Goal: Task Accomplishment & Management: Manage account settings

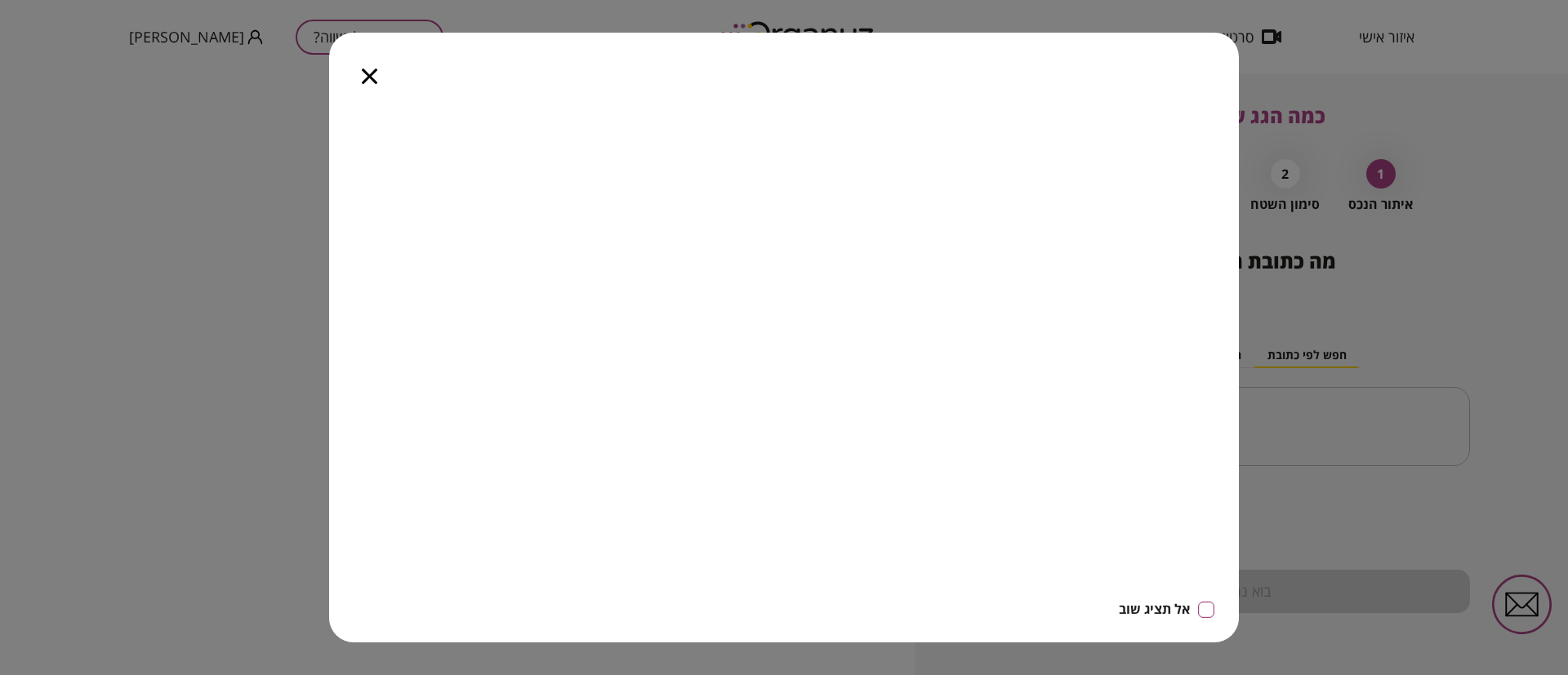
click at [370, 71] on icon "button" at bounding box center [369, 76] width 15 height 15
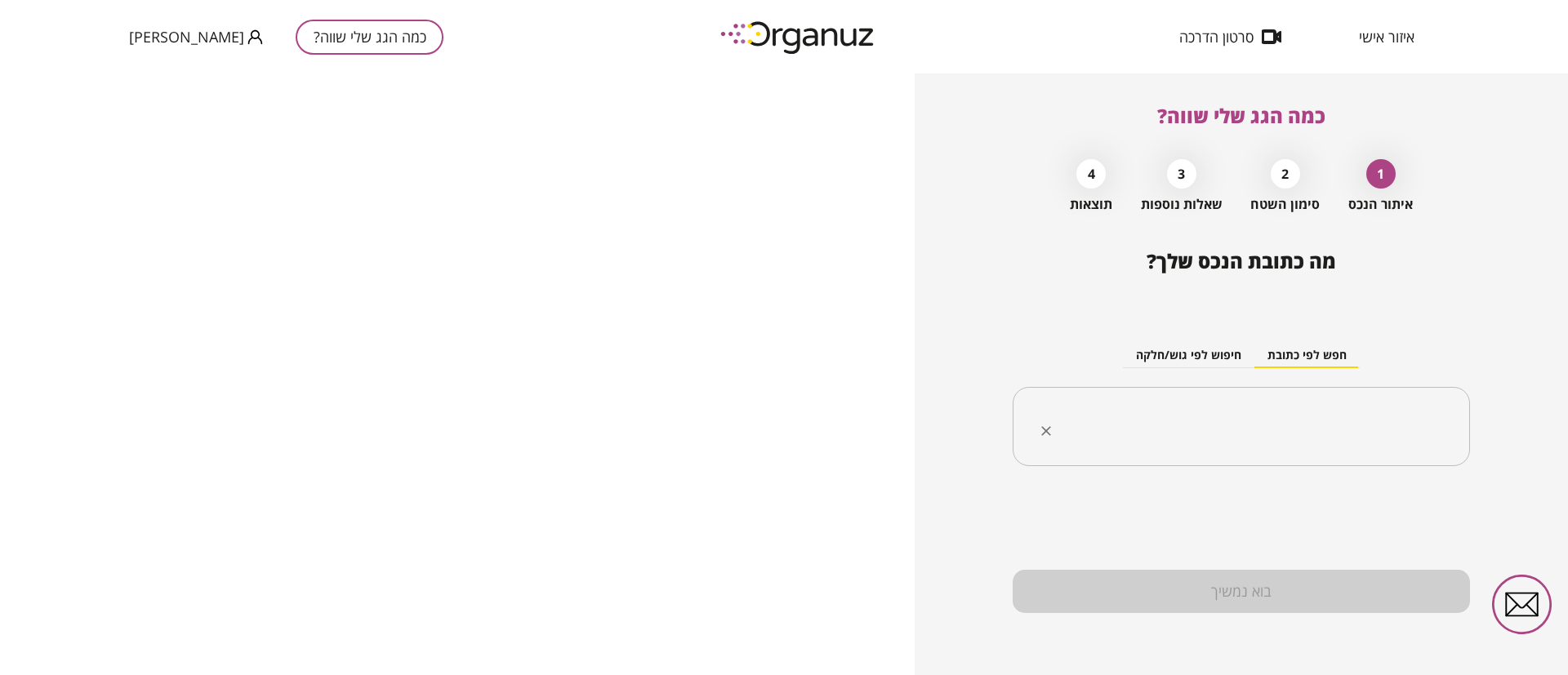
click at [1204, 432] on input "text" at bounding box center [1248, 427] width 406 height 41
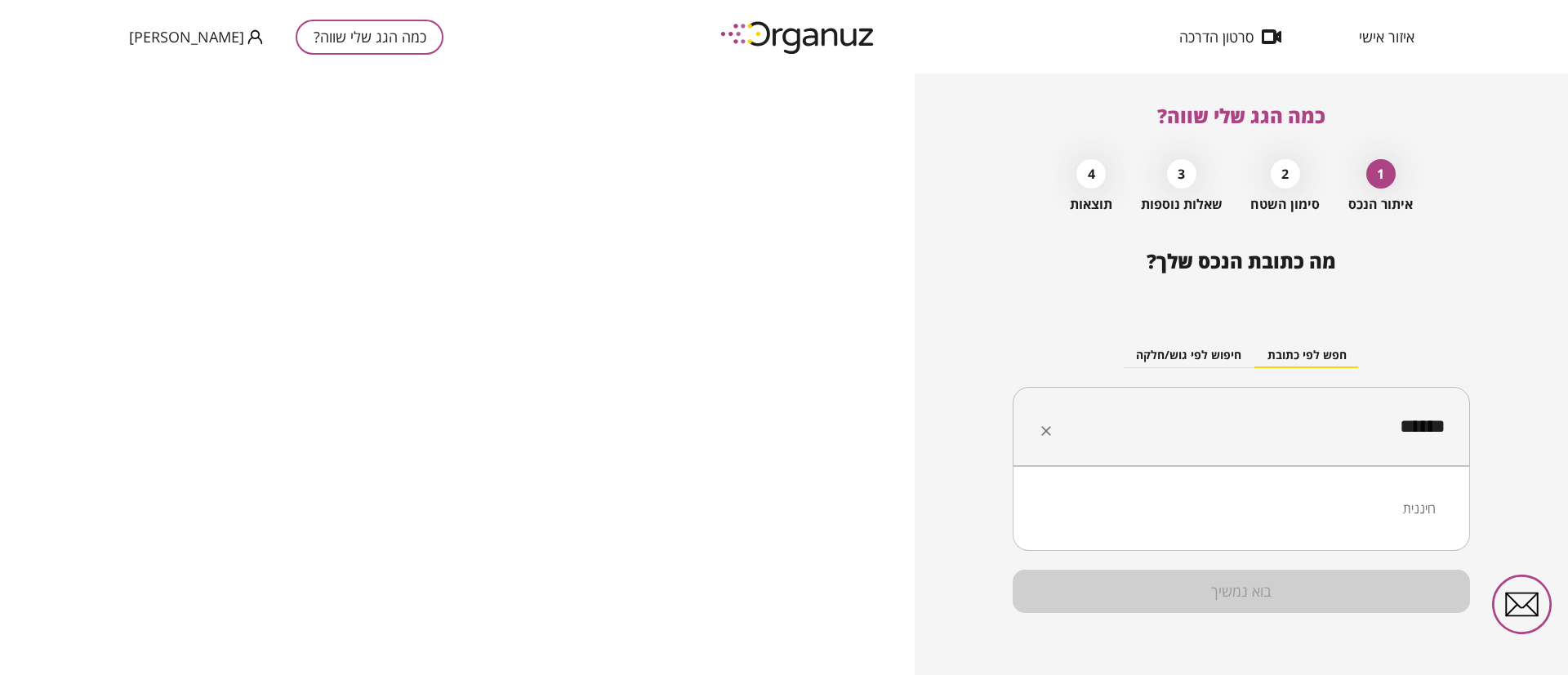
click at [1410, 509] on li "חיננית" at bounding box center [1241, 509] width 415 height 30
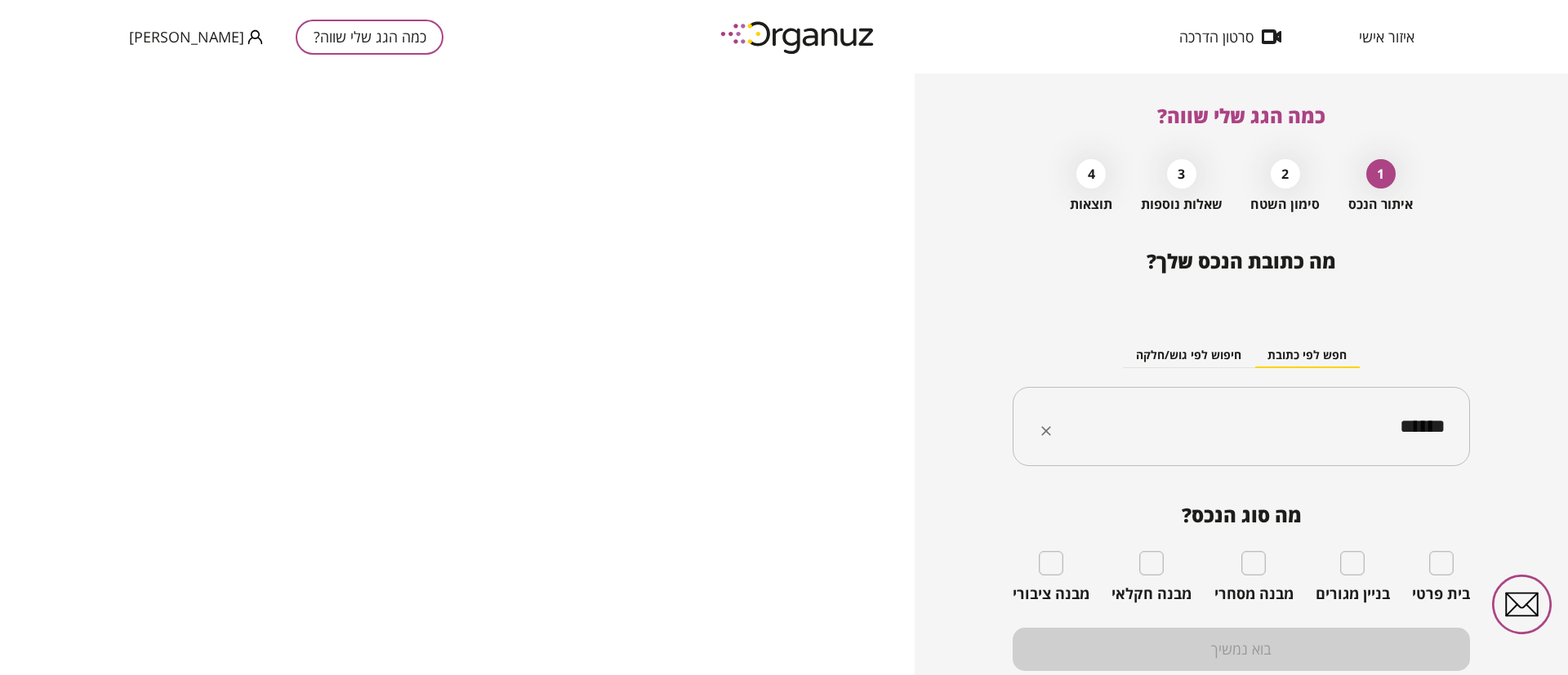
type input "******"
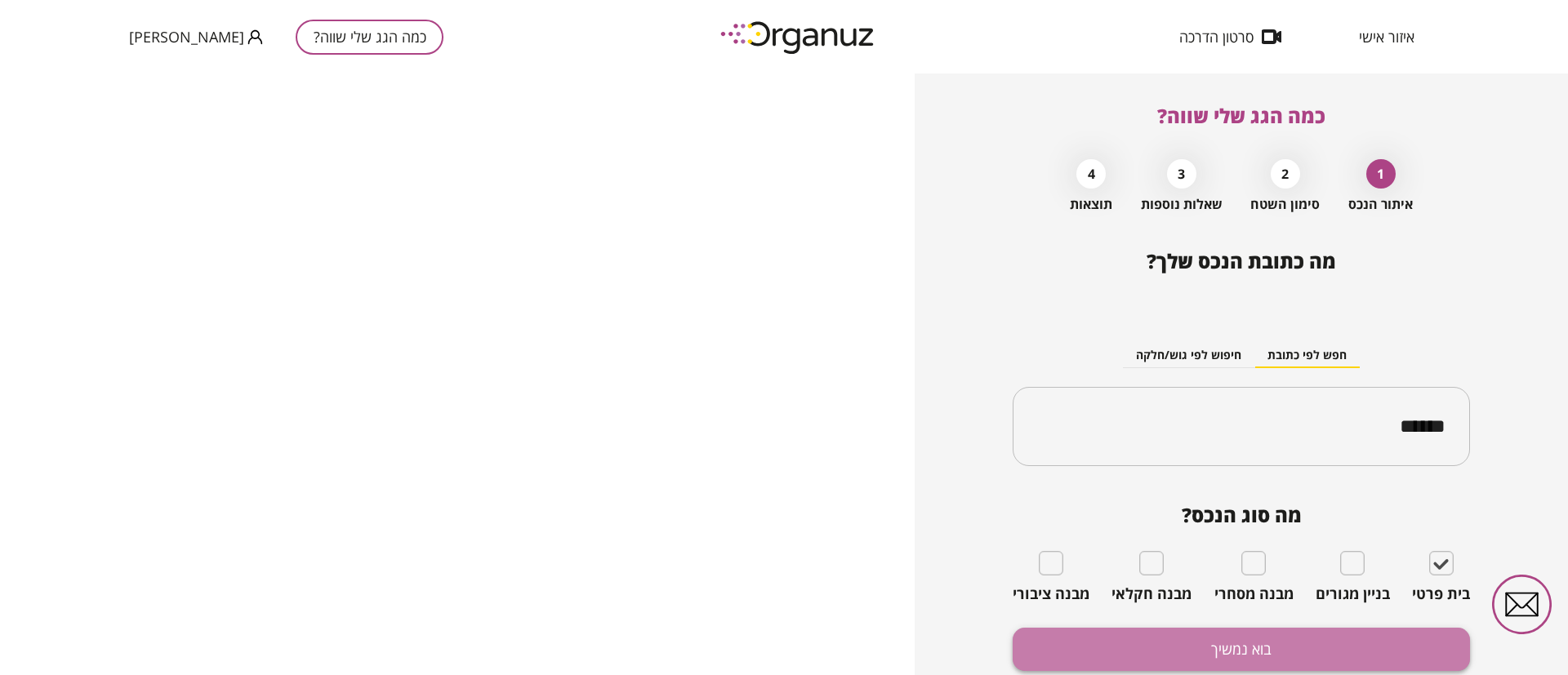
click at [1386, 635] on button "בוא נמשיך" at bounding box center [1241, 649] width 457 height 43
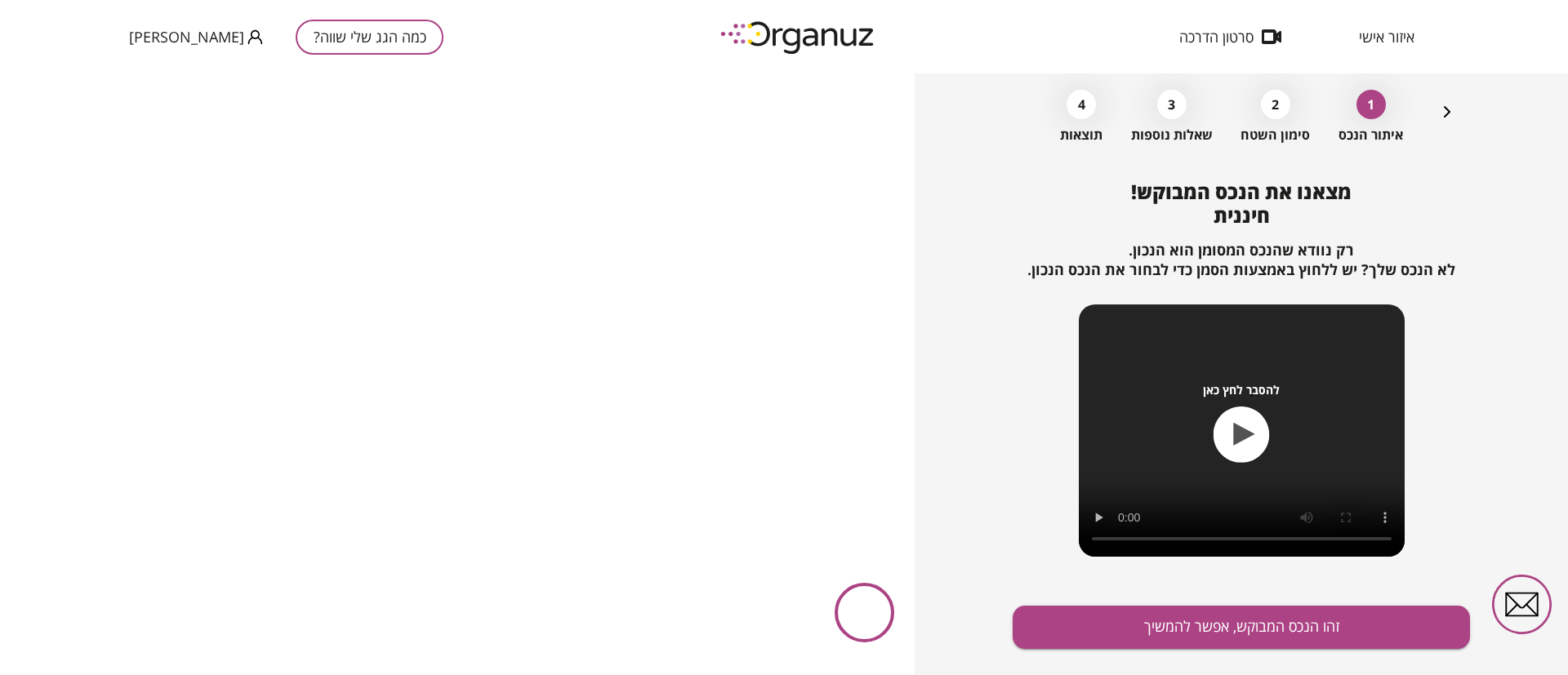
scroll to position [105, 0]
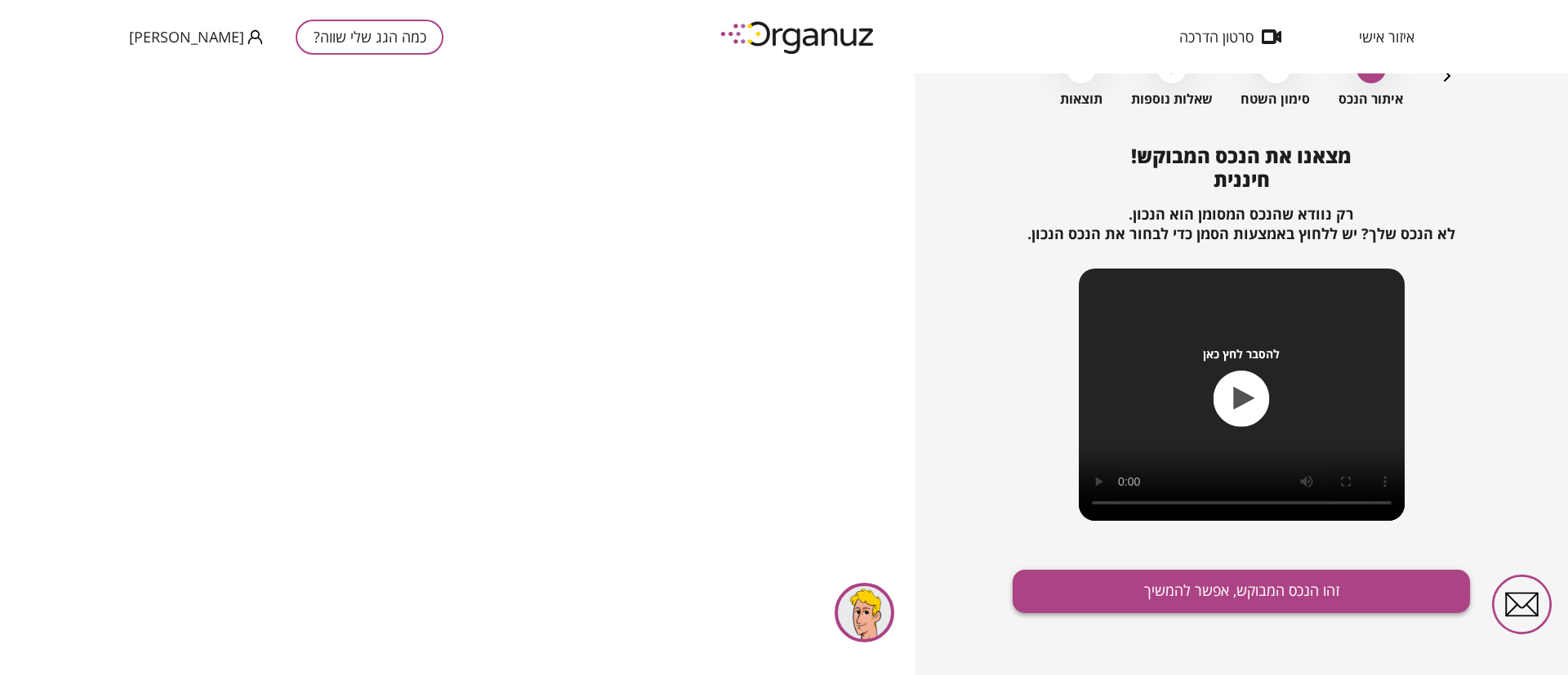
click at [1221, 591] on button "זהו הנכס המבוקש, אפשר להמשיך" at bounding box center [1241, 591] width 457 height 43
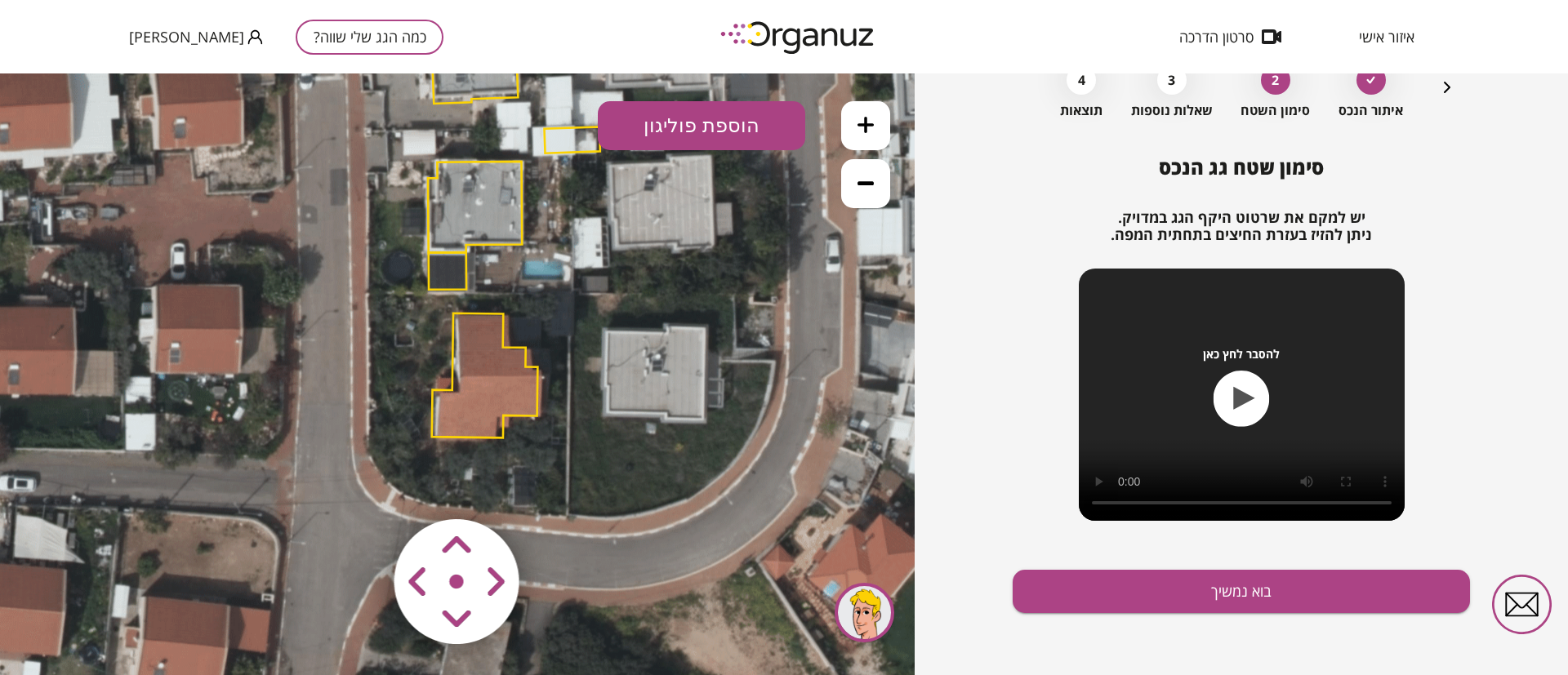
drag, startPoint x: 522, startPoint y: 439, endPoint x: 577, endPoint y: 285, distance: 163.5
click at [577, 285] on icon at bounding box center [509, 228] width 1299 height 1298
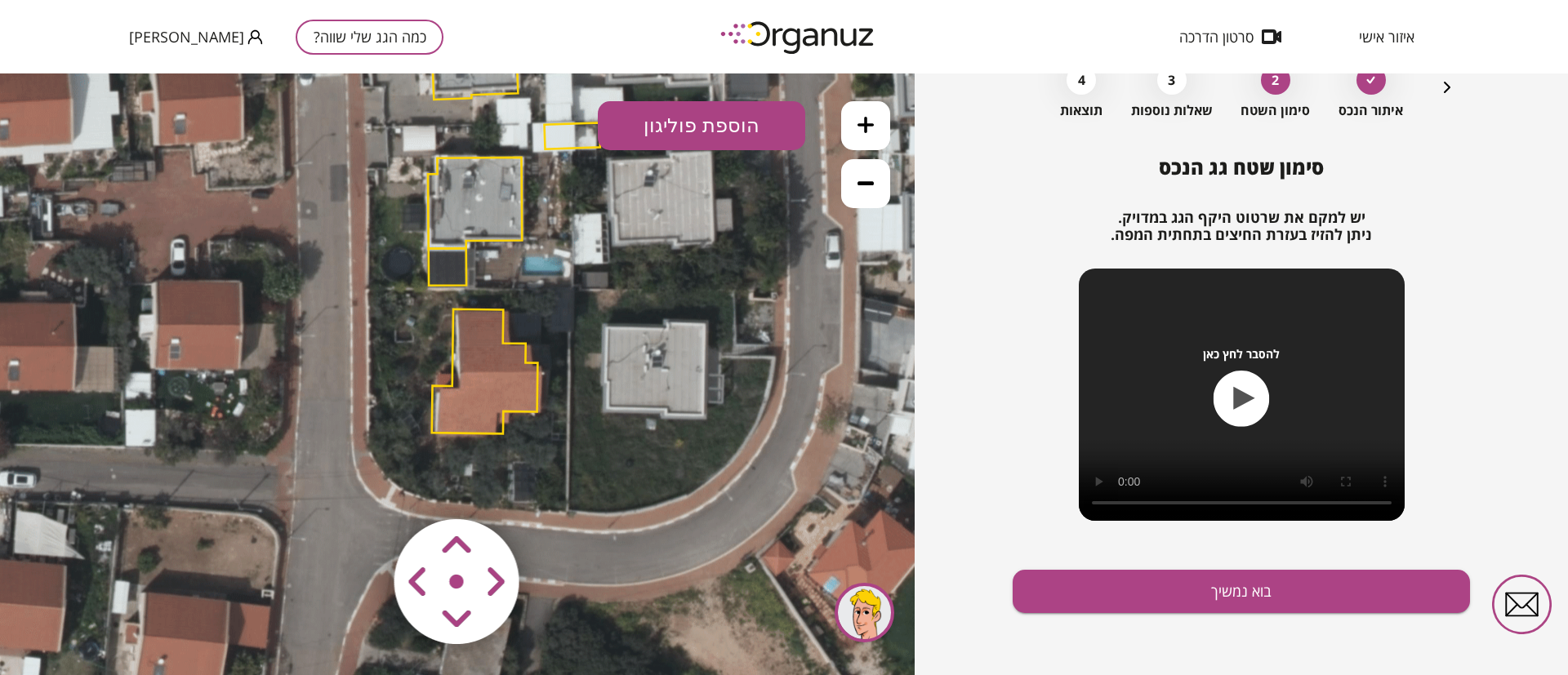
click at [489, 367] on polygon at bounding box center [485, 371] width 106 height 125
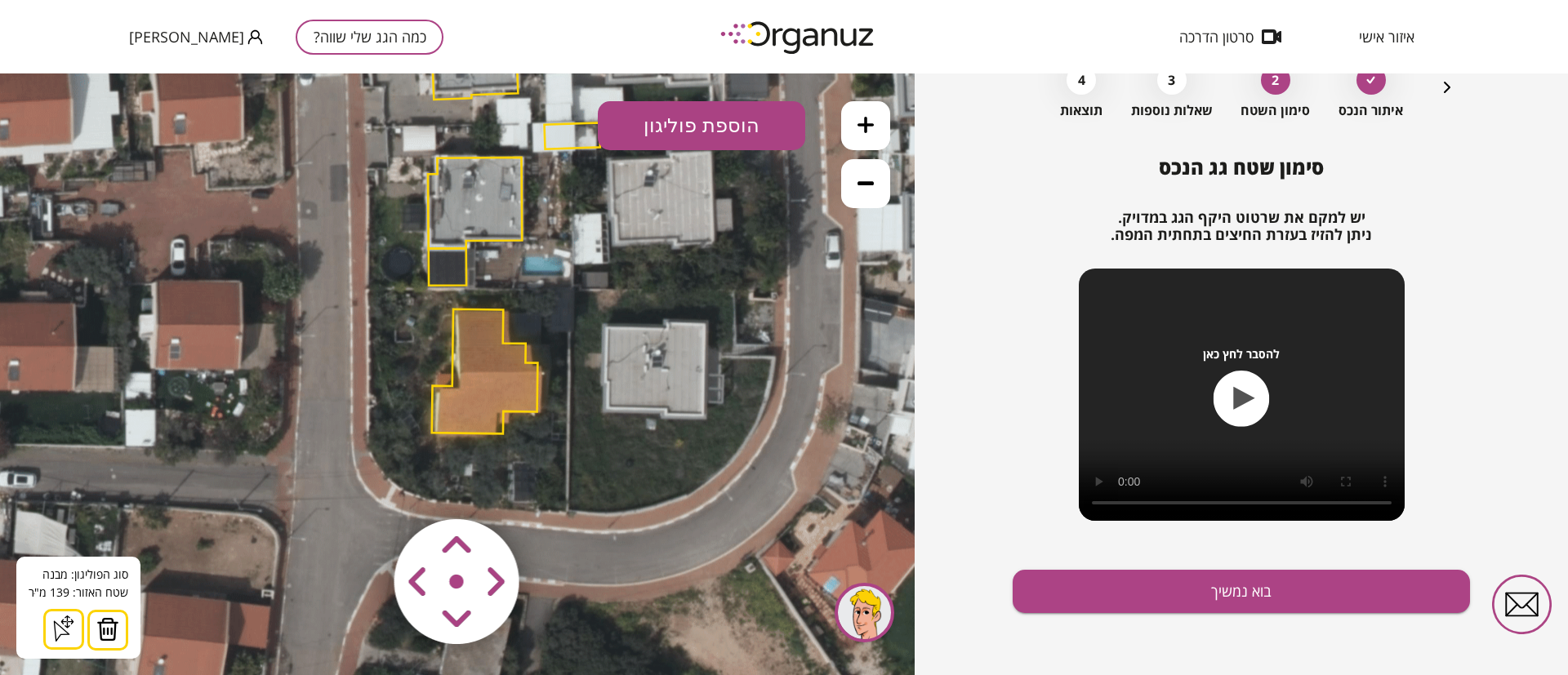
click at [106, 628] on img at bounding box center [107, 629] width 23 height 25
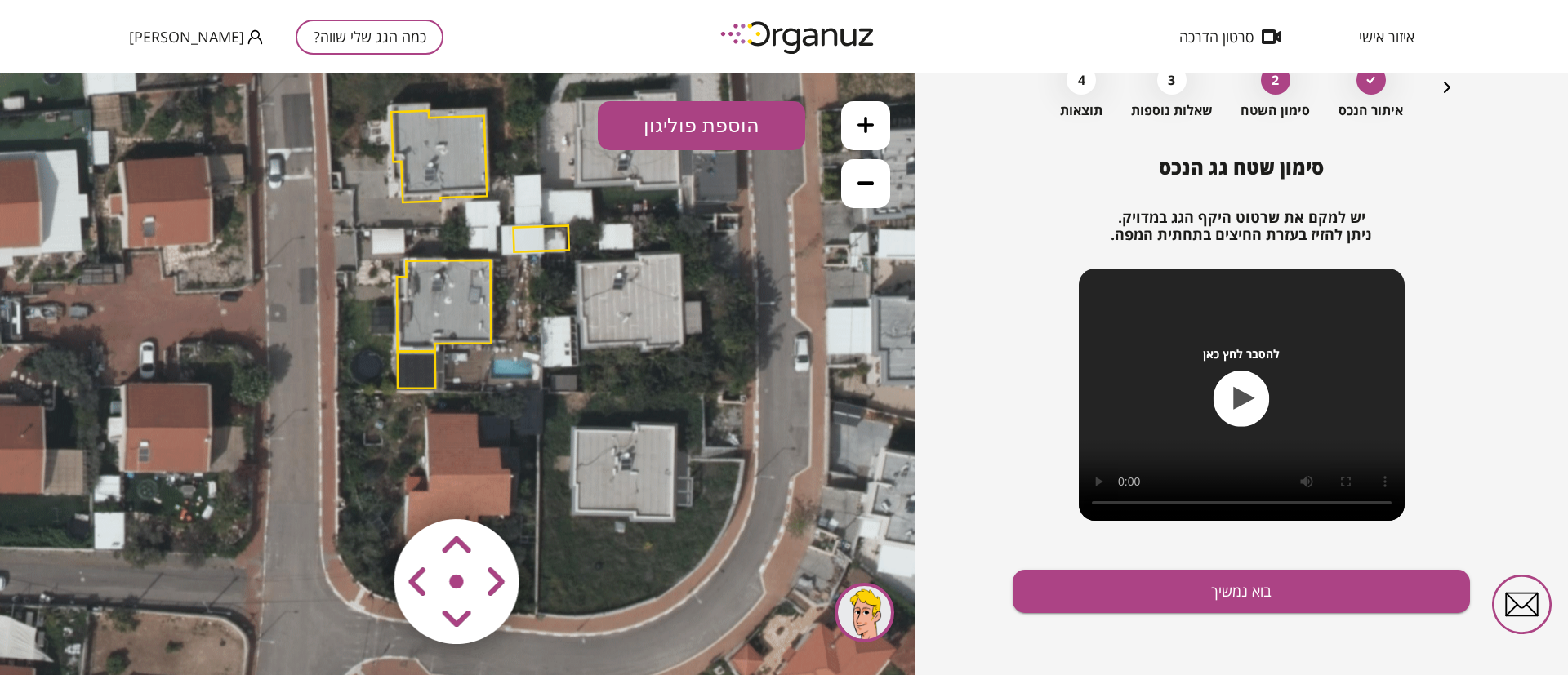
drag, startPoint x: 334, startPoint y: 340, endPoint x: 304, endPoint y: 391, distance: 59.2
click at [304, 391] on icon at bounding box center [477, 326] width 1299 height 1298
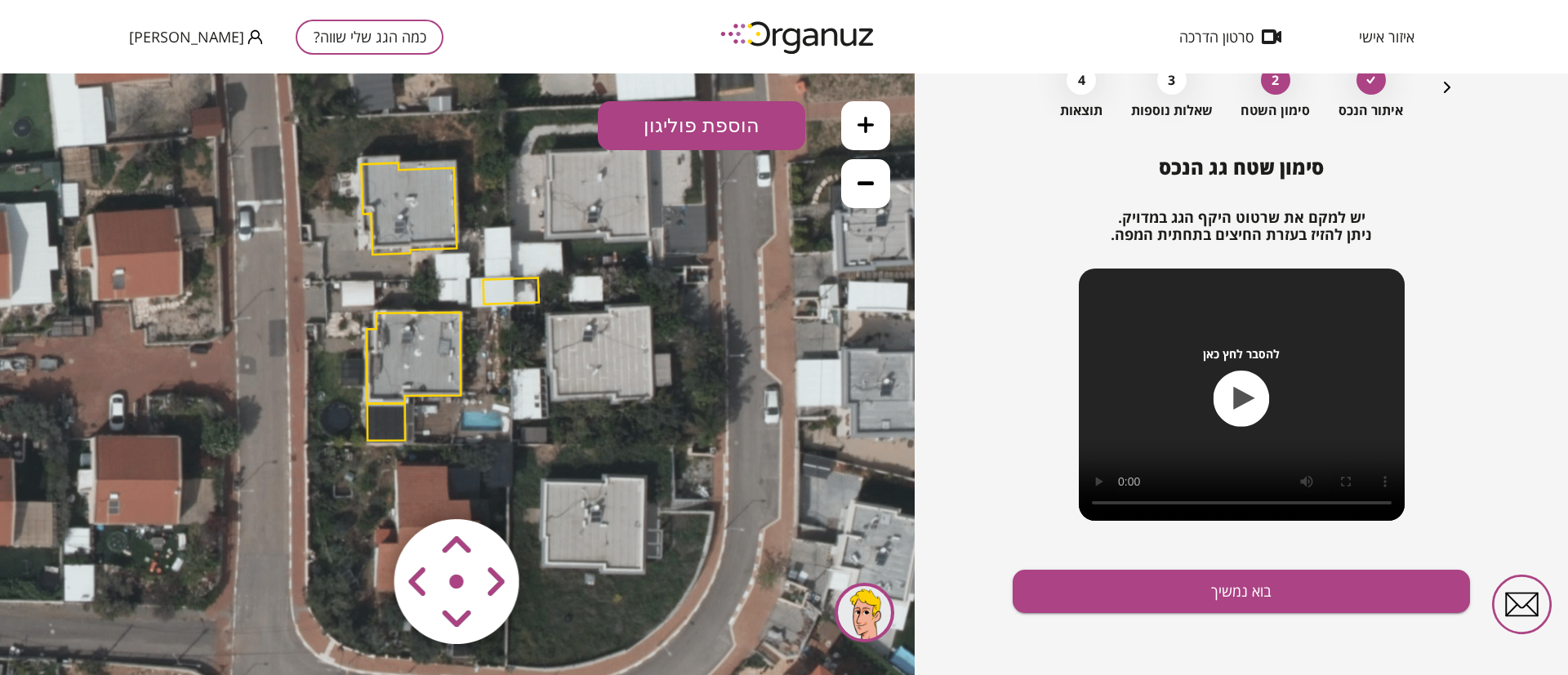
click at [518, 286] on polygon at bounding box center [510, 290] width 55 height 26
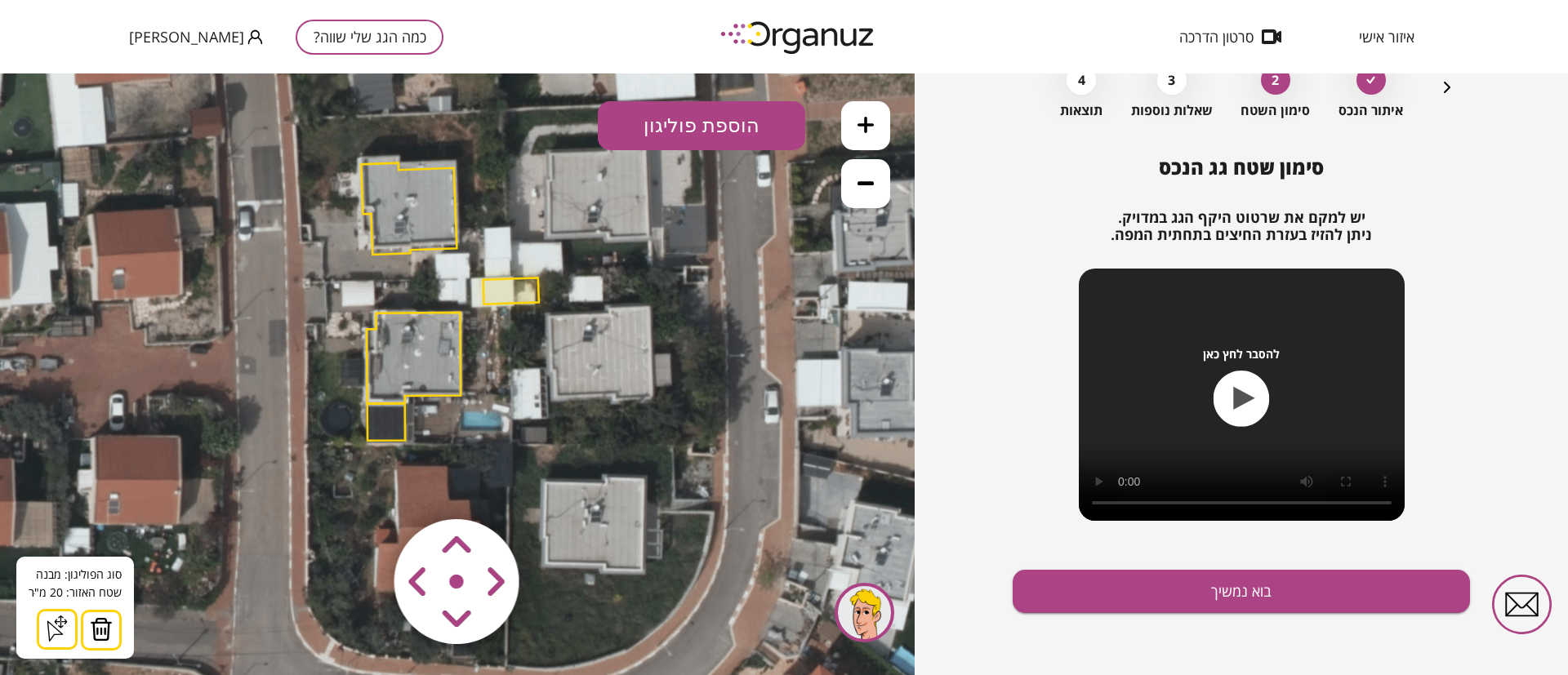
click at [105, 625] on img at bounding box center [101, 629] width 23 height 25
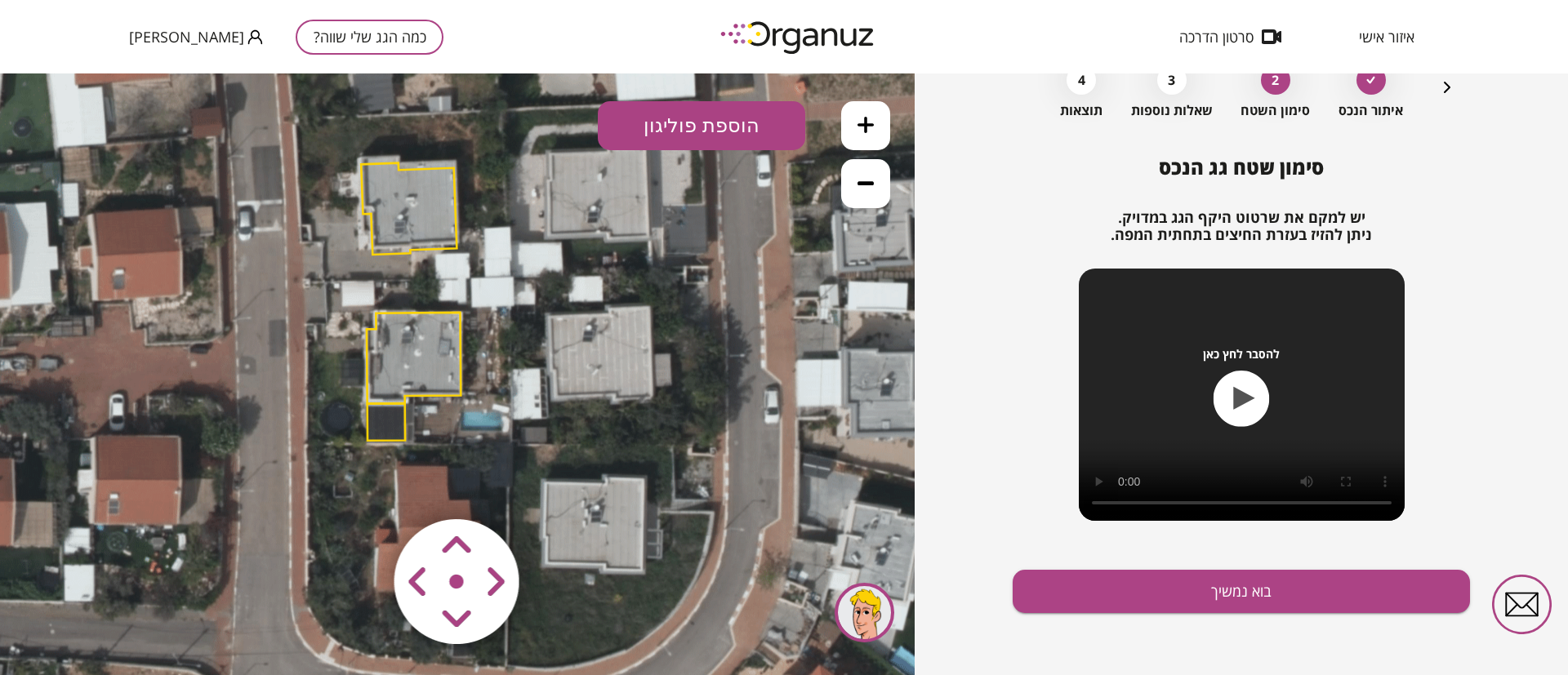
click at [423, 217] on polygon at bounding box center [409, 209] width 95 height 92
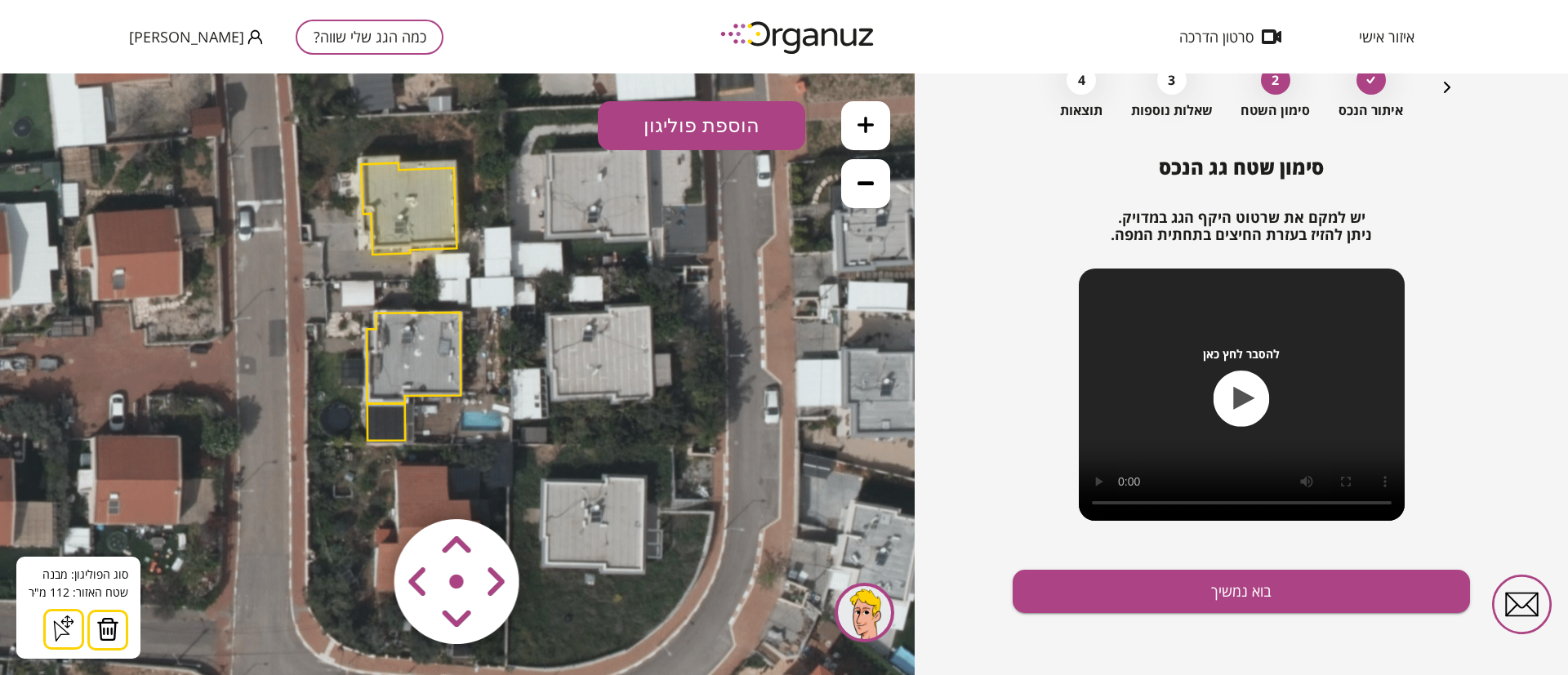
click at [108, 628] on img at bounding box center [107, 629] width 23 height 25
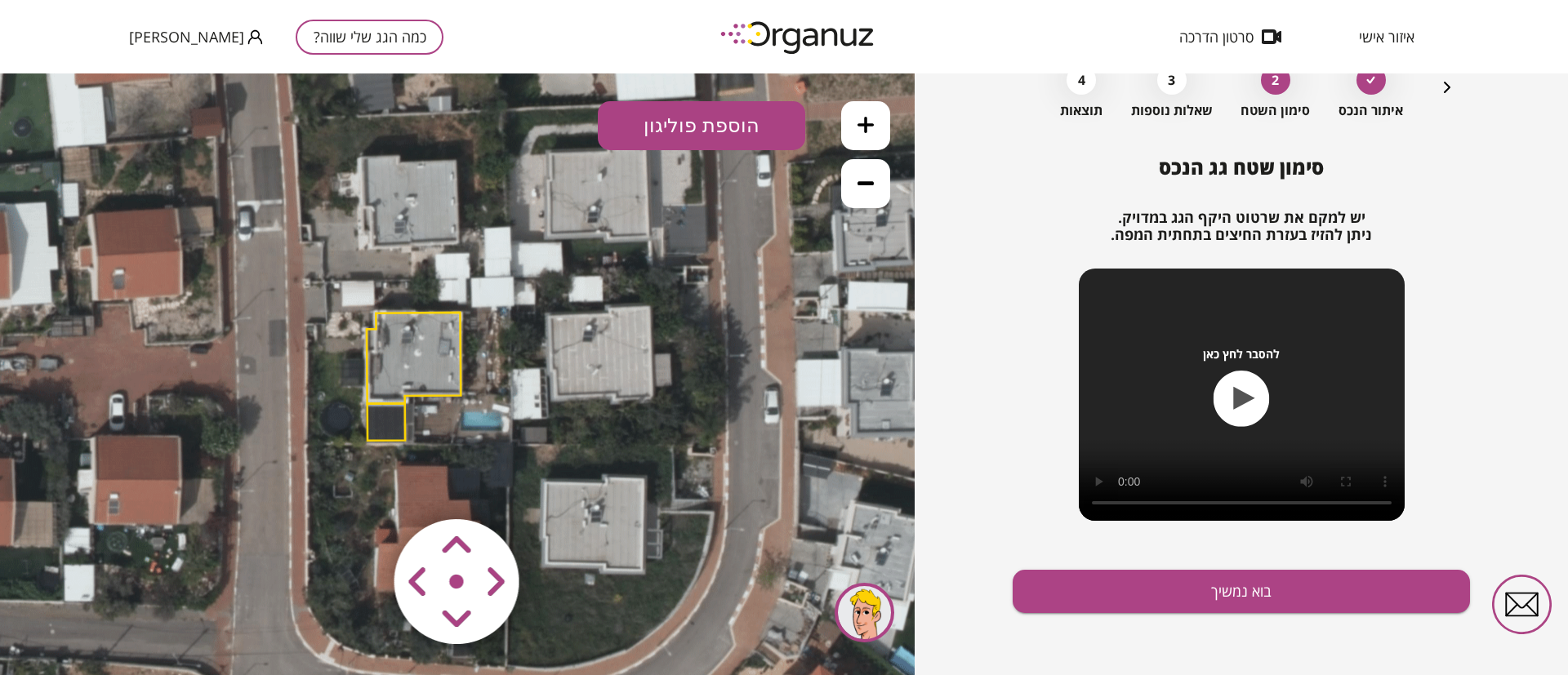
drag, startPoint x: 407, startPoint y: 364, endPoint x: 398, endPoint y: 378, distance: 16.6
click at [408, 364] on polygon at bounding box center [414, 358] width 94 height 92
click at [438, 348] on polygon at bounding box center [415, 358] width 94 height 92
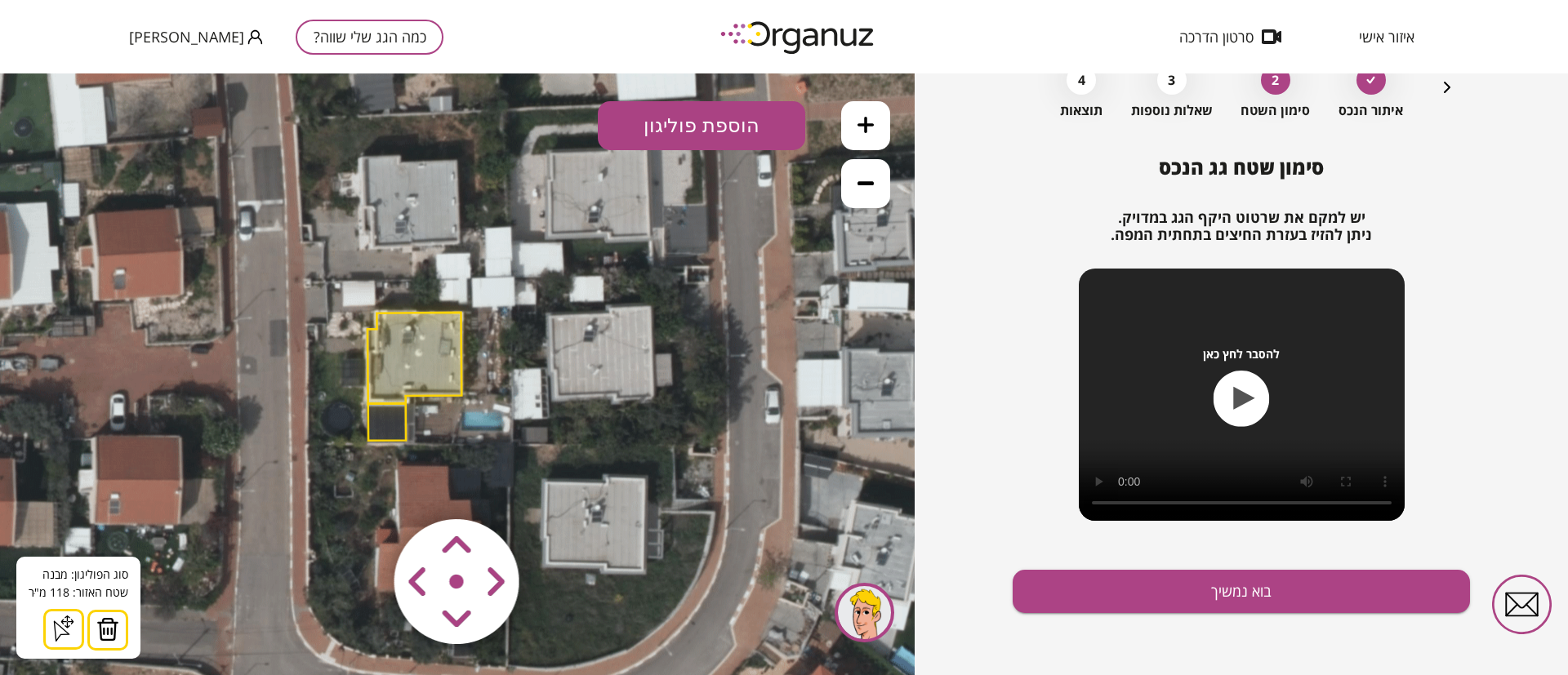
click at [111, 633] on img at bounding box center [107, 629] width 23 height 25
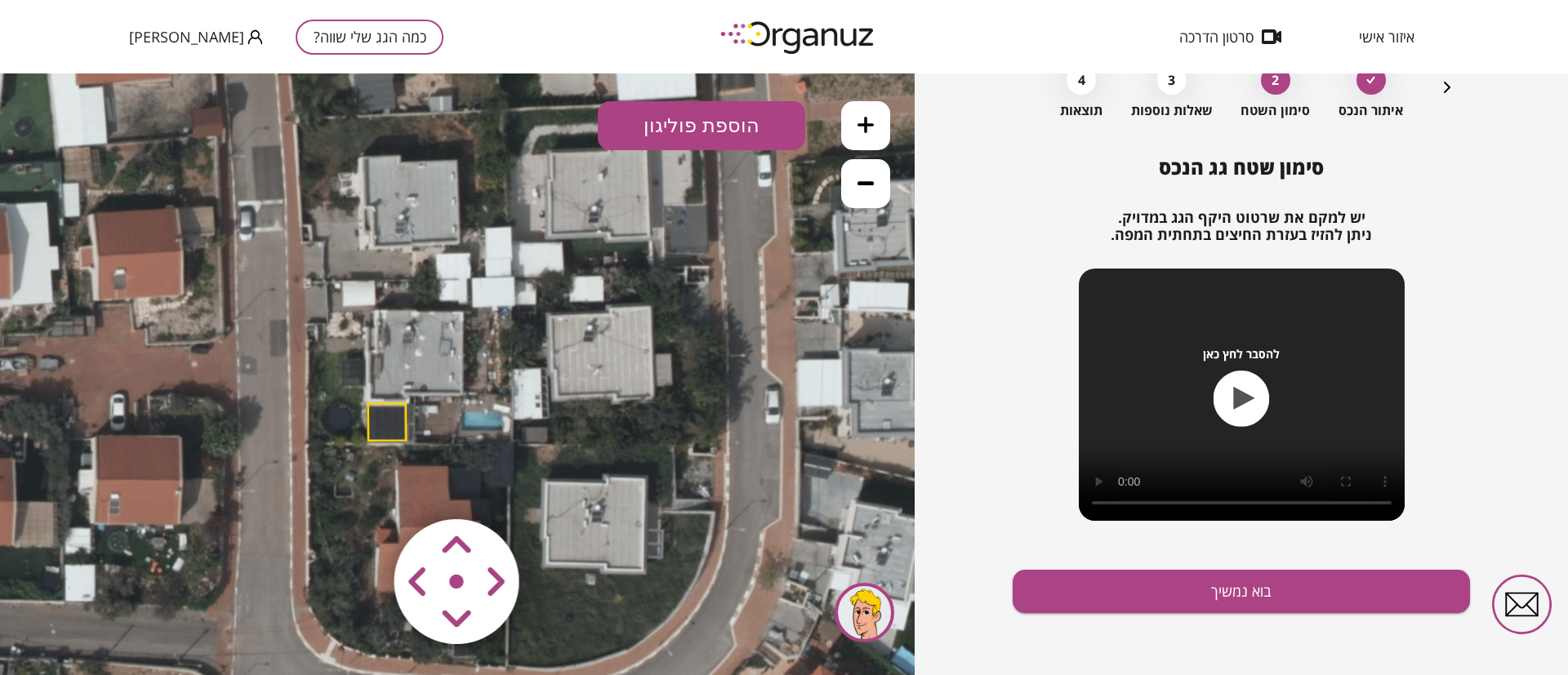
click at [386, 424] on polygon at bounding box center [387, 422] width 37 height 37
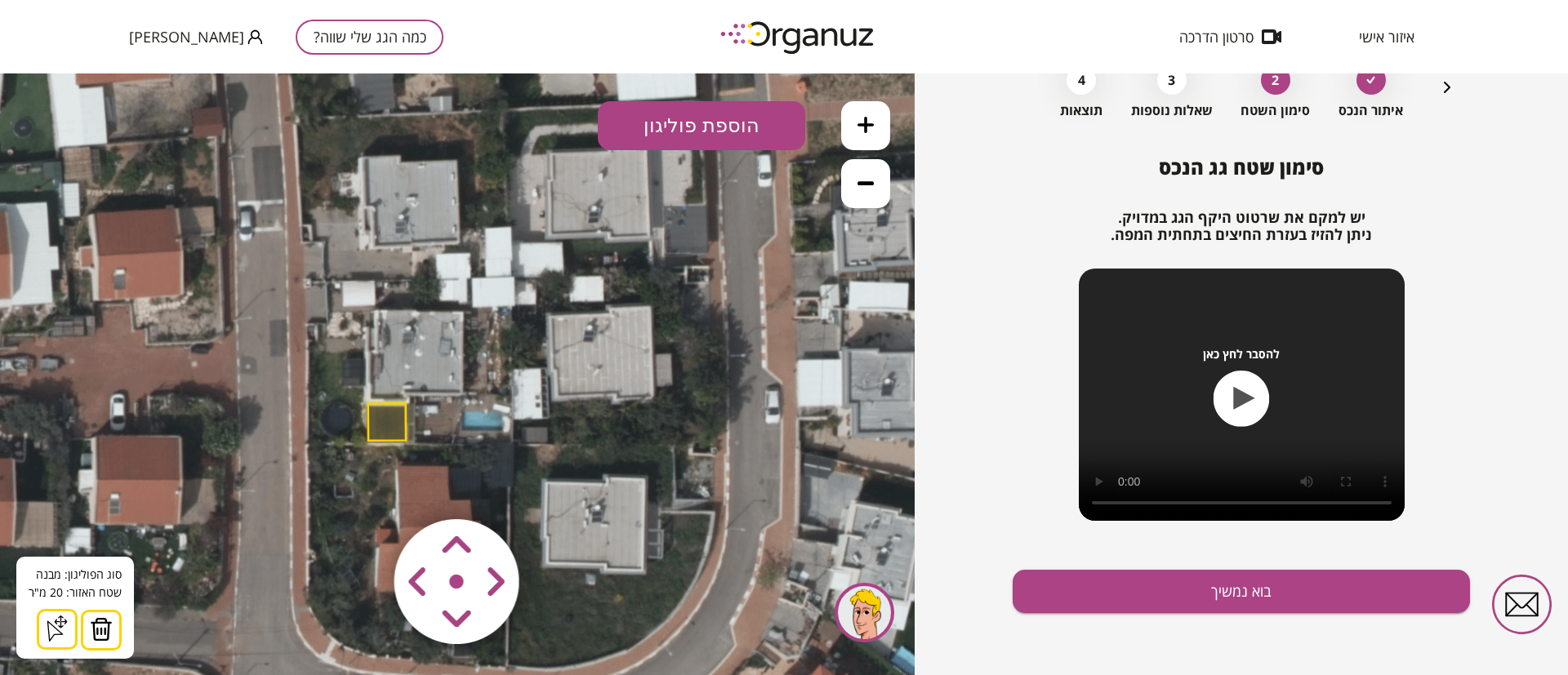
click at [104, 636] on img at bounding box center [101, 629] width 23 height 25
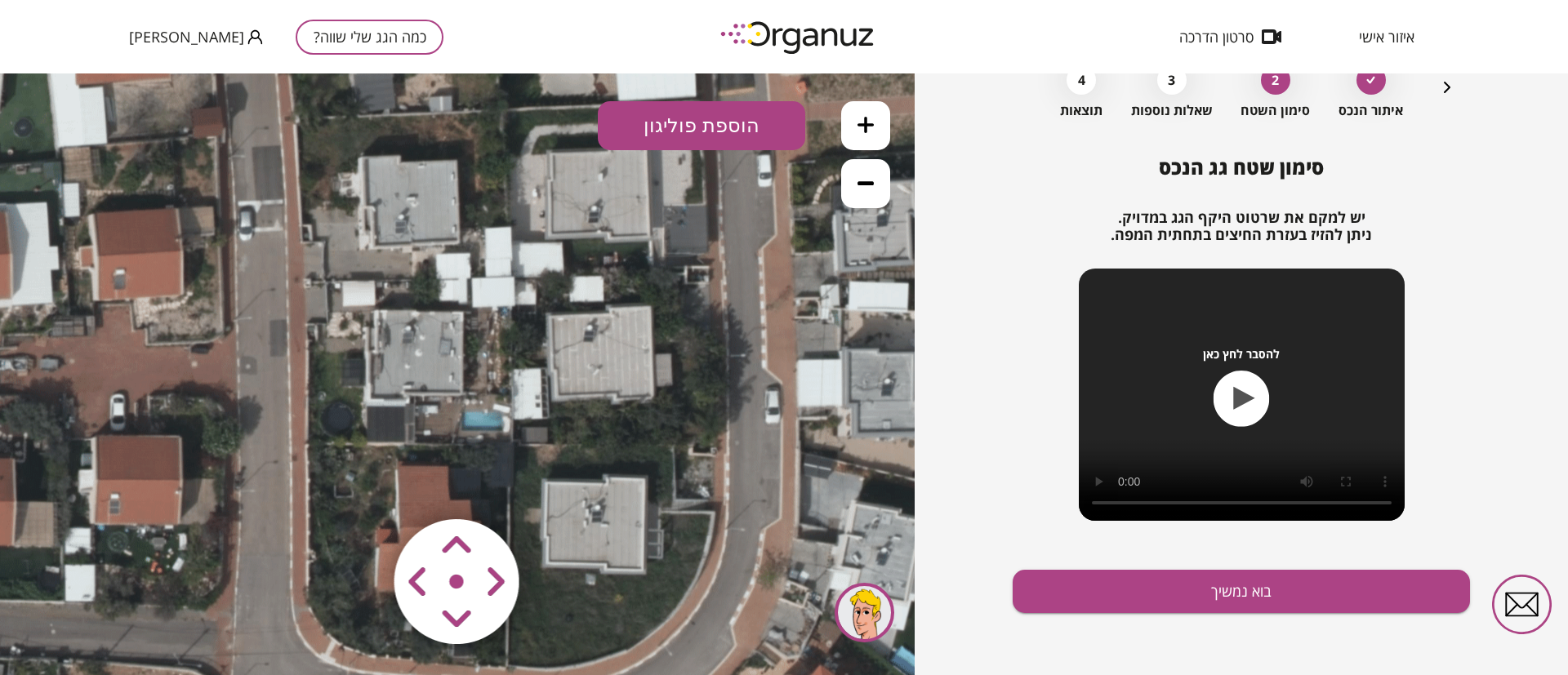
click at [863, 114] on button at bounding box center [866, 126] width 49 height 49
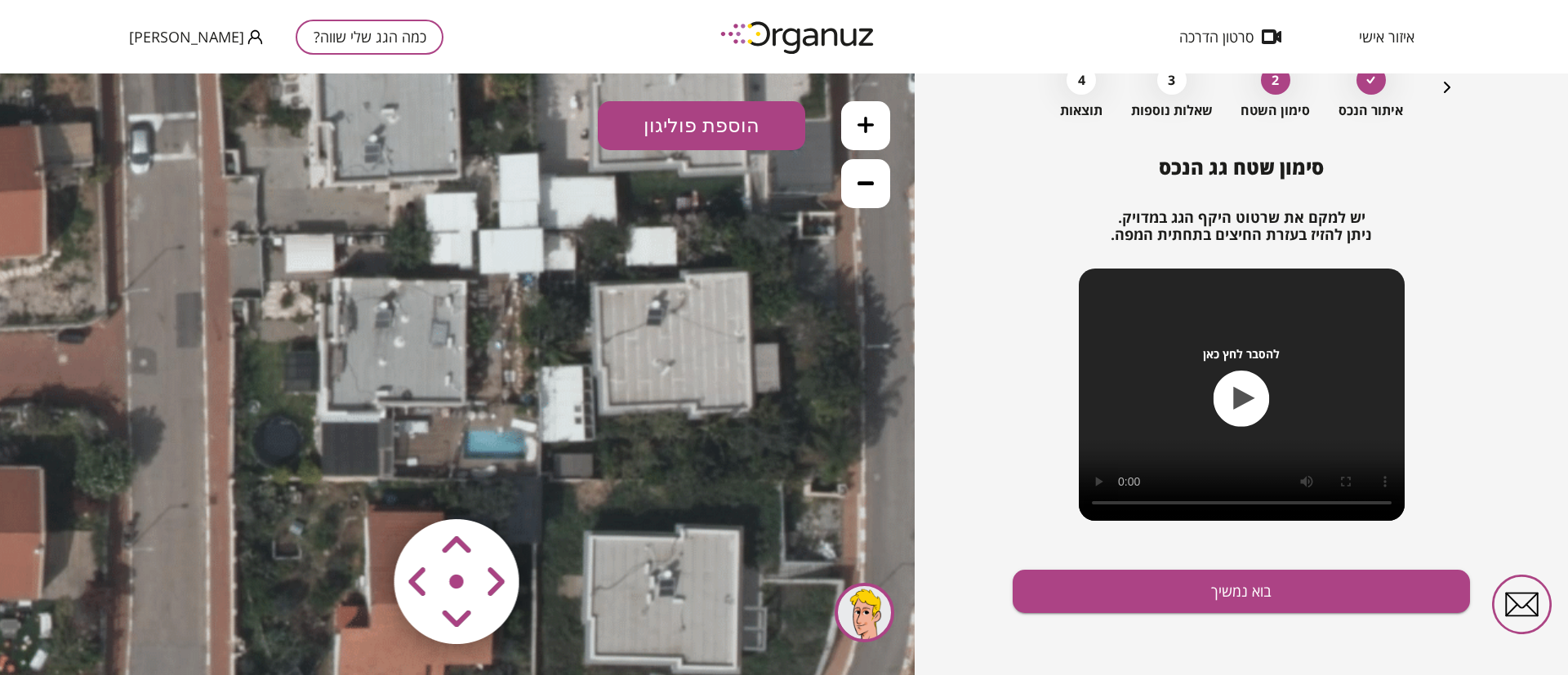
click at [861, 118] on icon at bounding box center [865, 124] width 16 height 16
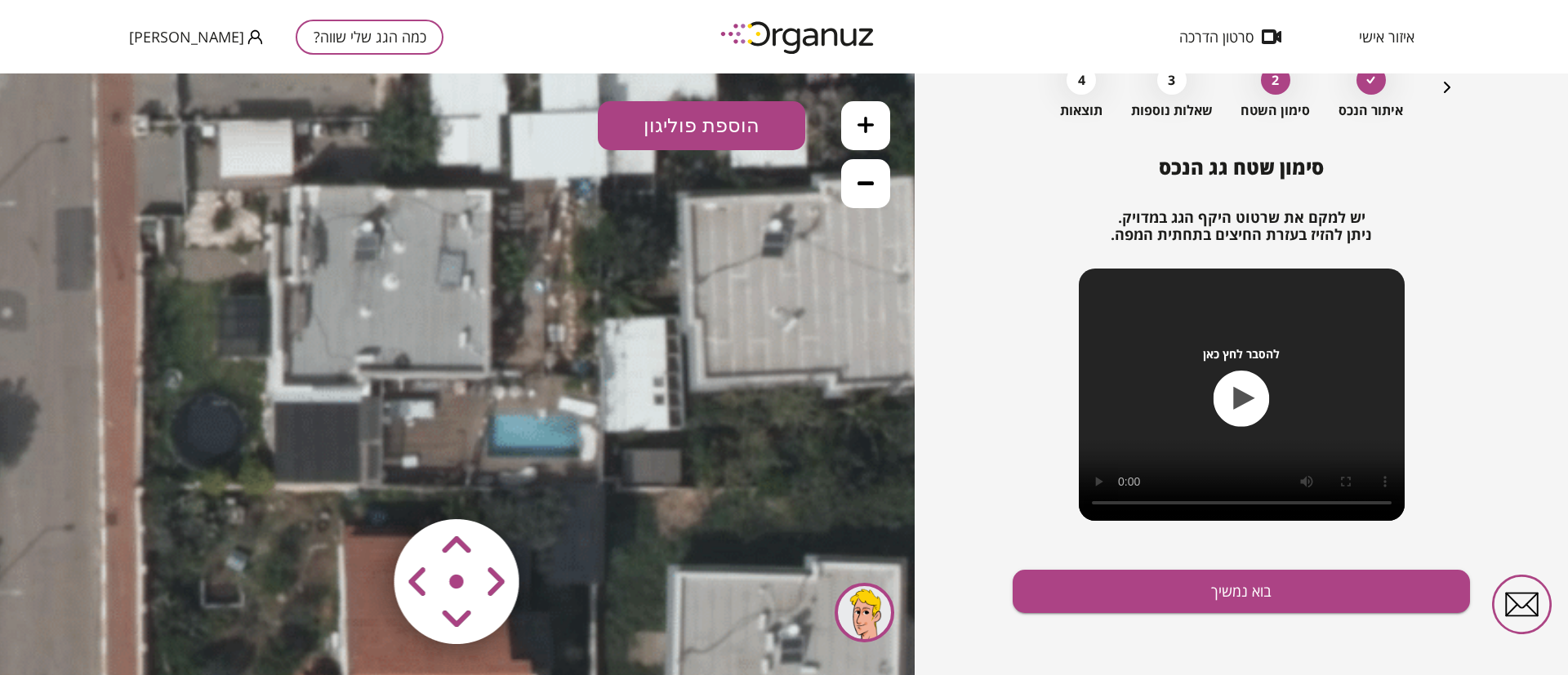
drag, startPoint x: 531, startPoint y: 365, endPoint x: 551, endPoint y: 321, distance: 48.3
click at [551, 321] on icon at bounding box center [458, 340] width 2922 height 2921
click at [708, 125] on button "הוספת פוליגון" at bounding box center [702, 126] width 207 height 49
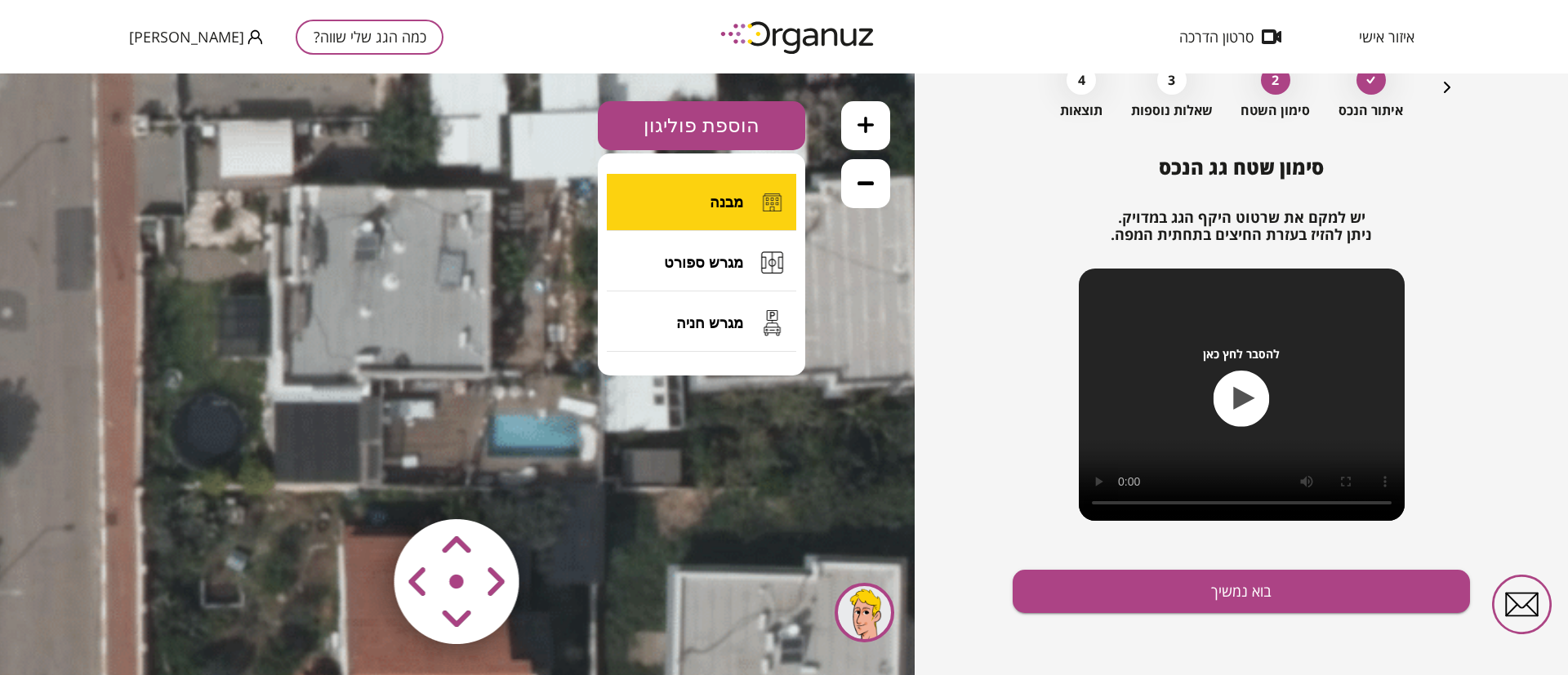
click at [742, 196] on span "מבנה" at bounding box center [725, 202] width 33 height 18
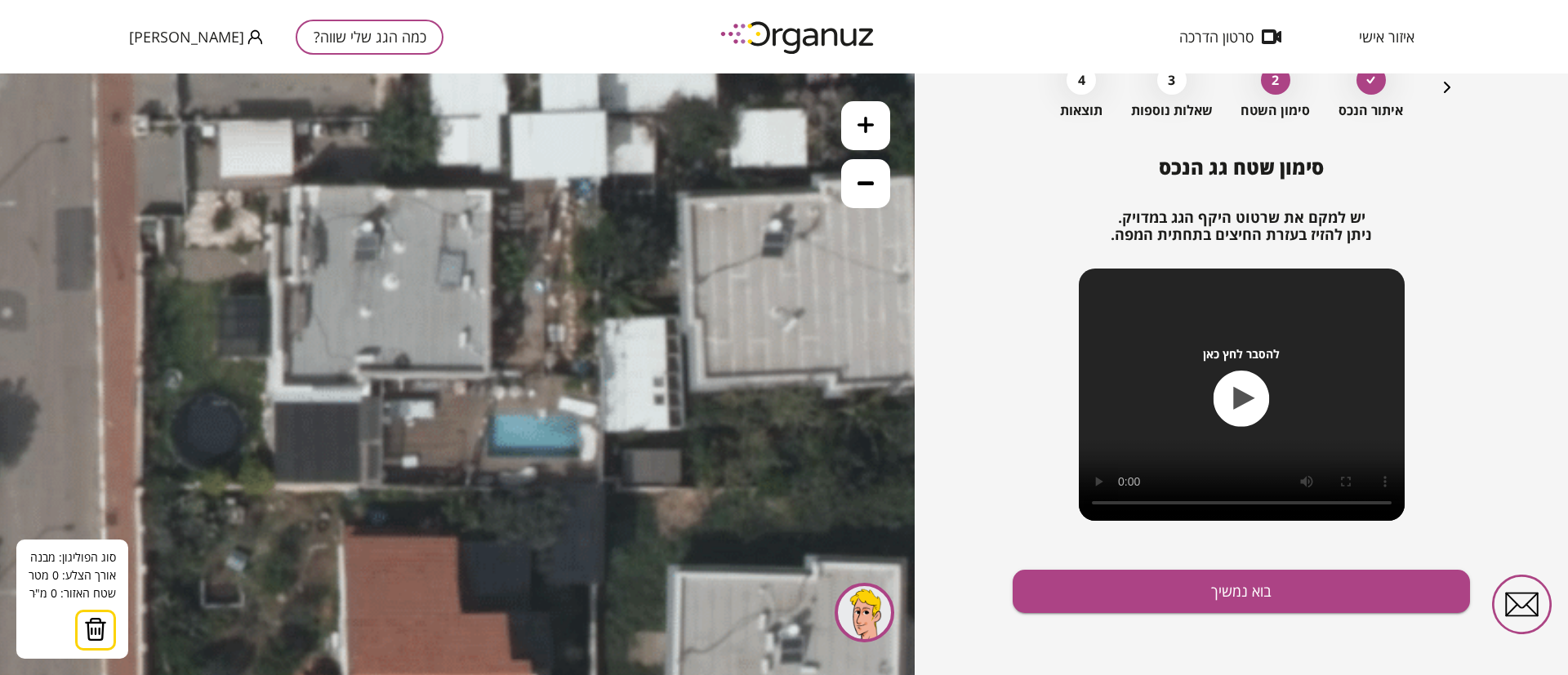
click at [489, 189] on icon at bounding box center [458, 340] width 2922 height 2921
click at [488, 371] on icon at bounding box center [458, 340] width 2922 height 2921
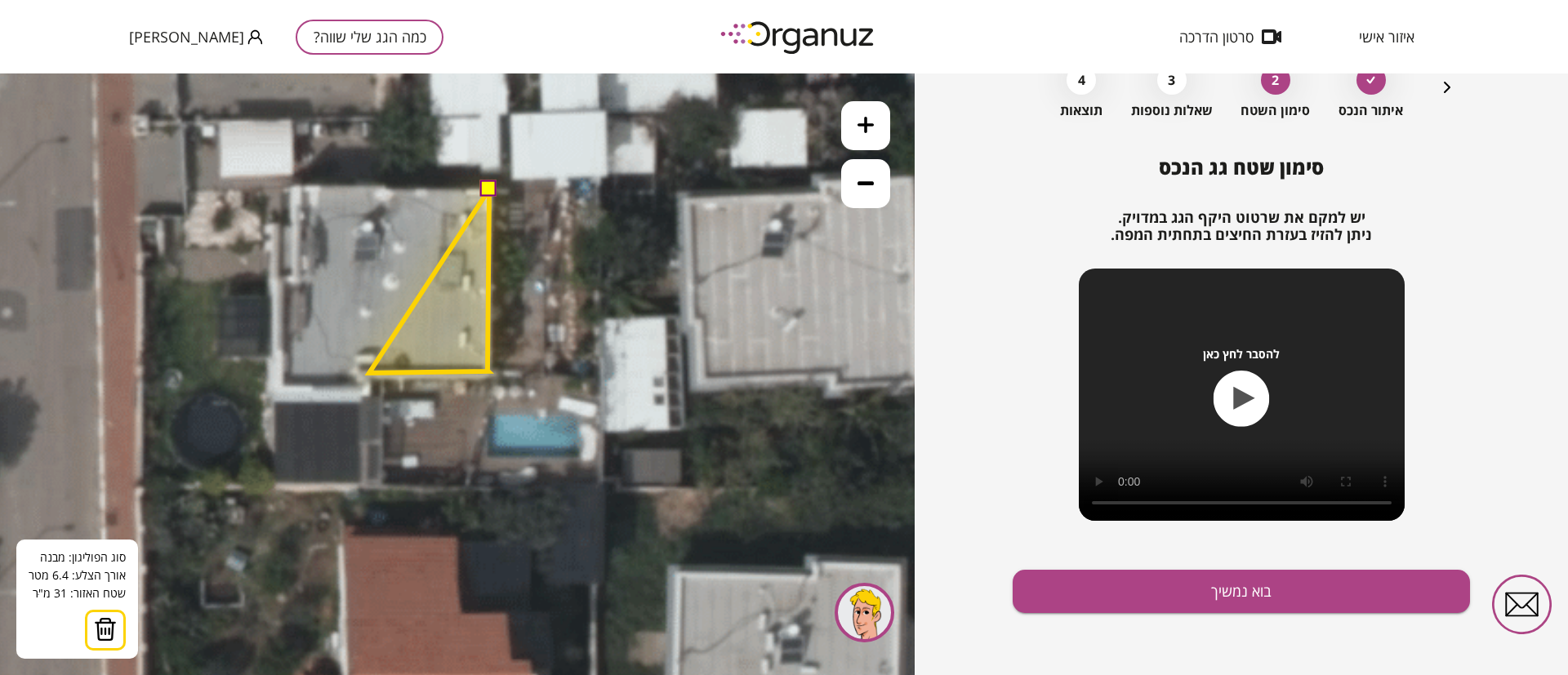
click at [369, 373] on polygon at bounding box center [429, 281] width 120 height 183
click at [369, 391] on polygon at bounding box center [429, 290] width 121 height 201
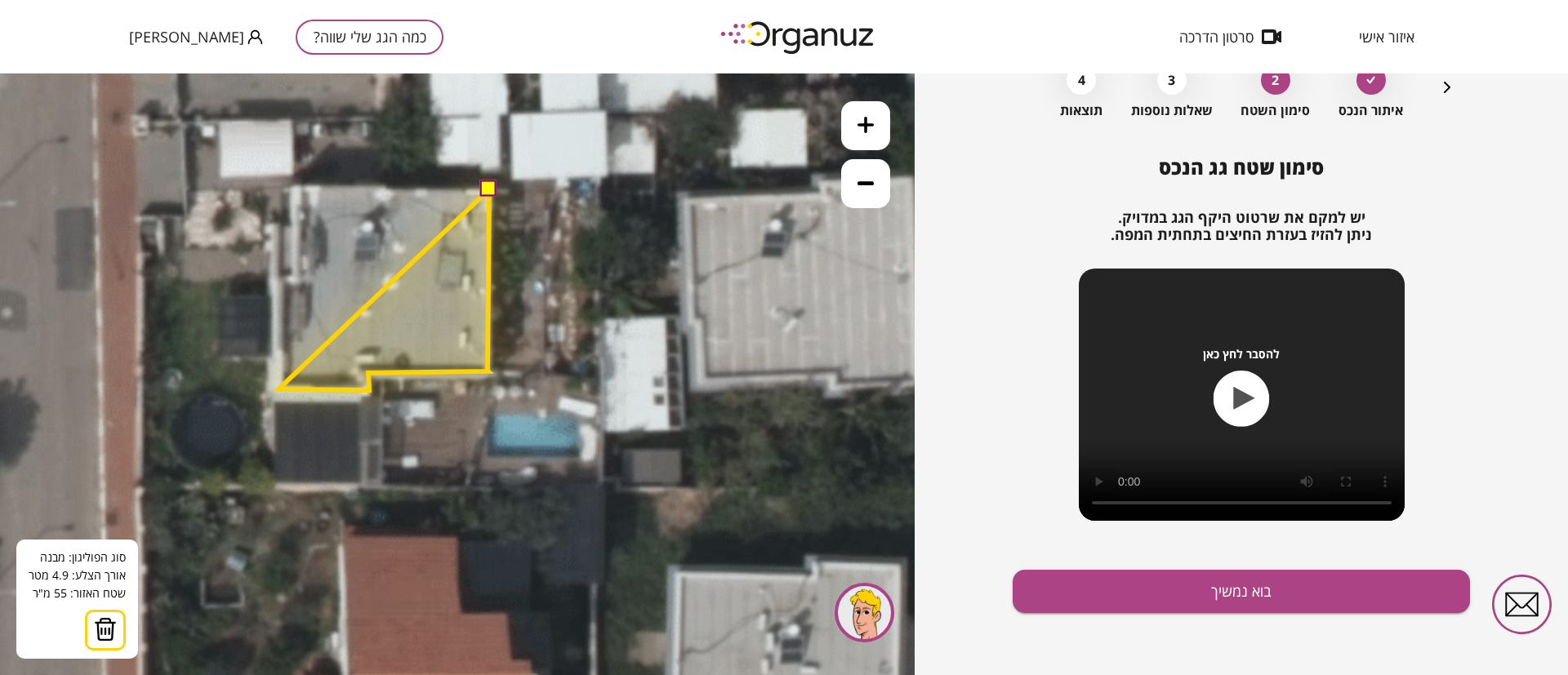
click at [279, 390] on polygon at bounding box center [384, 290] width 211 height 201
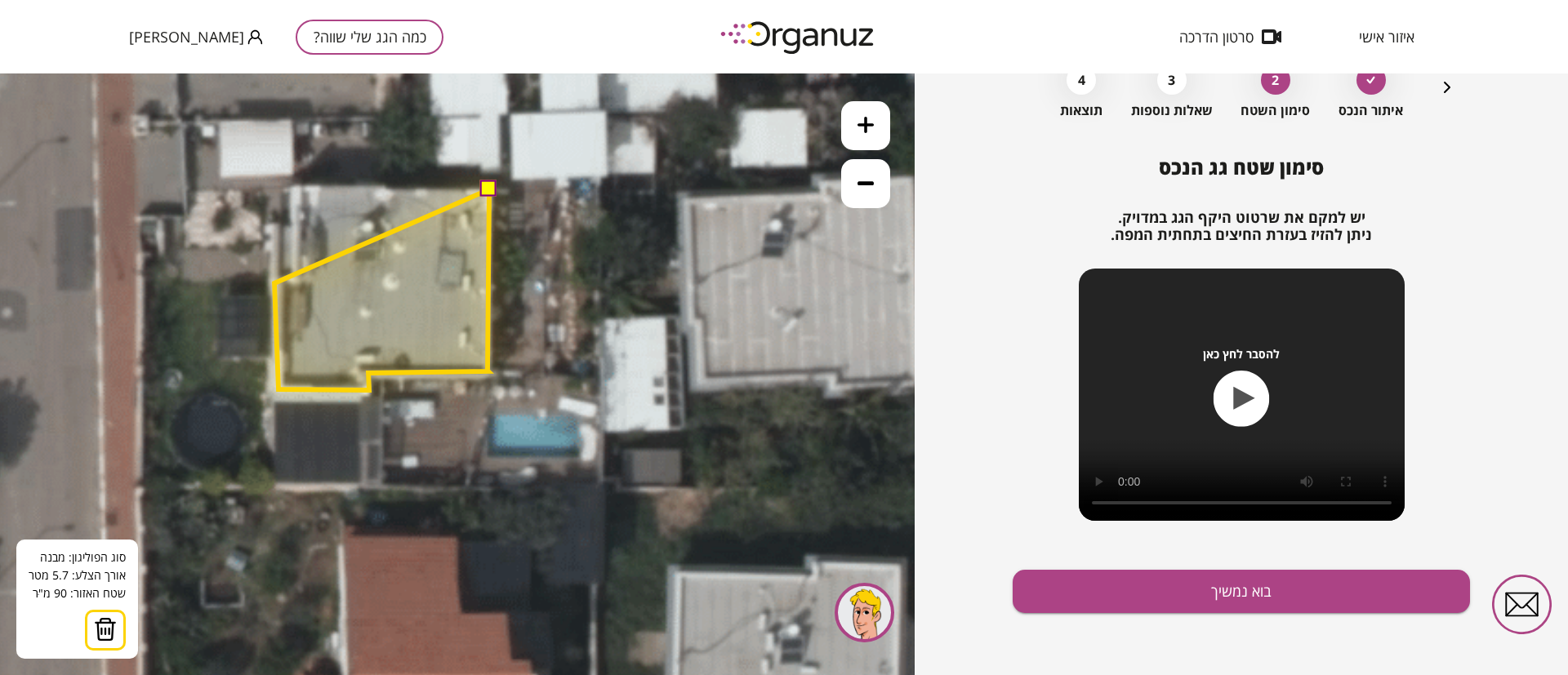
click at [275, 283] on polygon at bounding box center [381, 290] width 215 height 201
click at [273, 282] on polygon at bounding box center [381, 289] width 217 height 201
click at [296, 280] on polygon at bounding box center [381, 289] width 217 height 201
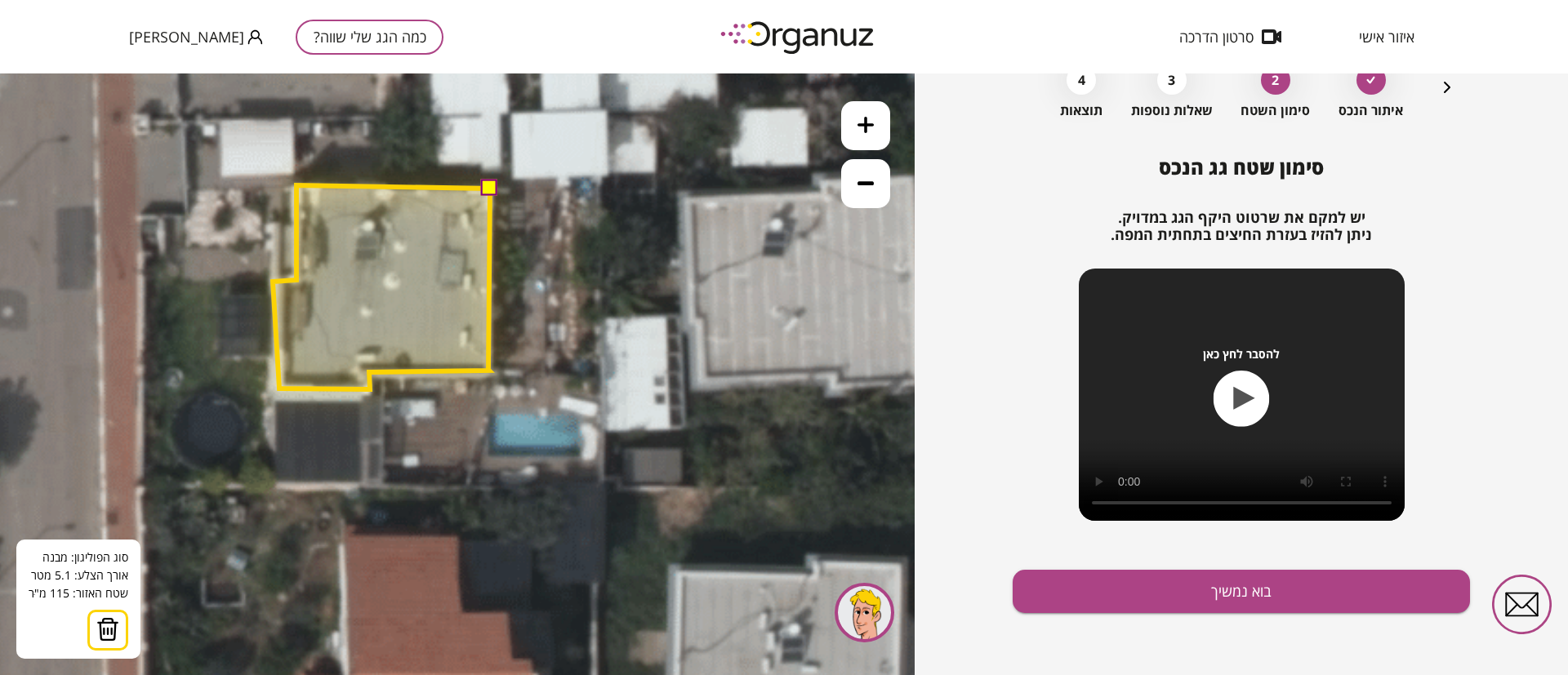
click at [296, 185] on polygon at bounding box center [381, 287] width 217 height 204
click at [487, 190] on button at bounding box center [488, 188] width 16 height 16
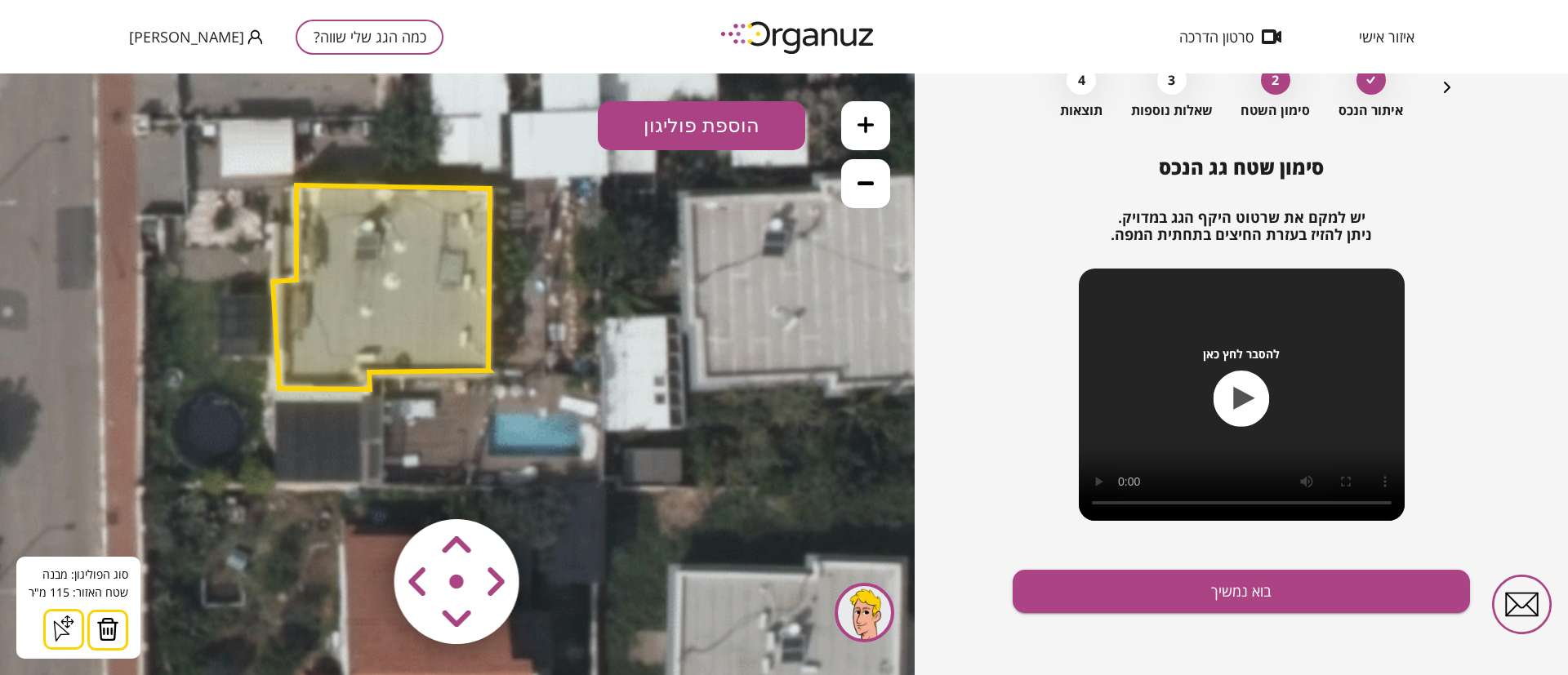
click at [414, 299] on polygon at bounding box center [381, 287] width 217 height 204
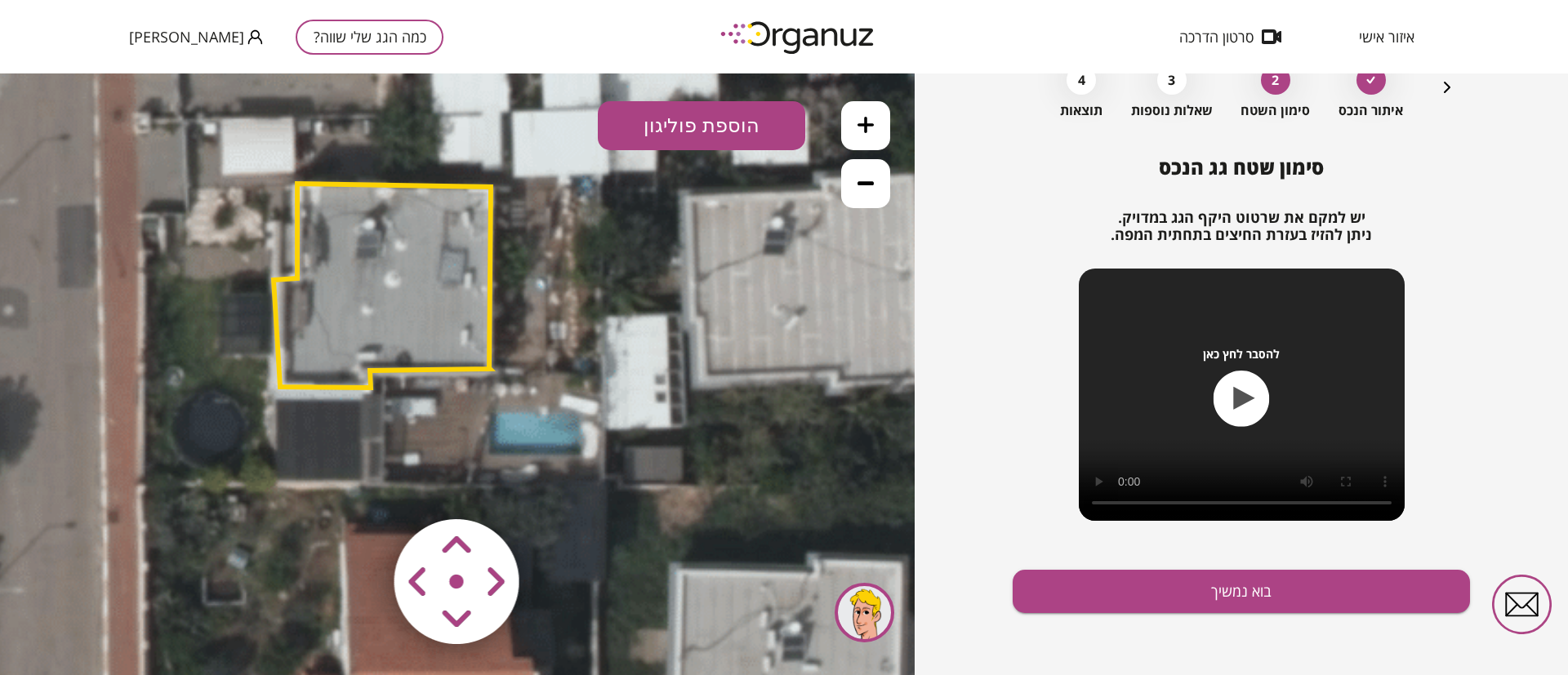
drag, startPoint x: 406, startPoint y: 422, endPoint x: 449, endPoint y: 327, distance: 104.3
click at [449, 328] on icon at bounding box center [460, 337] width 2922 height 2921
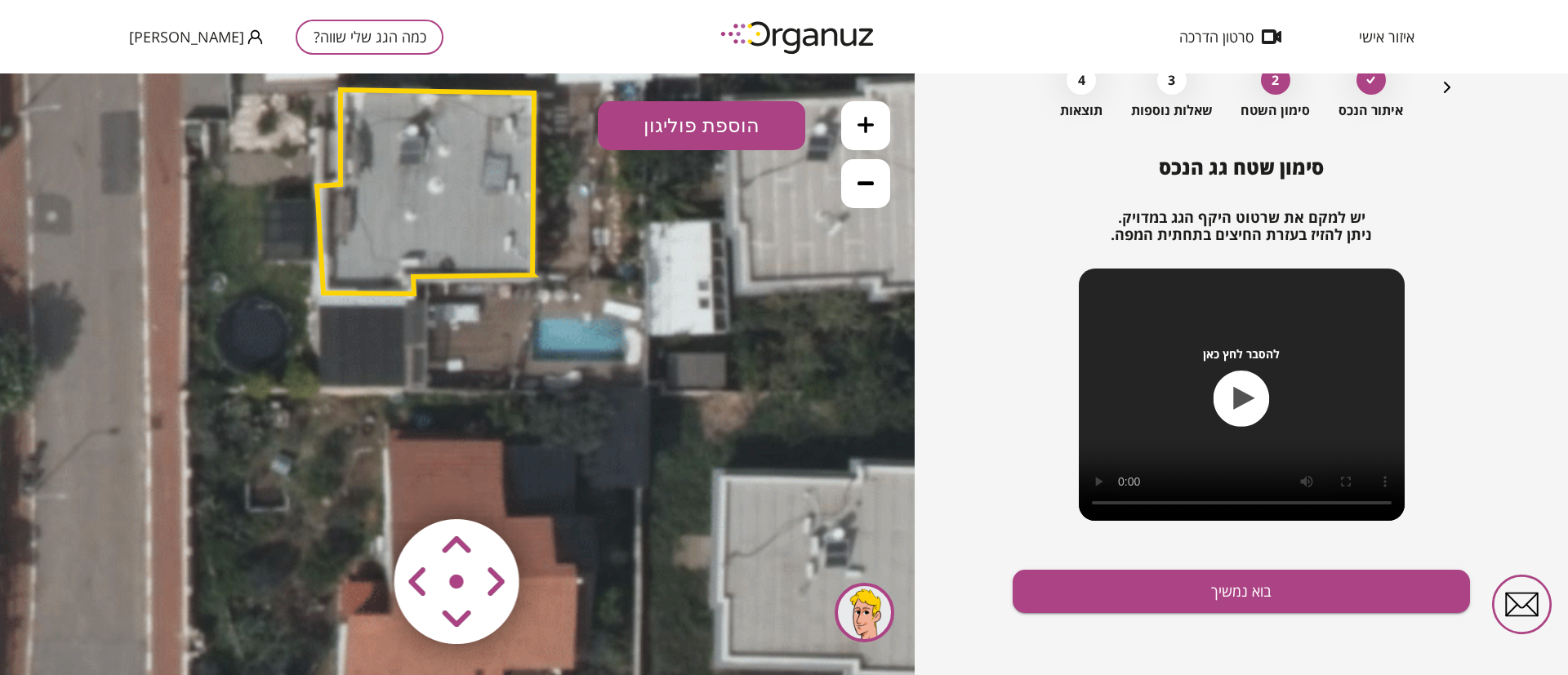
click at [668, 127] on button "הוספת פוליגון" at bounding box center [702, 126] width 207 height 49
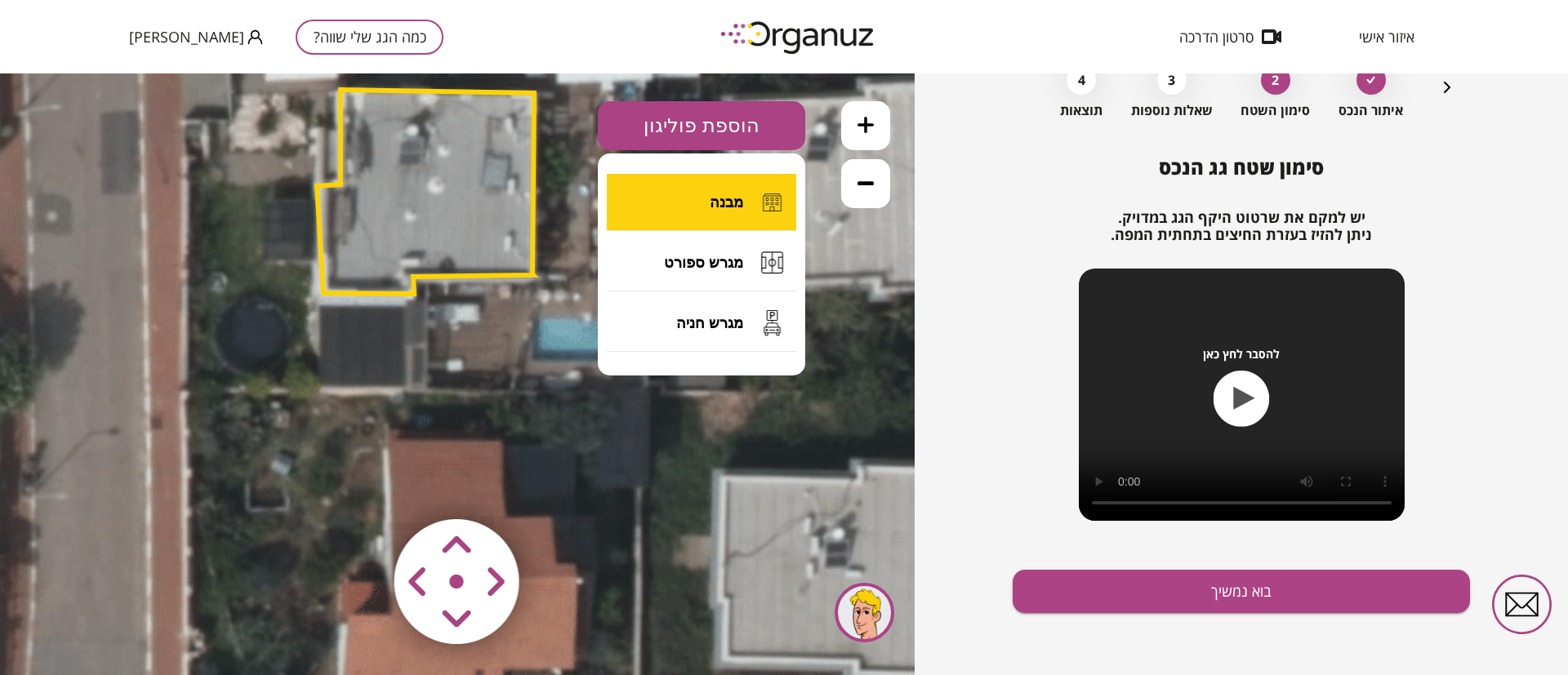
click at [724, 201] on span "מבנה" at bounding box center [725, 202] width 33 height 18
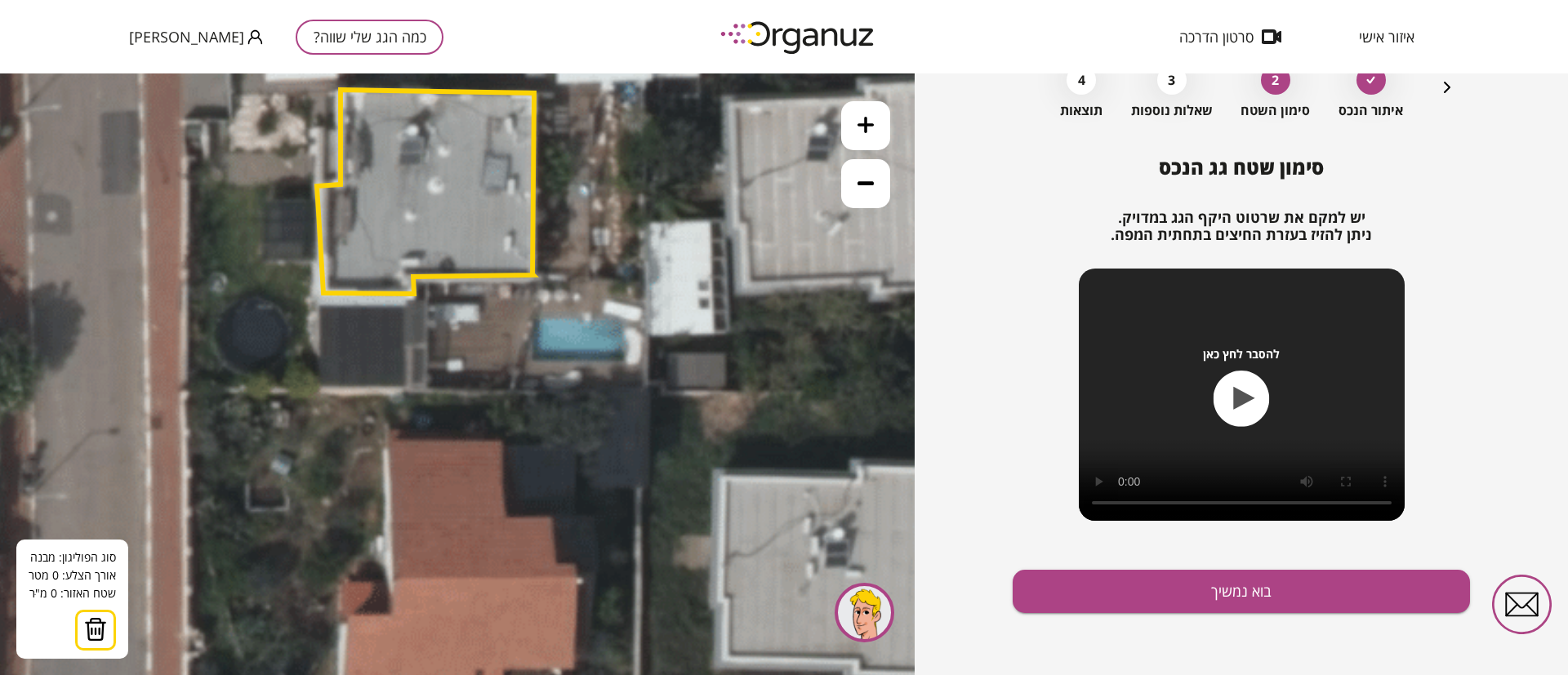
click at [97, 631] on img at bounding box center [95, 629] width 23 height 25
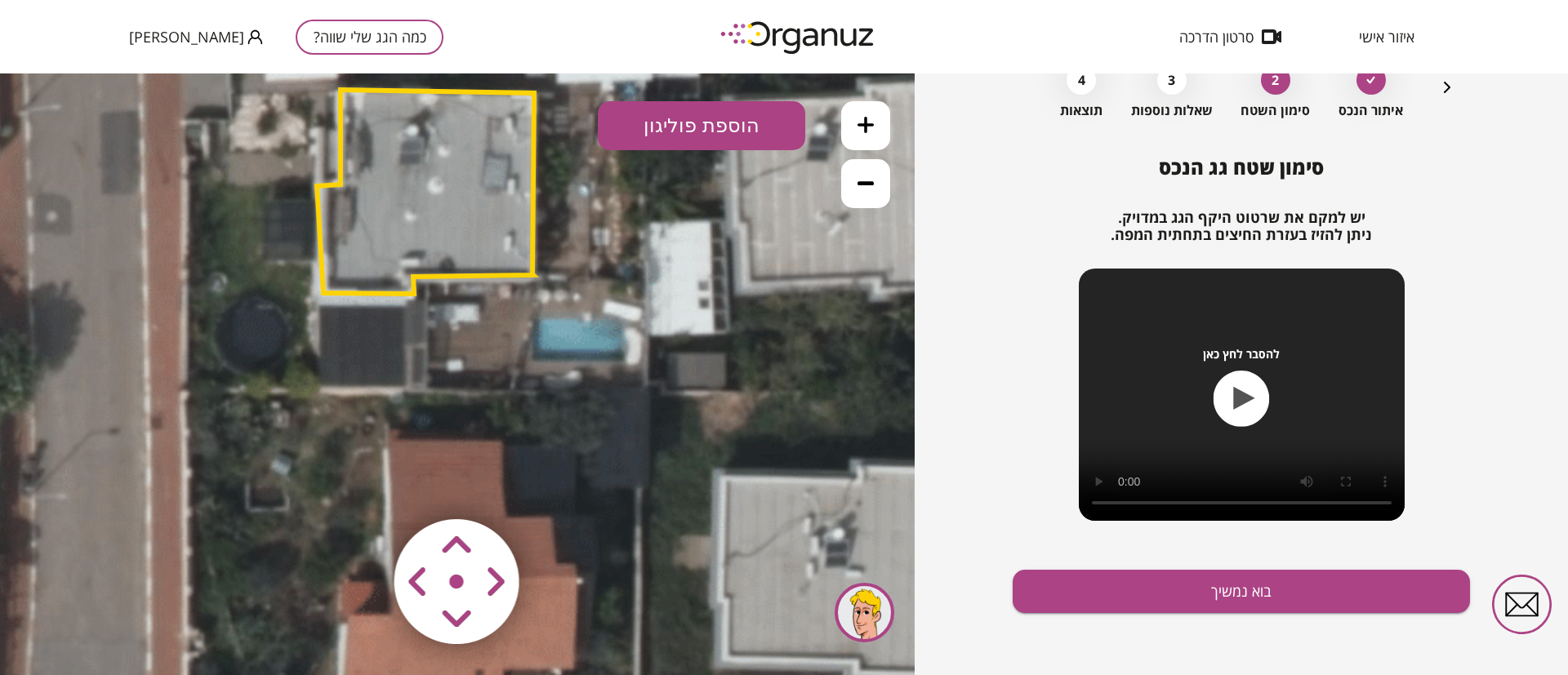
click at [682, 130] on button "הוספת פוליגון" at bounding box center [702, 126] width 207 height 49
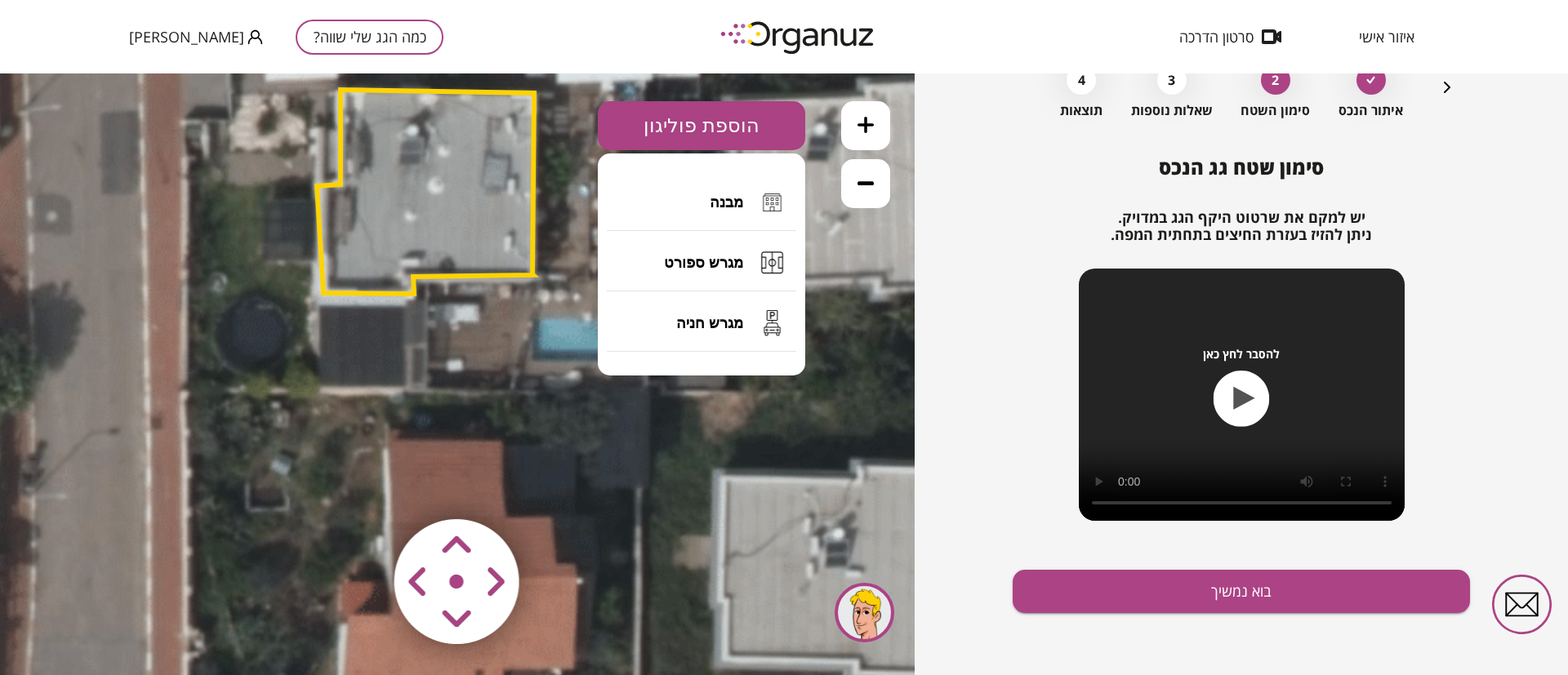
drag, startPoint x: 708, startPoint y: 205, endPoint x: 665, endPoint y: 246, distance: 59.4
click at [709, 205] on button "מבנה" at bounding box center [701, 202] width 189 height 57
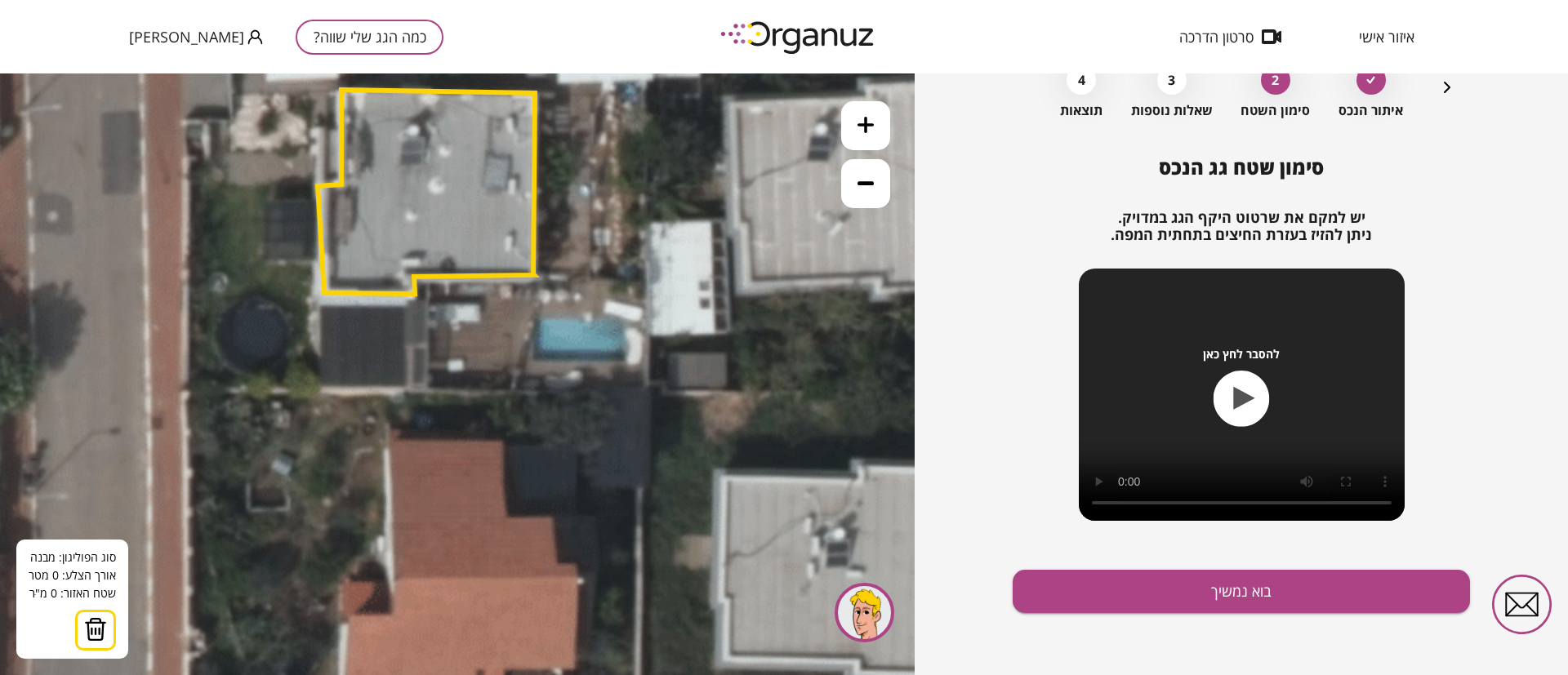
click at [405, 307] on icon at bounding box center [504, 244] width 2922 height 2921
click at [407, 388] on icon at bounding box center [504, 244] width 2922 height 2921
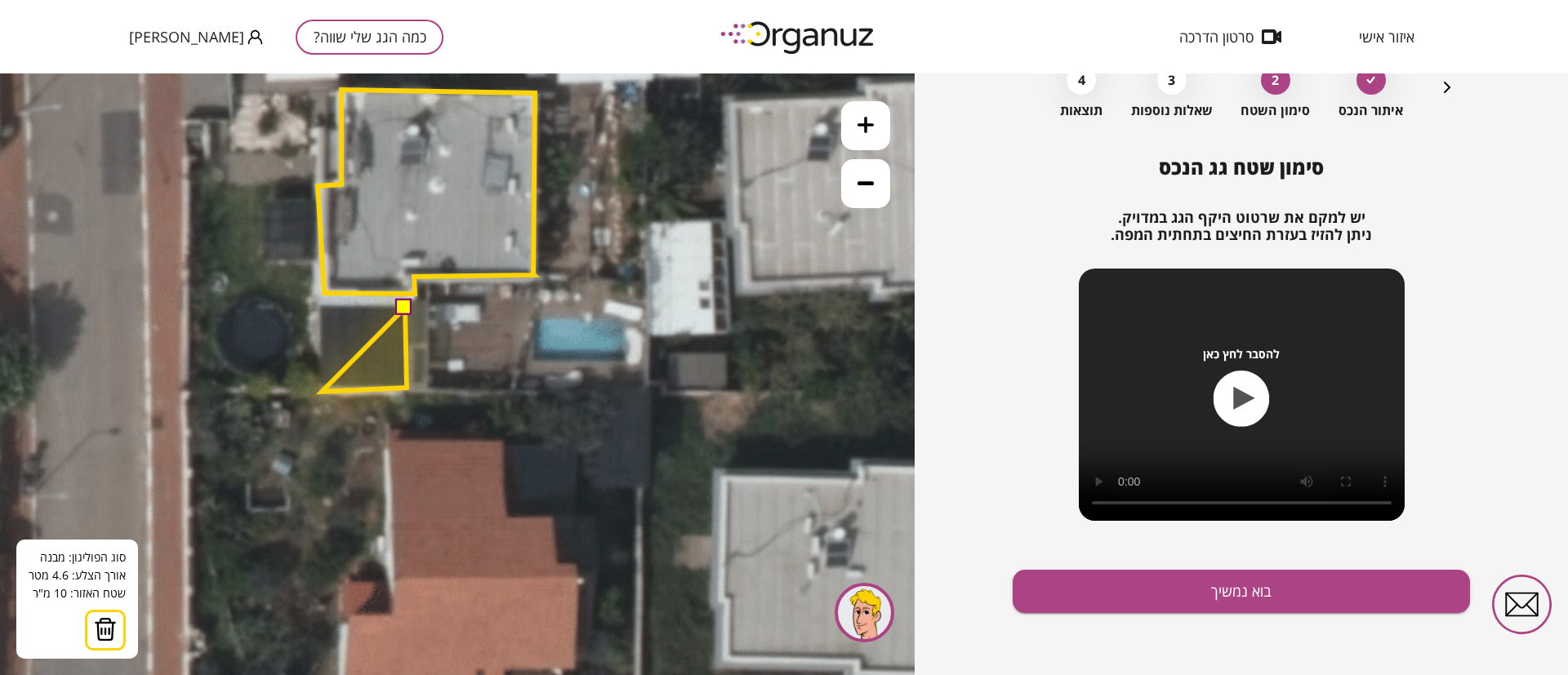
drag, startPoint x: 322, startPoint y: 391, endPoint x: 320, endPoint y: 379, distance: 12.2
click at [322, 391] on polygon at bounding box center [364, 349] width 85 height 84
click at [322, 387] on polygon at bounding box center [364, 346] width 85 height 81
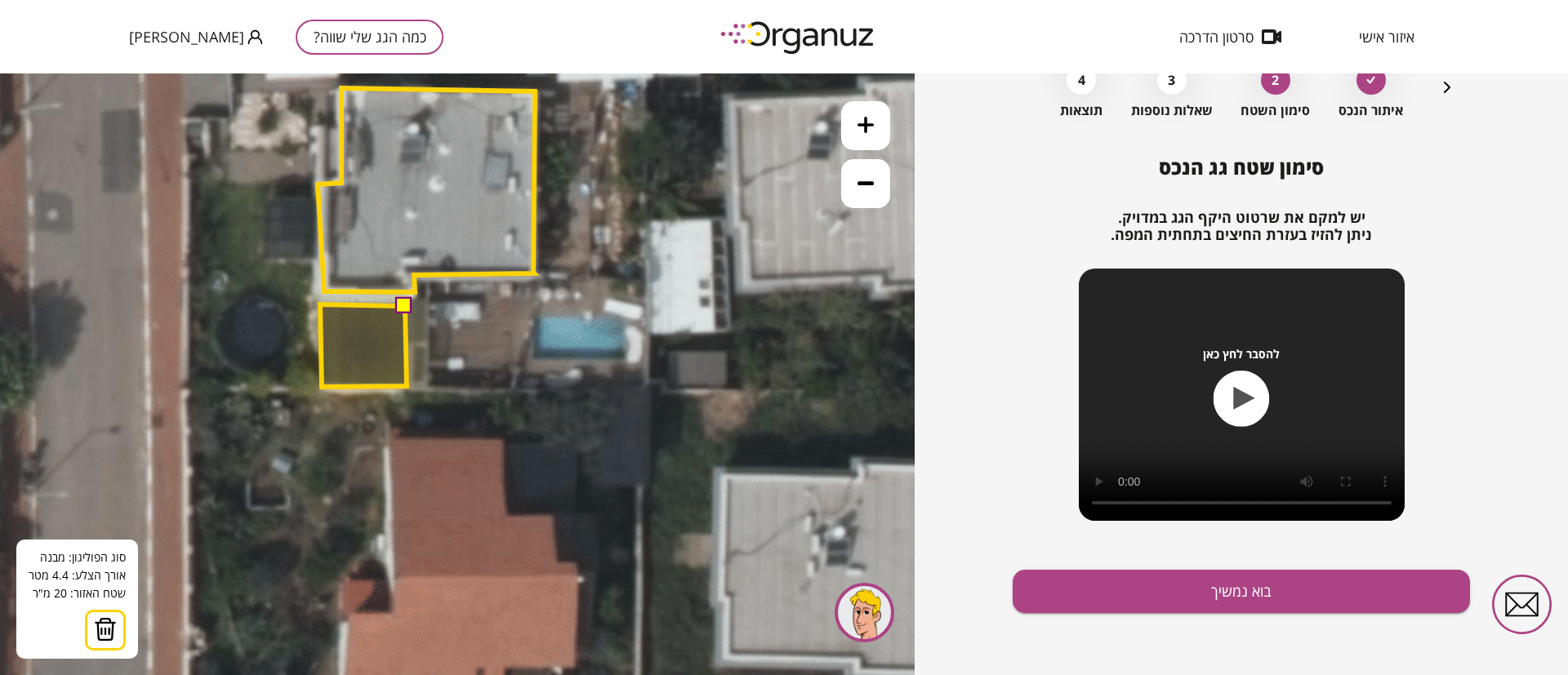
click at [320, 306] on polygon at bounding box center [364, 346] width 87 height 82
click at [403, 306] on button at bounding box center [403, 305] width 16 height 16
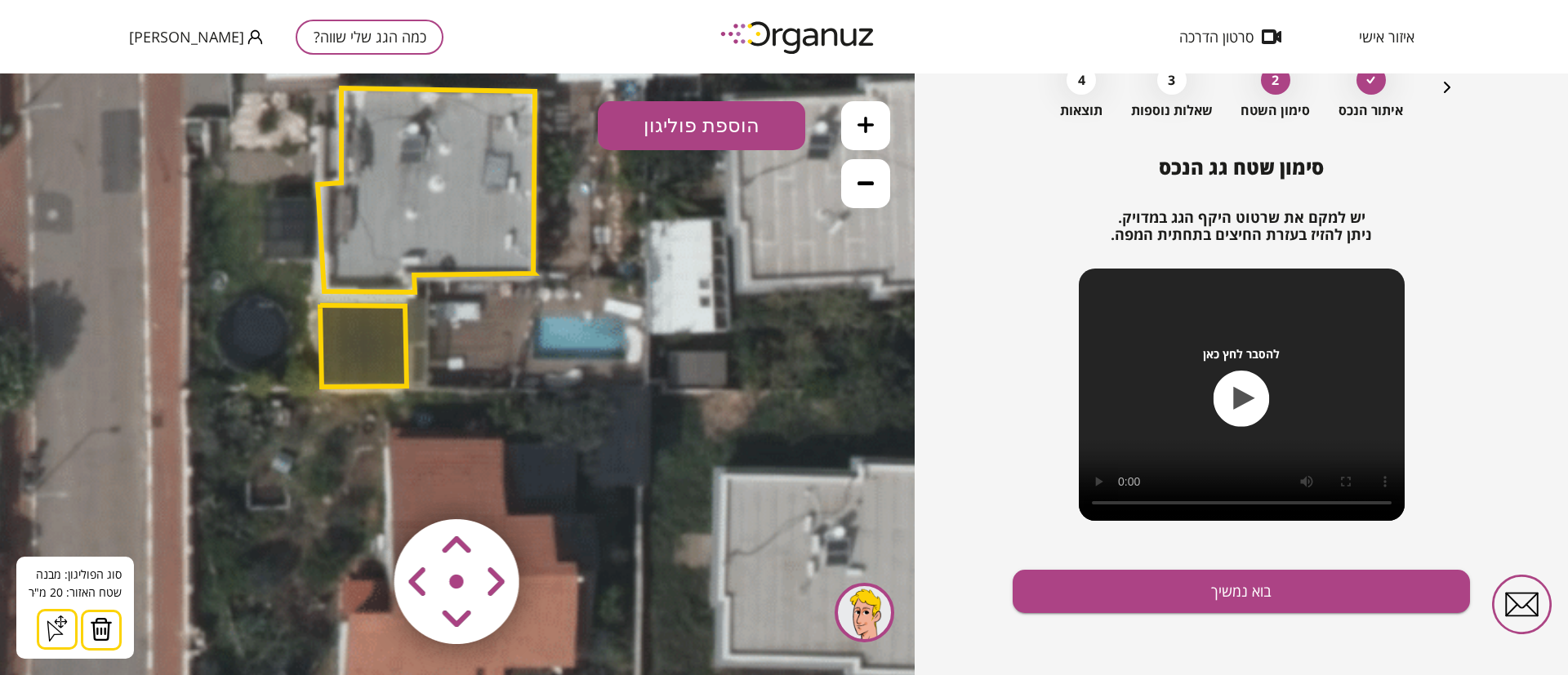
click at [375, 336] on polygon at bounding box center [364, 346] width 87 height 82
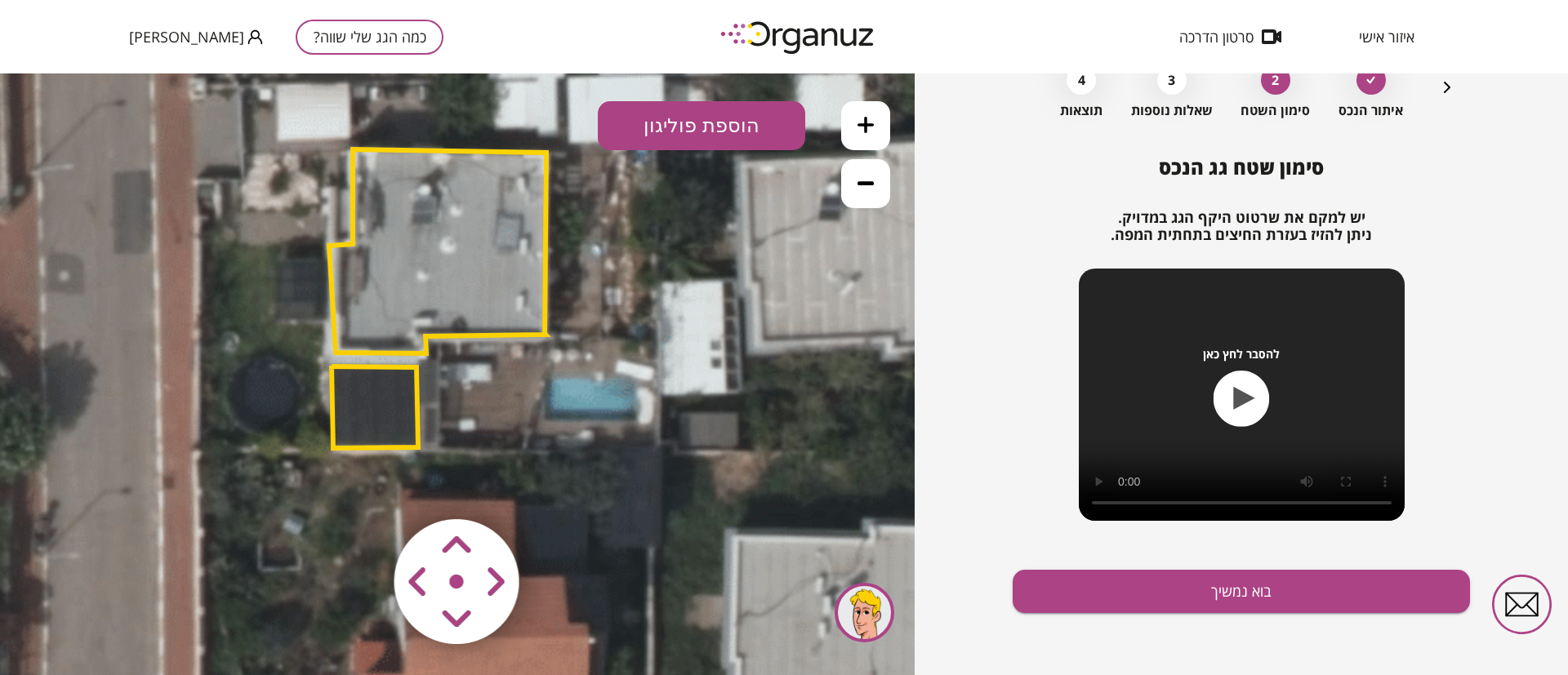
drag, startPoint x: 589, startPoint y: 349, endPoint x: 607, endPoint y: 446, distance: 98.7
click at [608, 449] on icon at bounding box center [516, 303] width 2922 height 2921
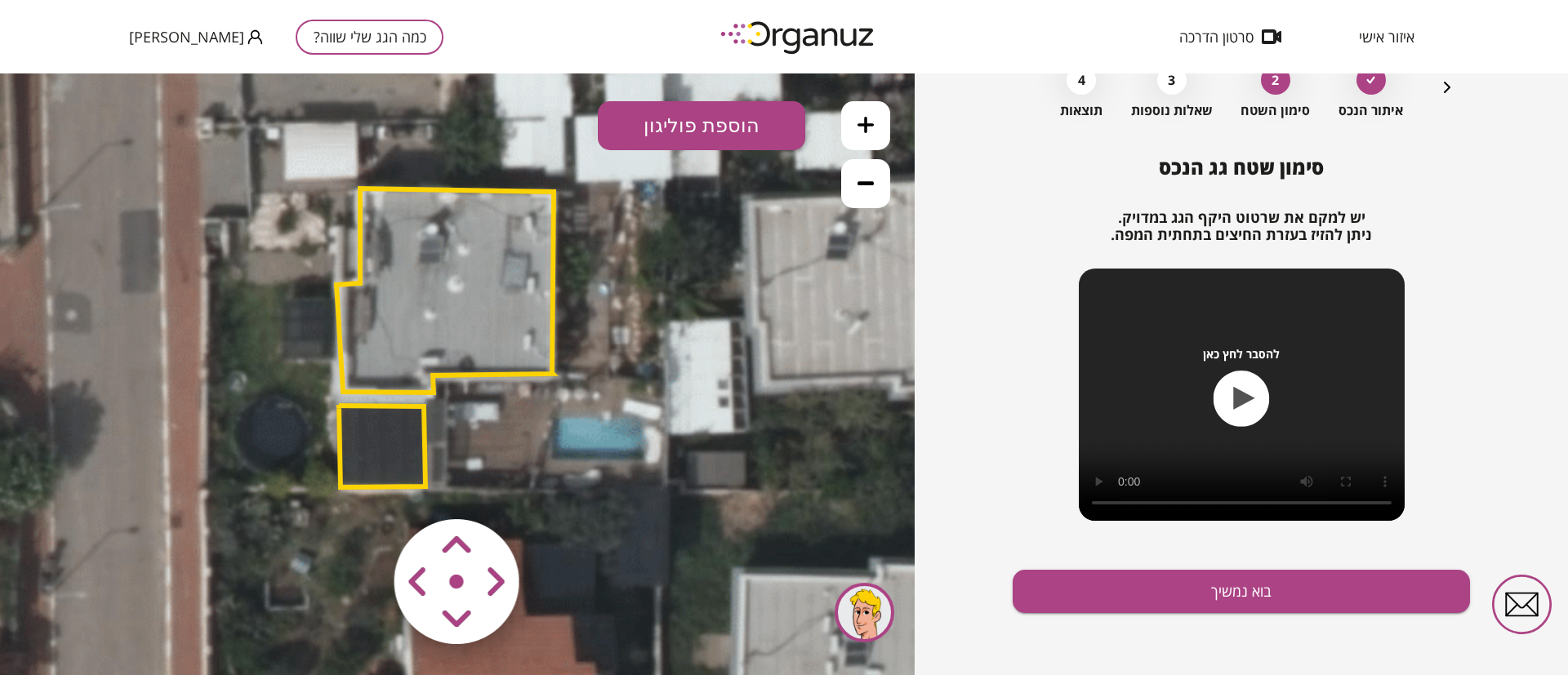
click at [1396, 34] on span "איזור אישי" at bounding box center [1386, 37] width 55 height 16
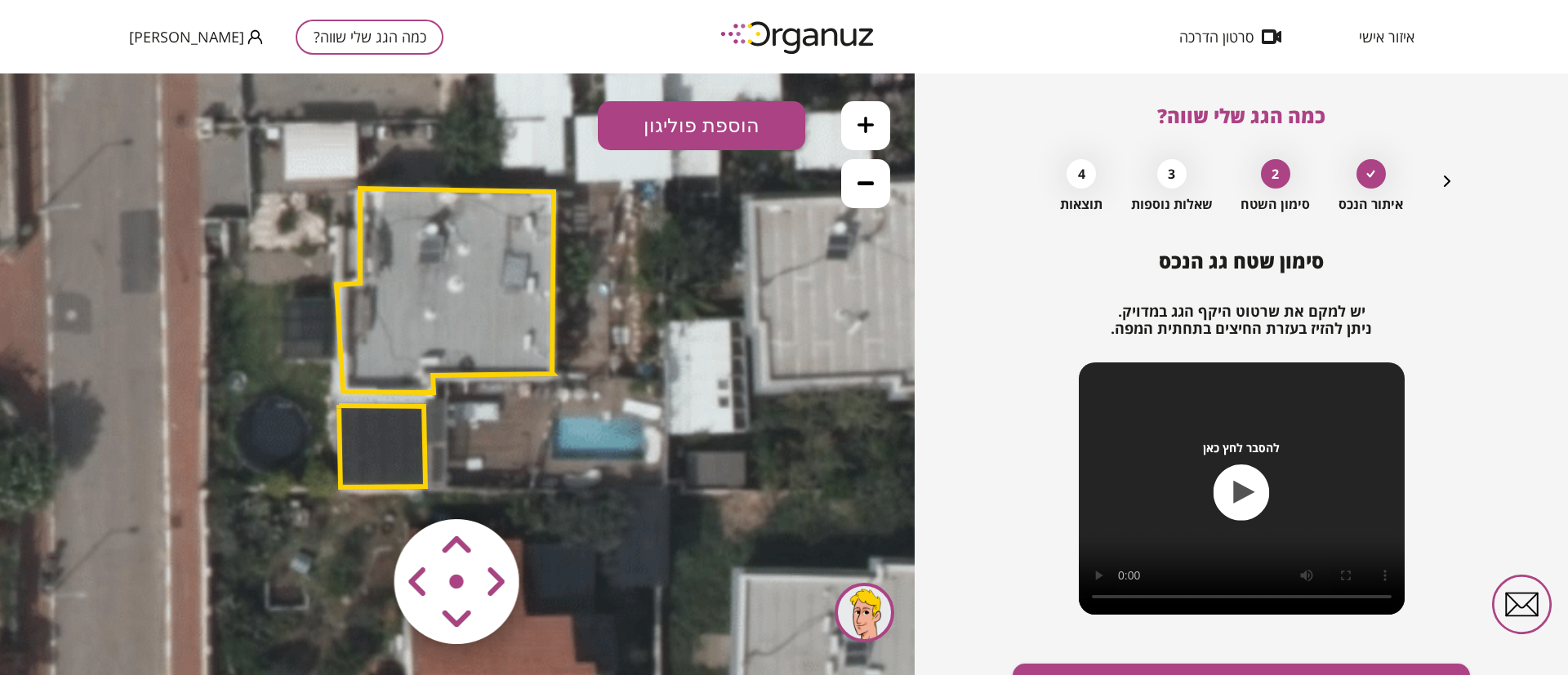
click at [453, 319] on polygon at bounding box center [445, 290] width 217 height 204
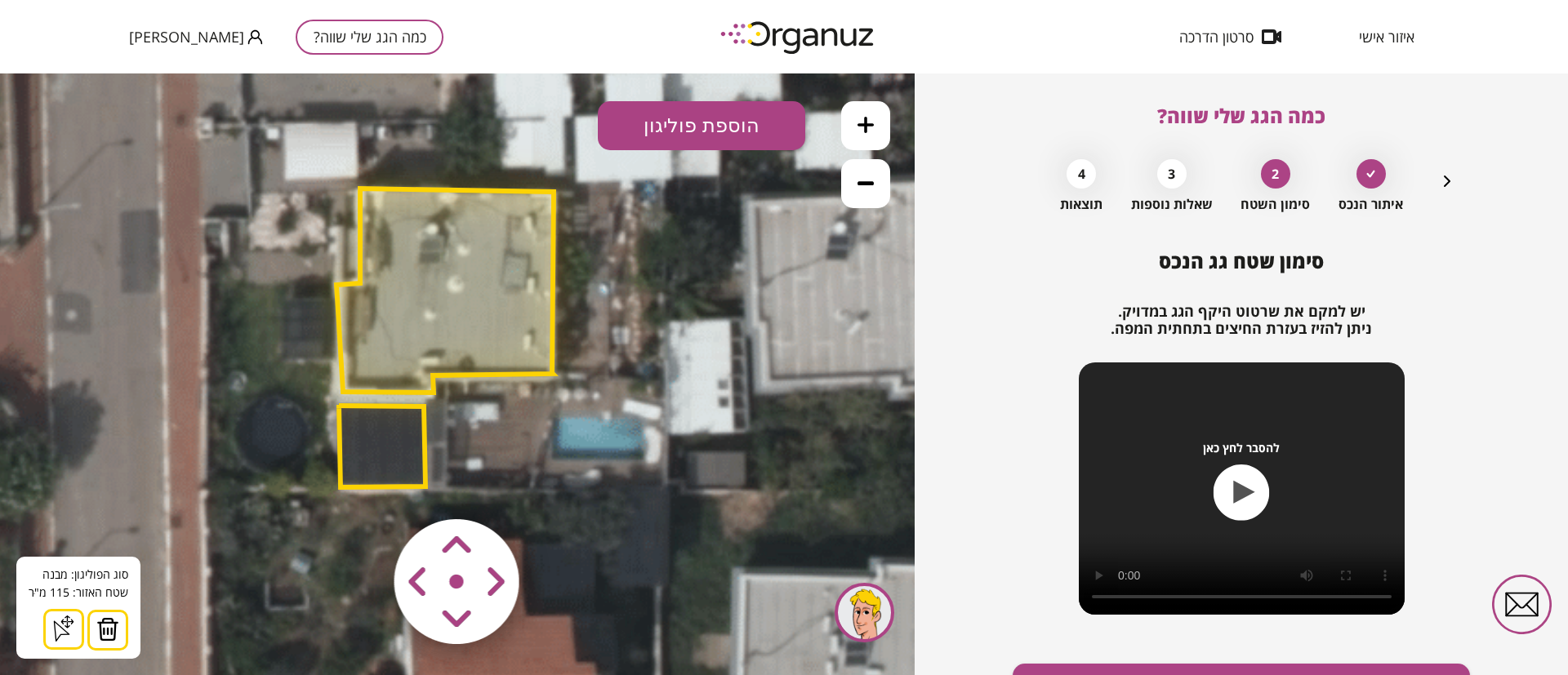
click at [386, 444] on polygon at bounding box center [382, 446] width 87 height 82
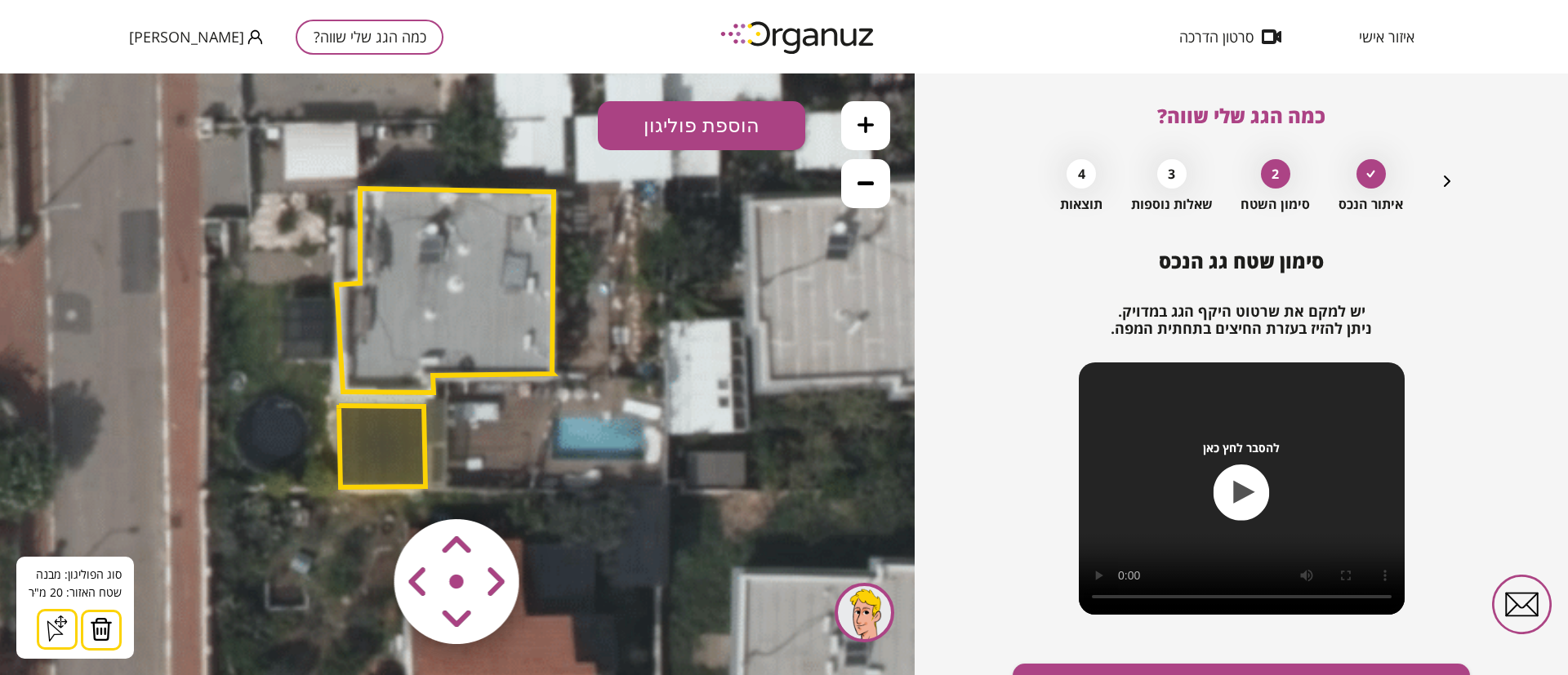
click at [855, 189] on button at bounding box center [866, 183] width 49 height 49
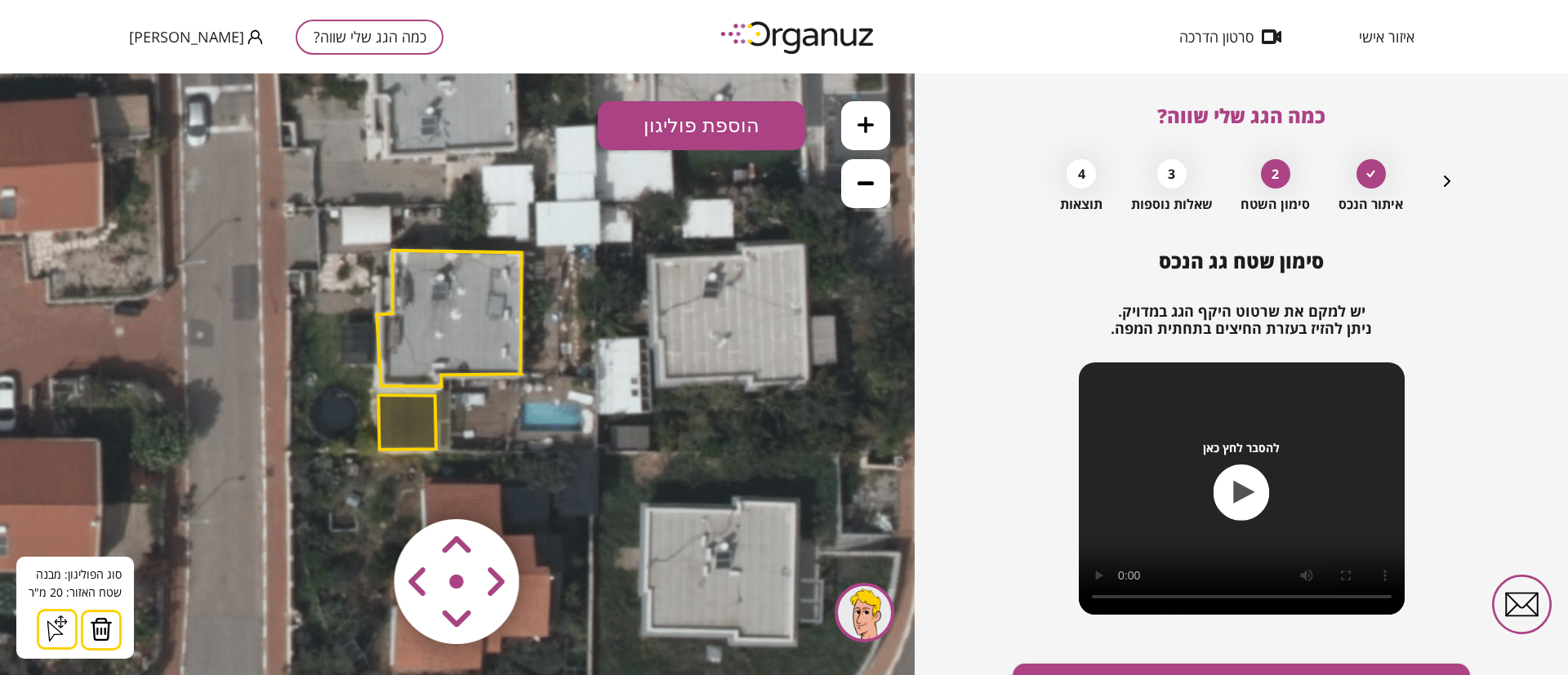
click at [723, 125] on button "הוספת פוליגון" at bounding box center [702, 126] width 207 height 49
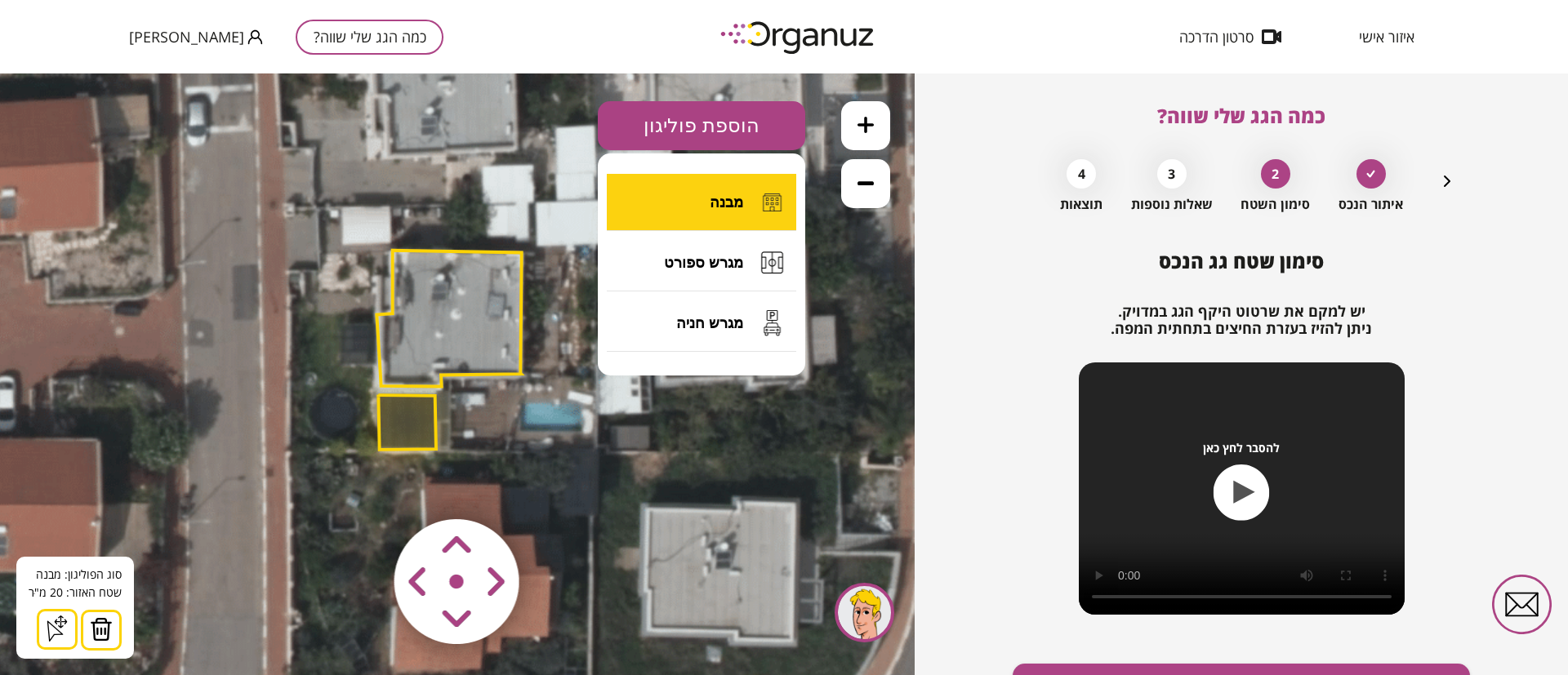
click at [695, 205] on button "מבנה" at bounding box center [701, 202] width 189 height 57
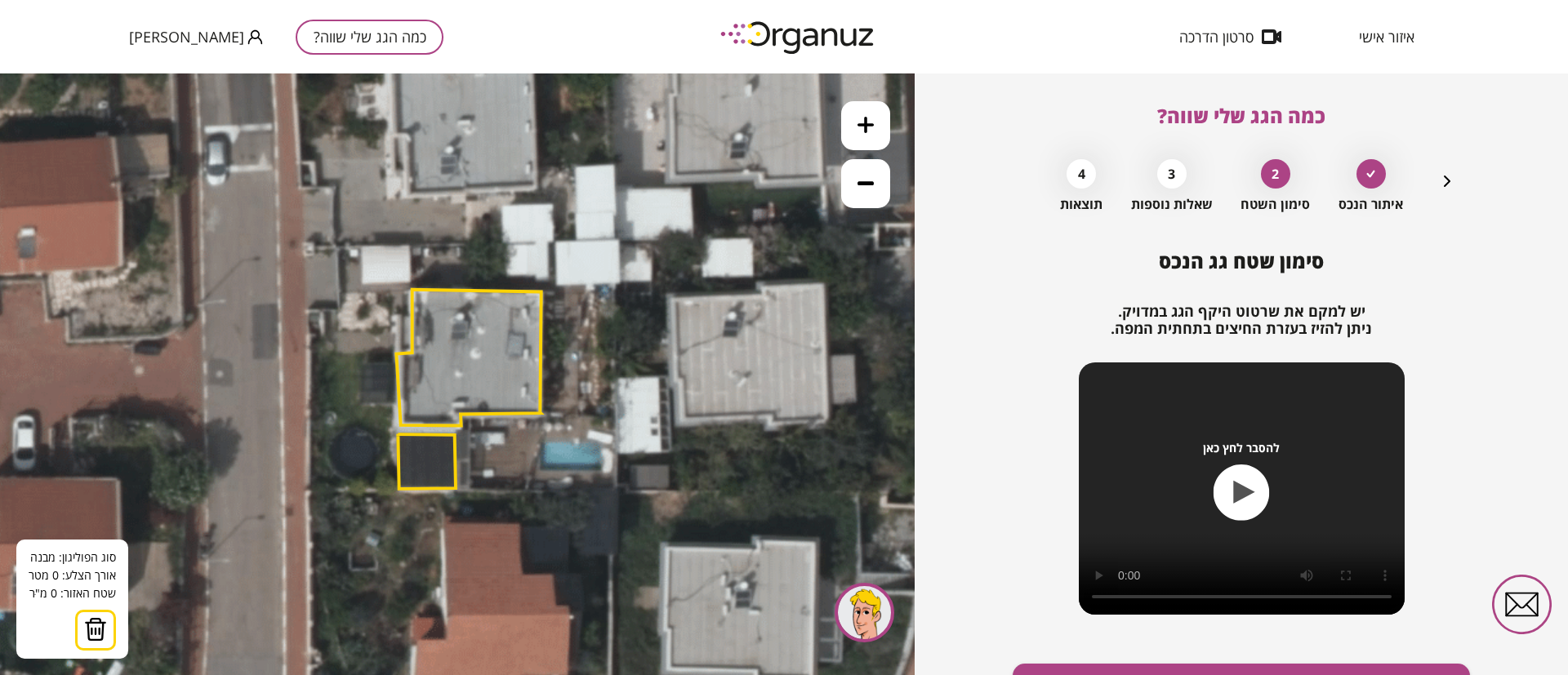
drag, startPoint x: 667, startPoint y: 377, endPoint x: 687, endPoint y: 416, distance: 43.8
click at [687, 416] on icon at bounding box center [520, 391] width 1948 height 1947
click at [877, 123] on button at bounding box center [866, 126] width 49 height 49
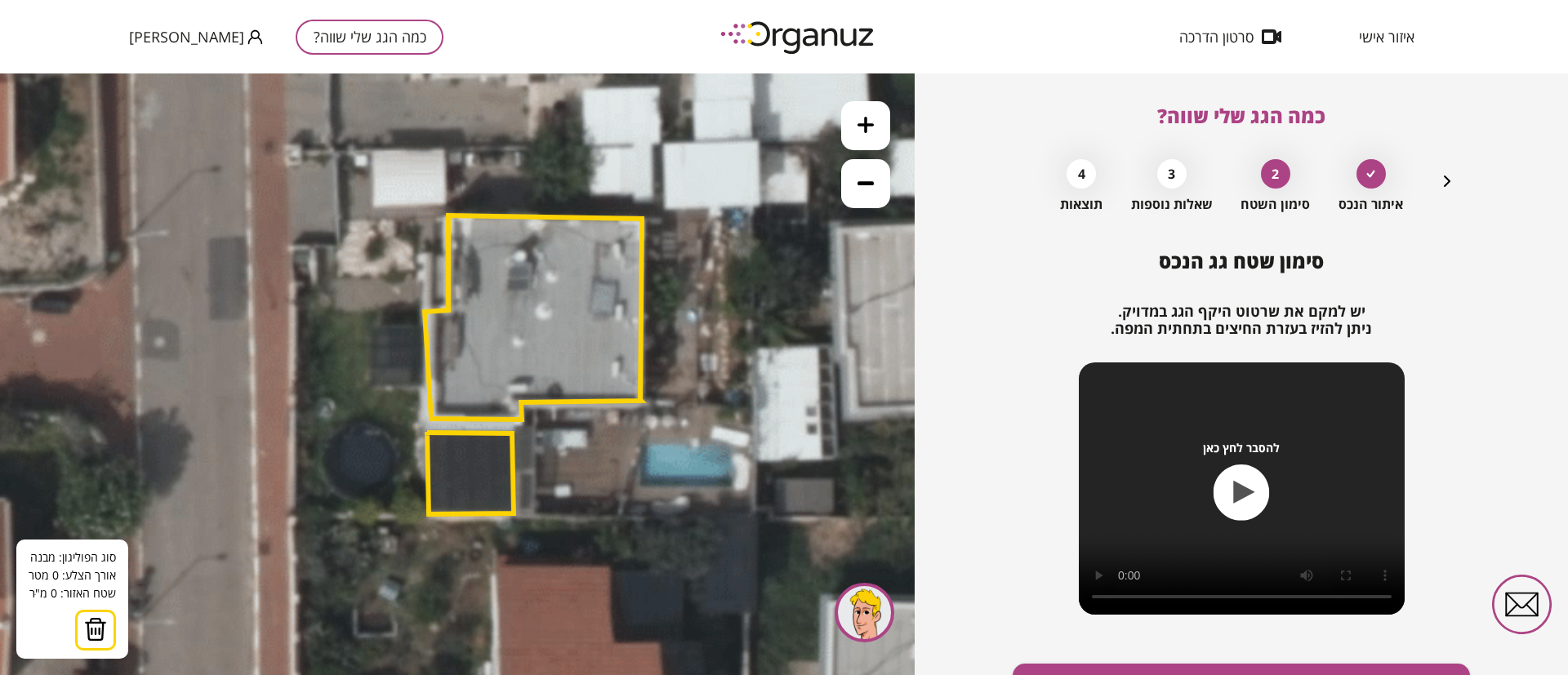
drag, startPoint x: 700, startPoint y: 343, endPoint x: 759, endPoint y: 309, distance: 68.1
click at [759, 309] on icon at bounding box center [611, 369] width 2922 height 2921
click at [137, 30] on span "שרלי זוקה" at bounding box center [187, 37] width 116 height 16
click at [161, 73] on li "התנתק" at bounding box center [161, 67] width 64 height 30
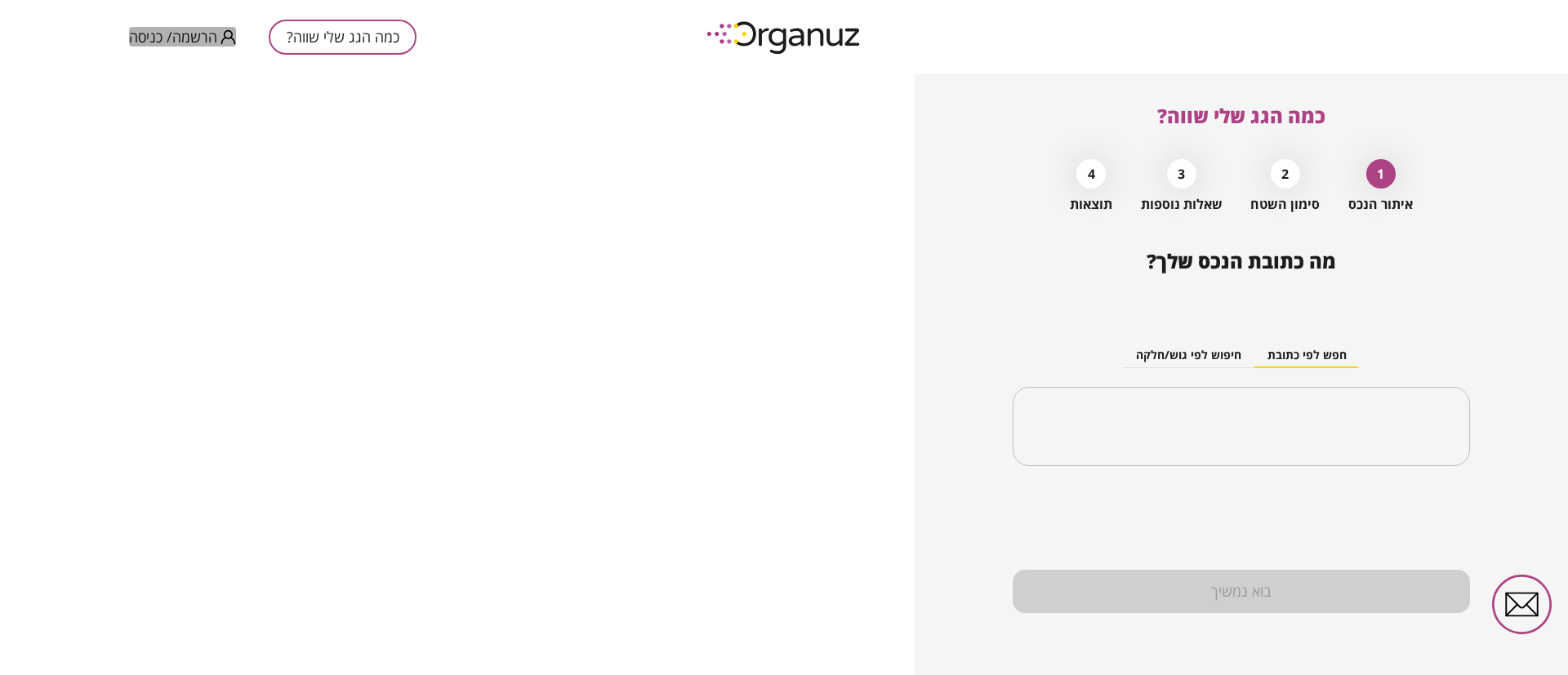
click at [186, 36] on span "הרשמה/ כניסה" at bounding box center [173, 37] width 88 height 16
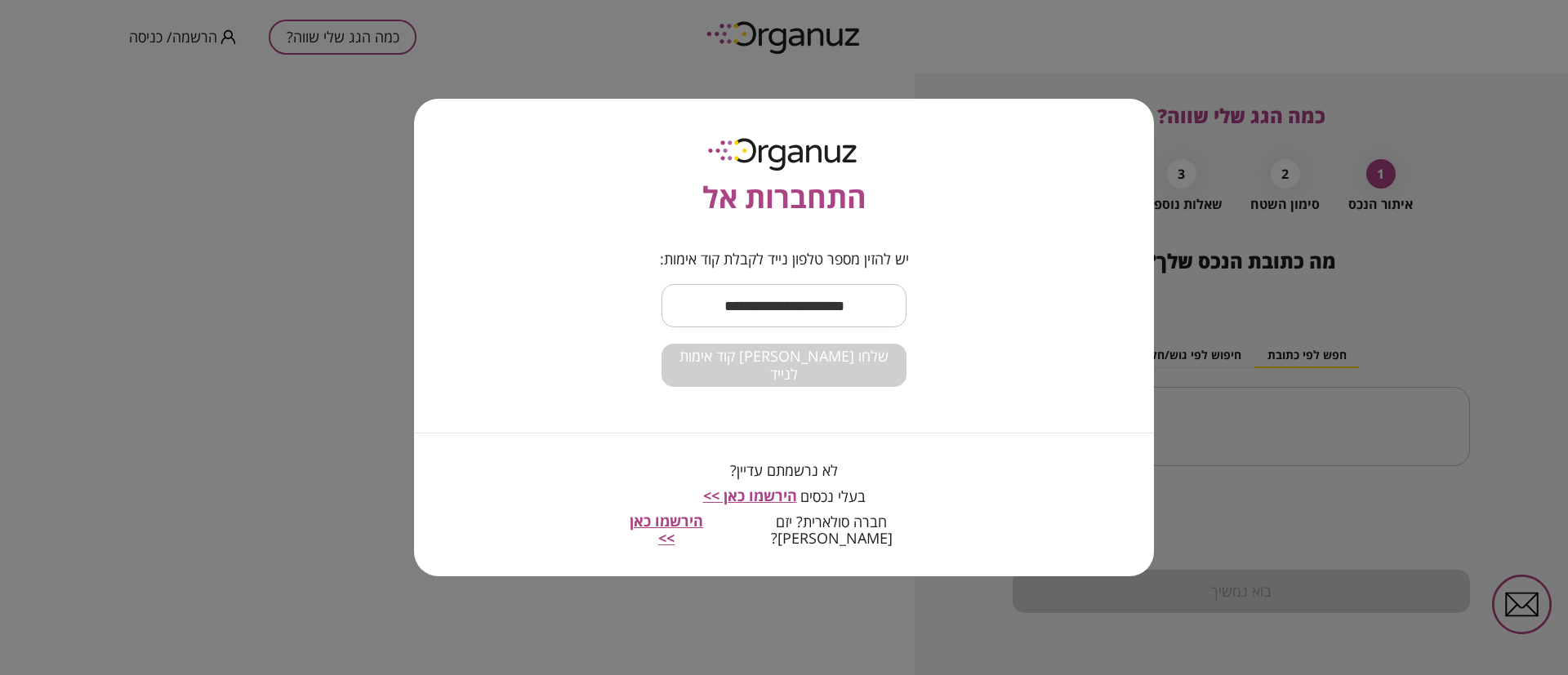
click at [724, 319] on input "text" at bounding box center [784, 306] width 245 height 48
click at [730, 324] on input "text" at bounding box center [784, 306] width 245 height 48
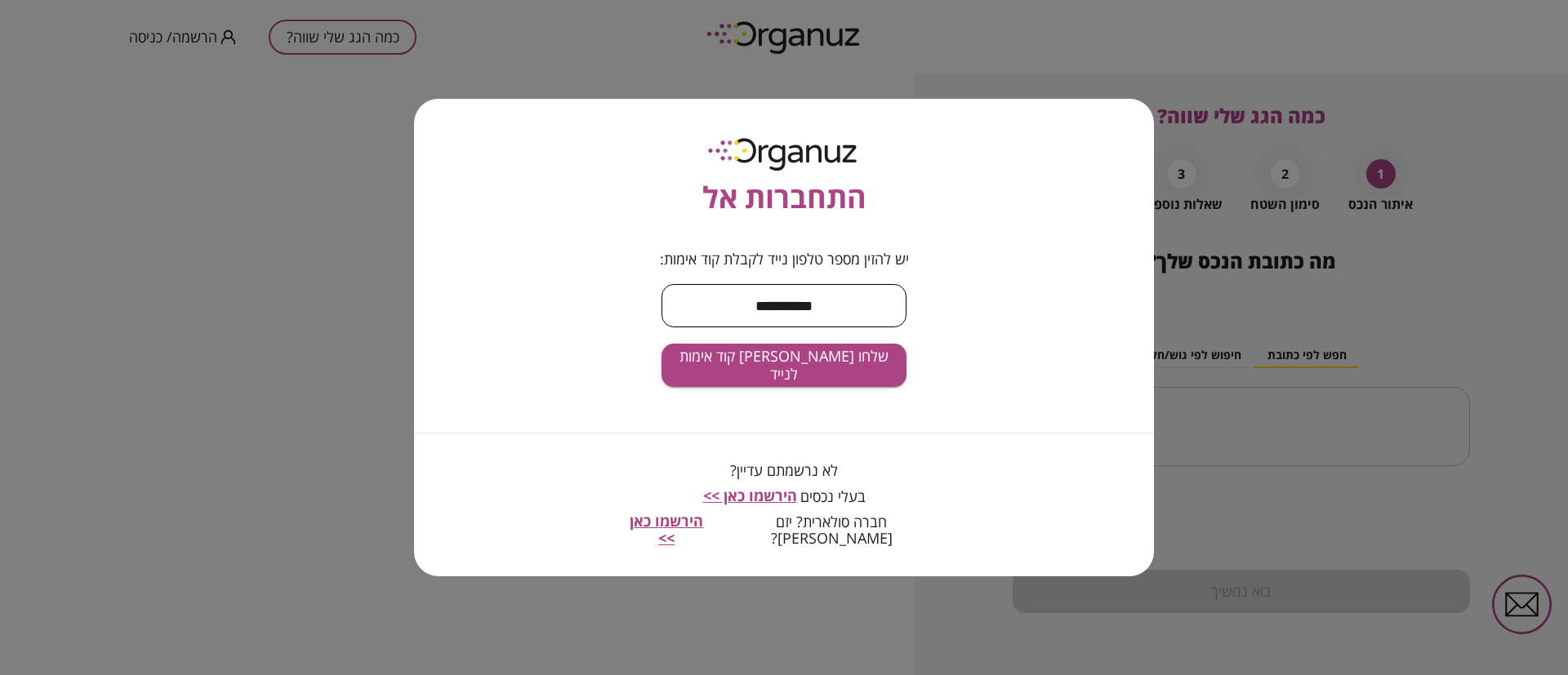
type input "**********"
click at [662, 344] on button "שלחו לי קוד אימות לנייד" at bounding box center [784, 365] width 245 height 43
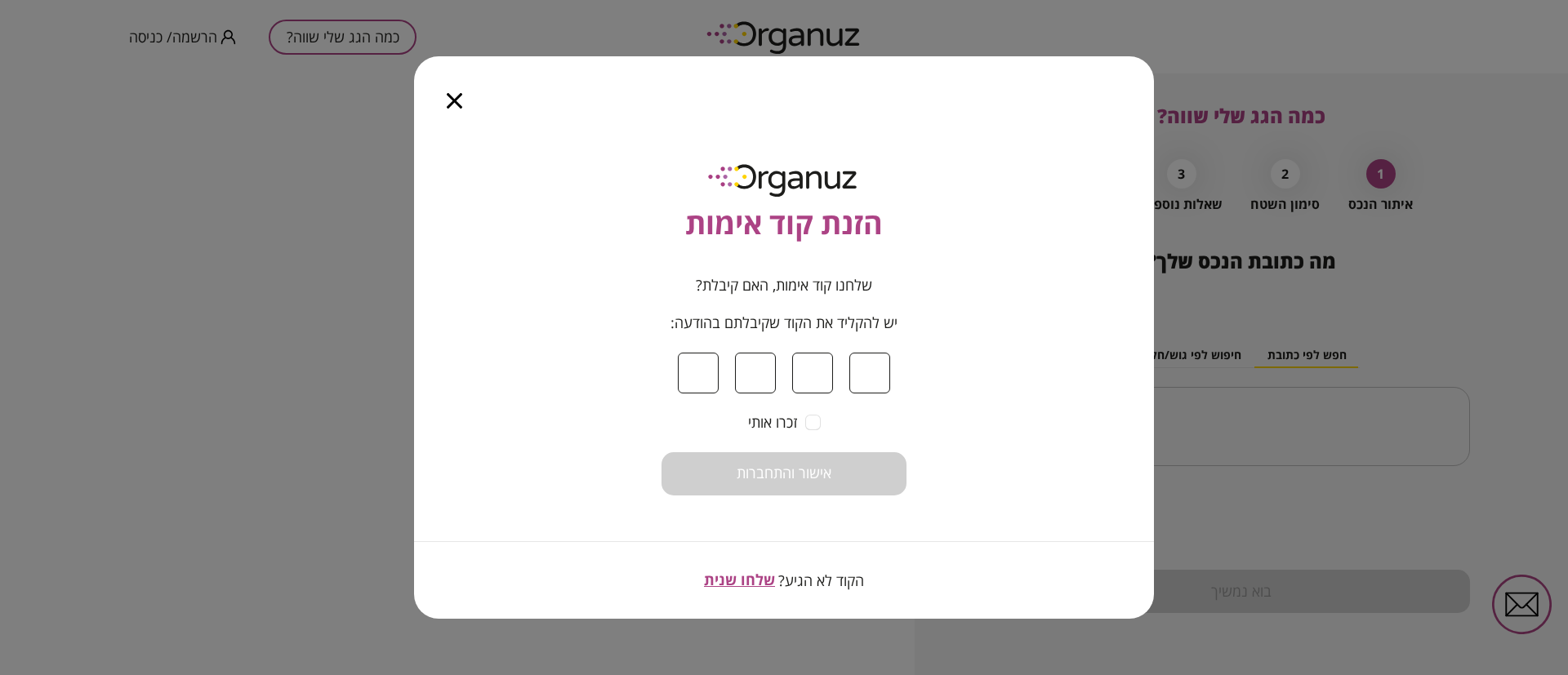
type input "*"
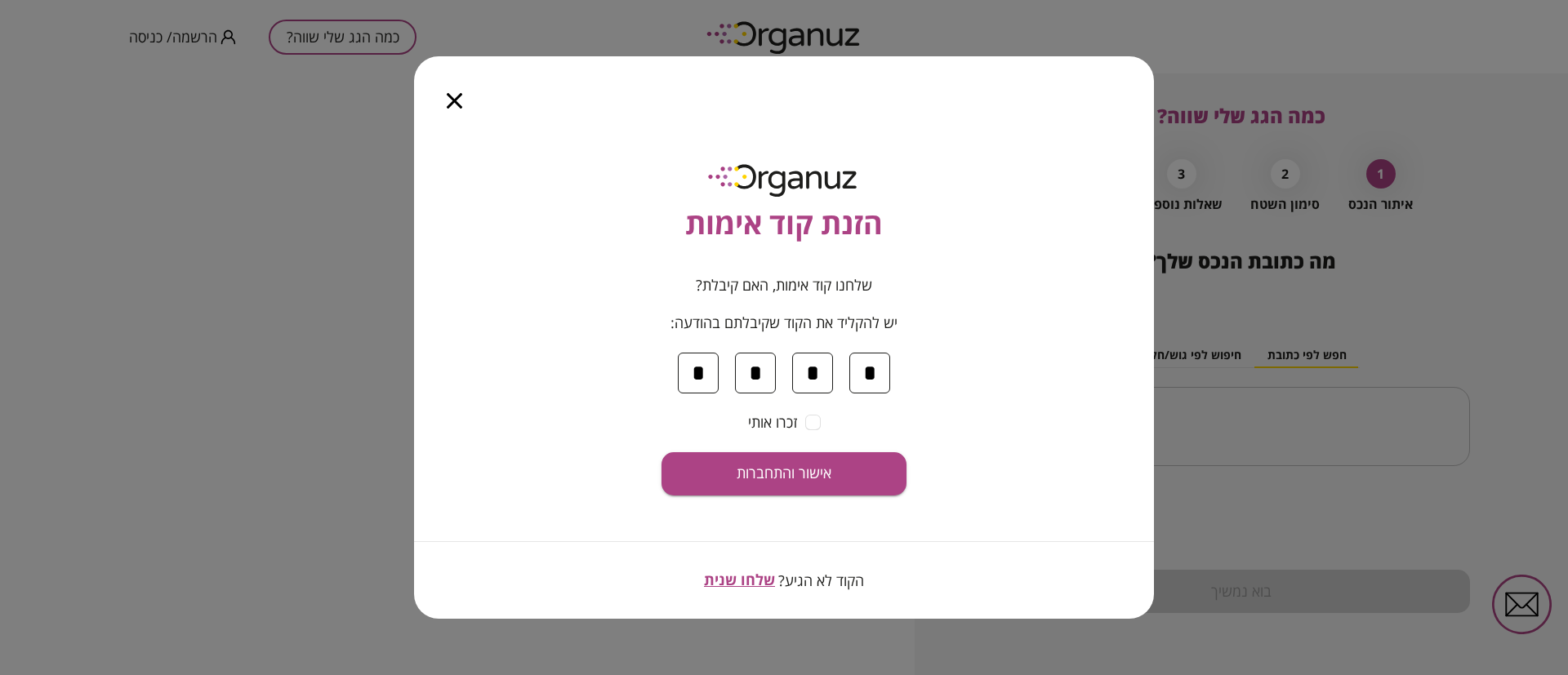
type input "*"
click at [662, 453] on button "אישור והתחברות" at bounding box center [784, 474] width 245 height 43
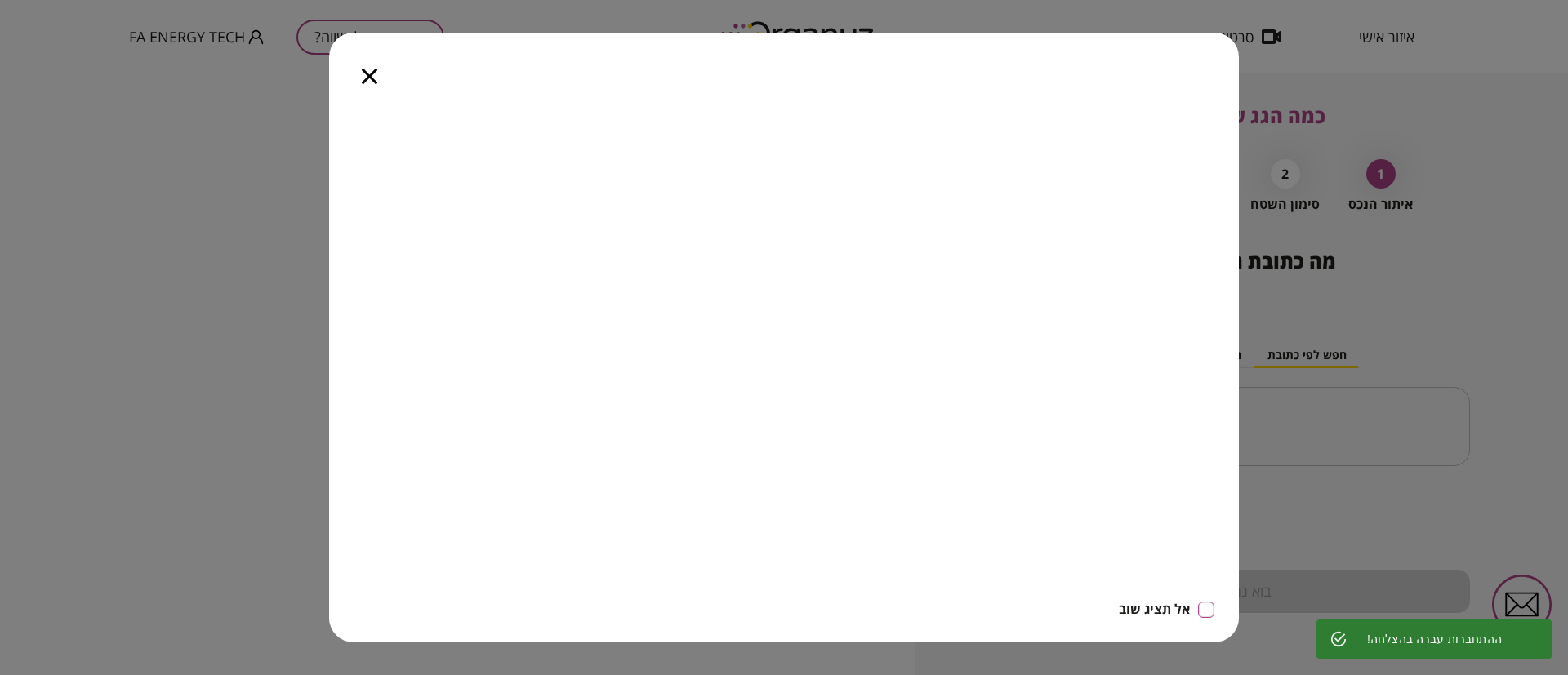
click at [369, 73] on icon "button" at bounding box center [369, 76] width 15 height 15
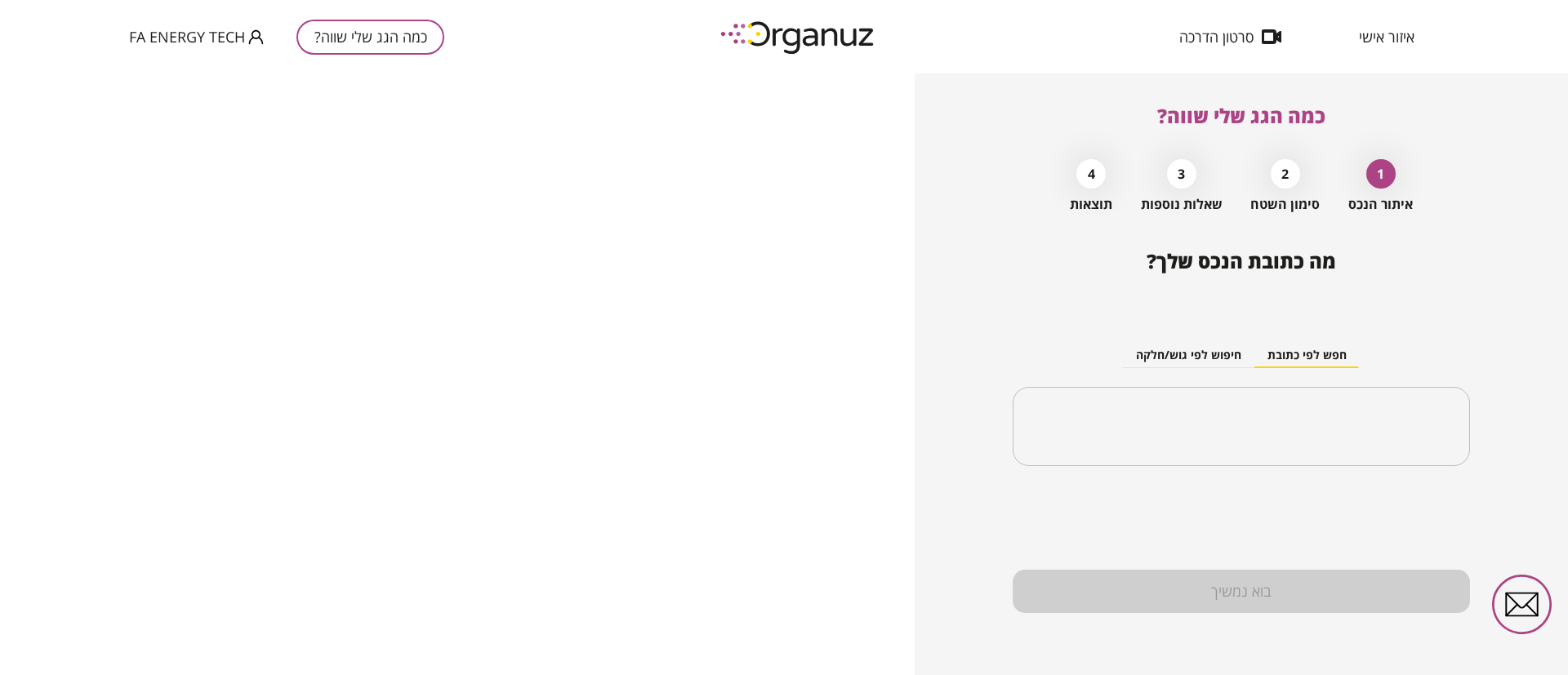
click at [1376, 34] on span "איזור אישי" at bounding box center [1386, 37] width 55 height 16
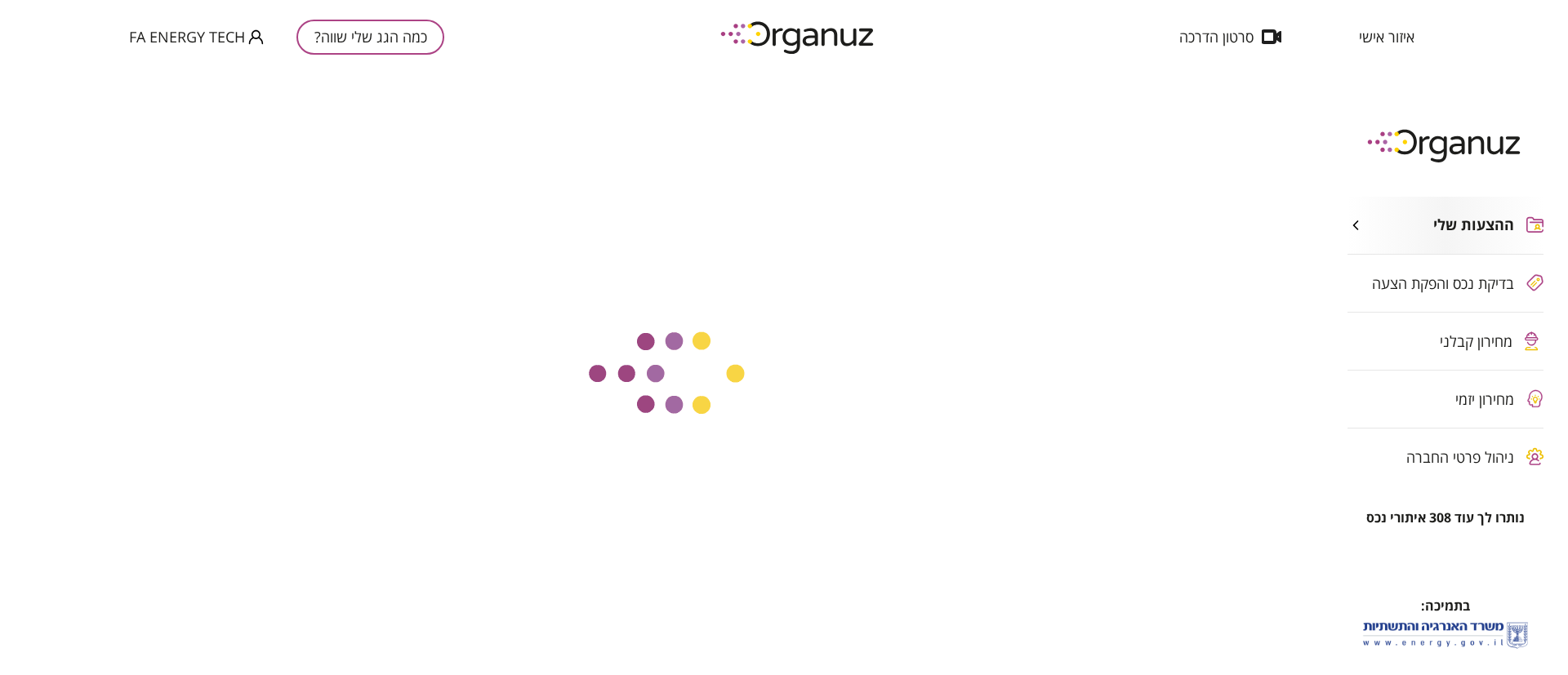
click at [1457, 333] on span "מחירון קבלני" at bounding box center [1476, 340] width 73 height 16
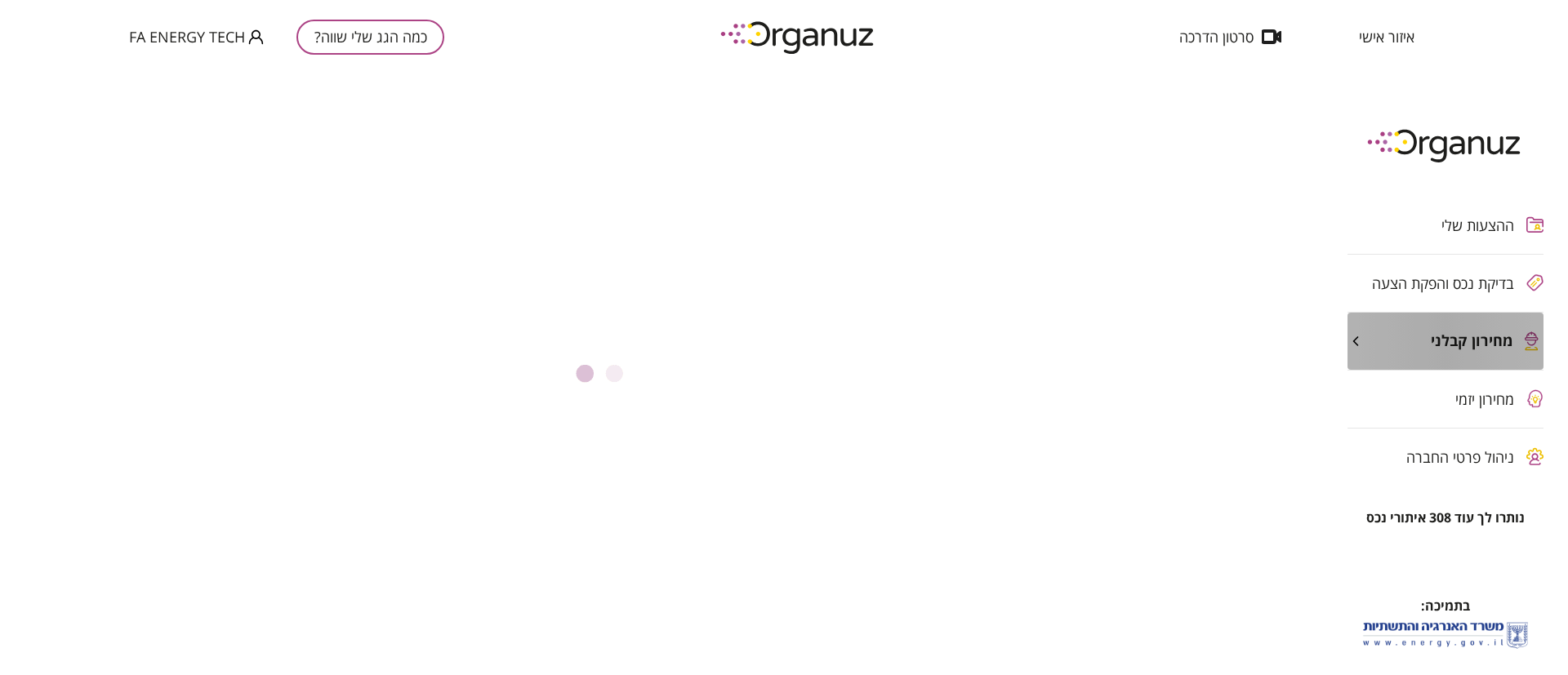
click at [1358, 335] on icon "button" at bounding box center [1355, 340] width 16 height 16
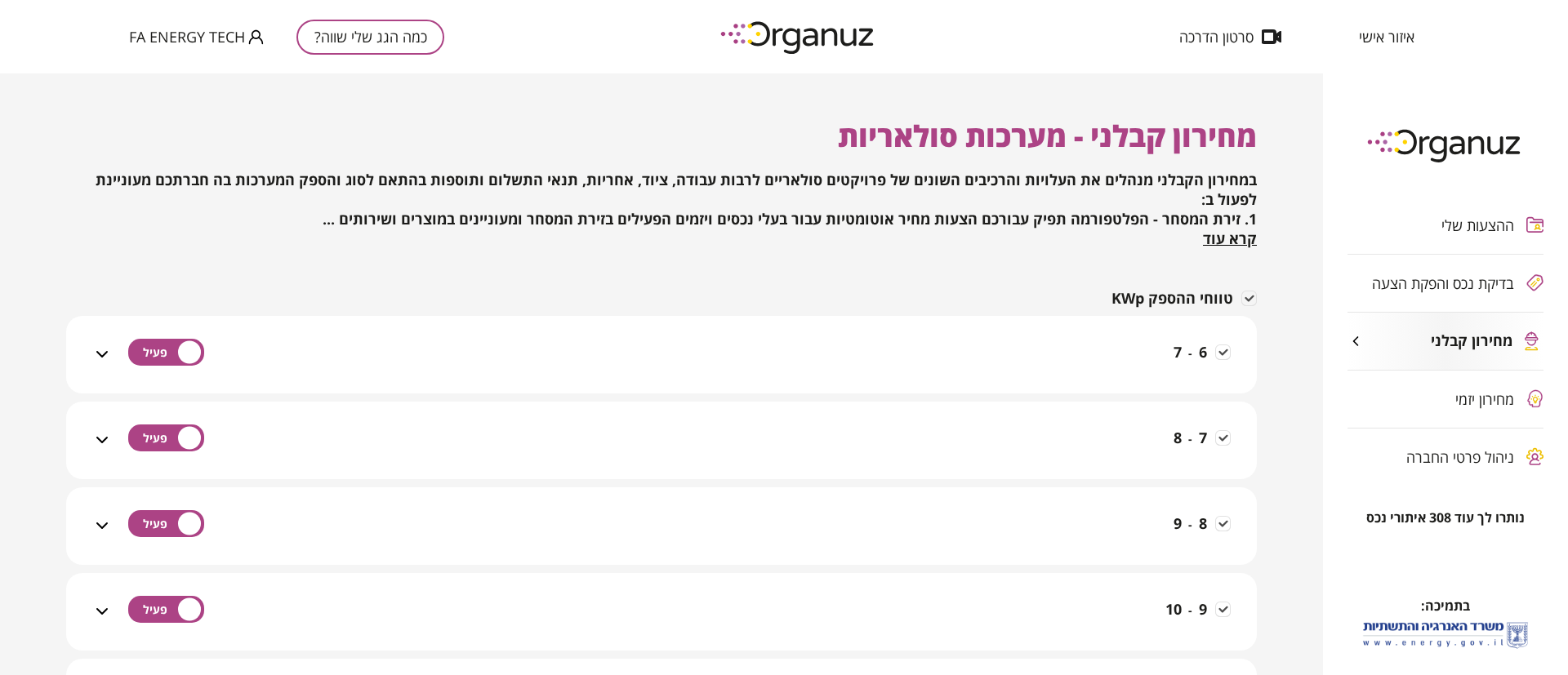
click at [104, 353] on icon at bounding box center [102, 354] width 20 height 20
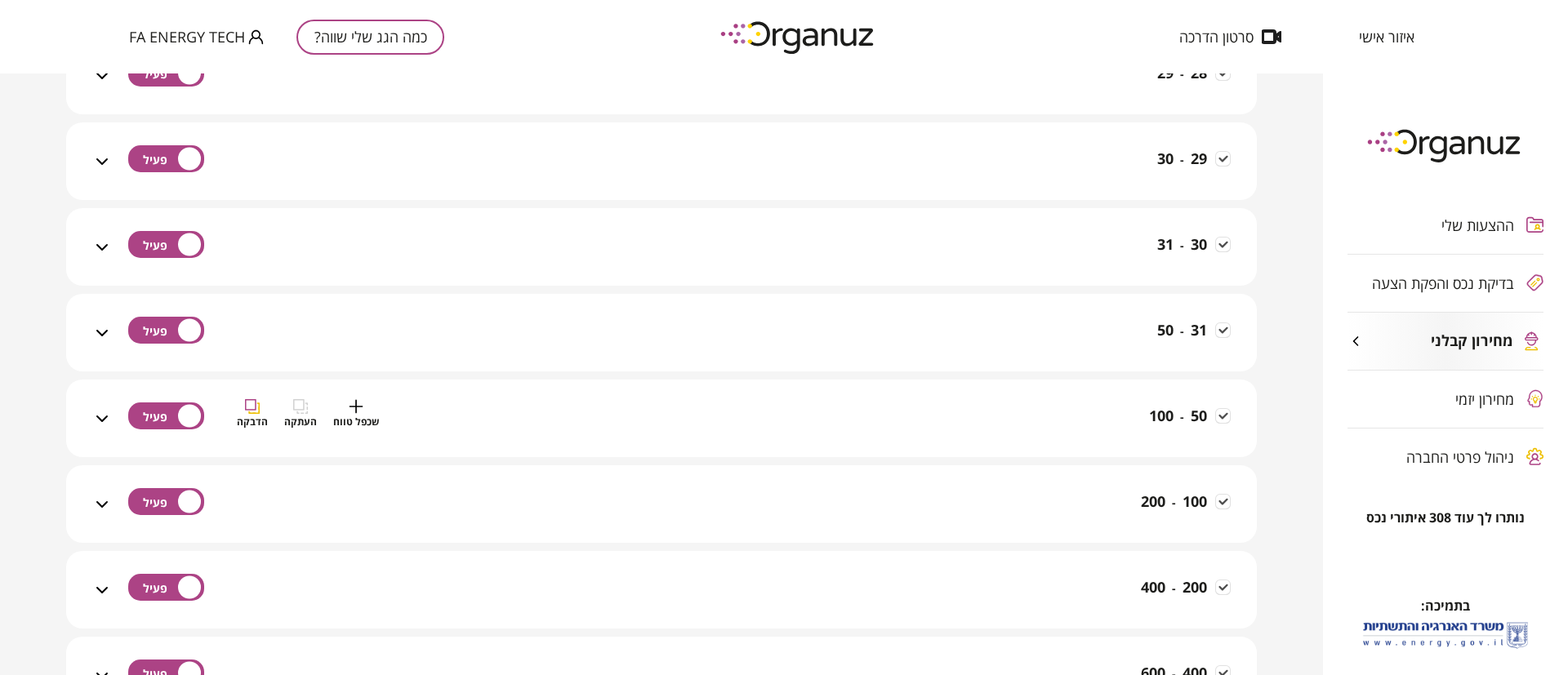
scroll to position [2939, 0]
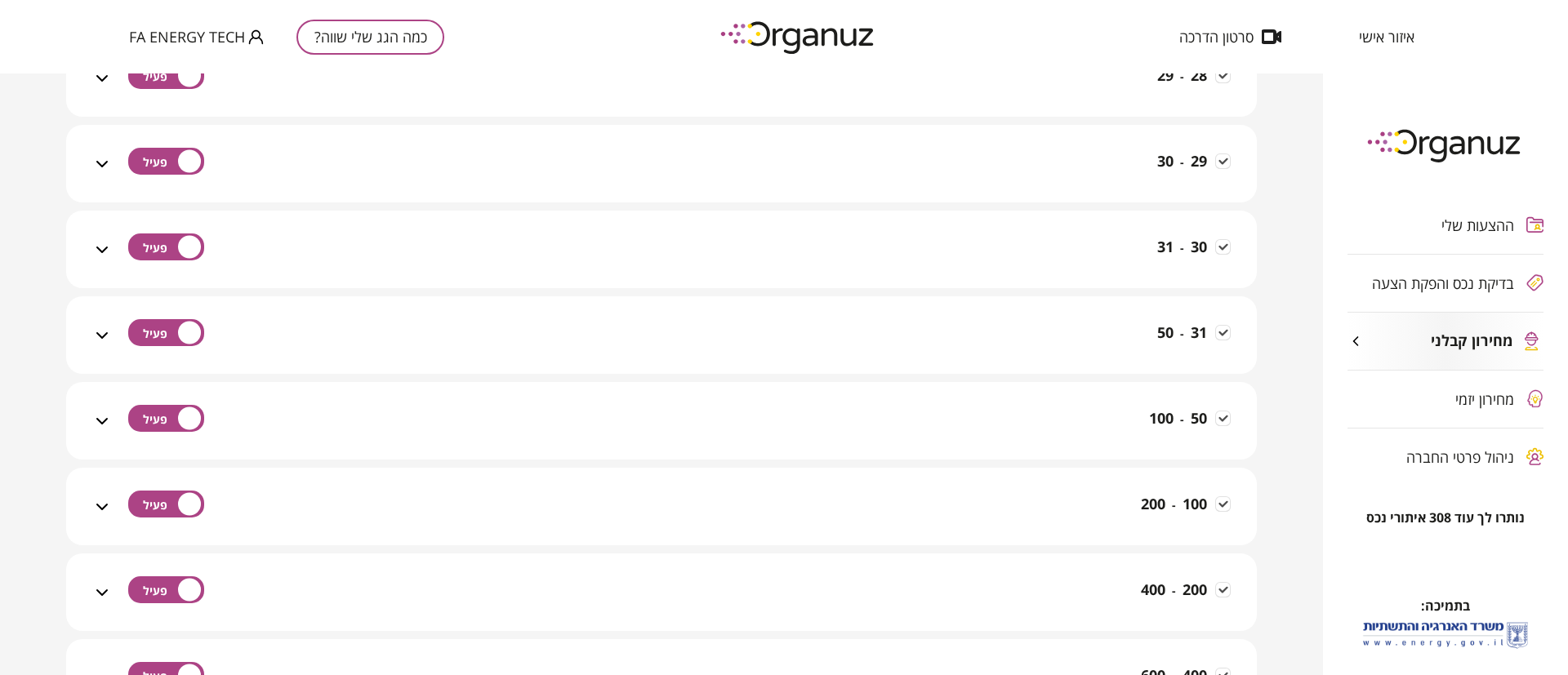
click at [102, 507] on icon at bounding box center [102, 507] width 20 height 20
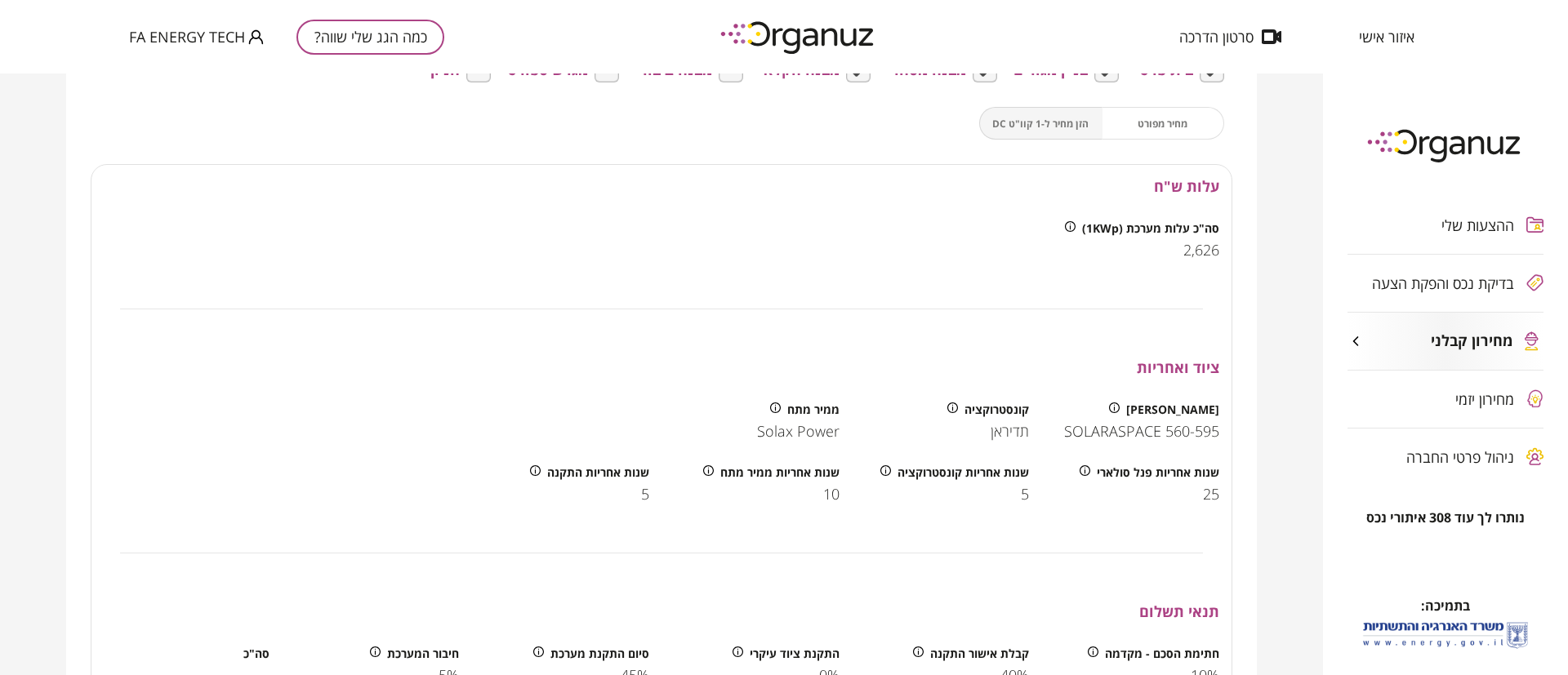
scroll to position [3428, 0]
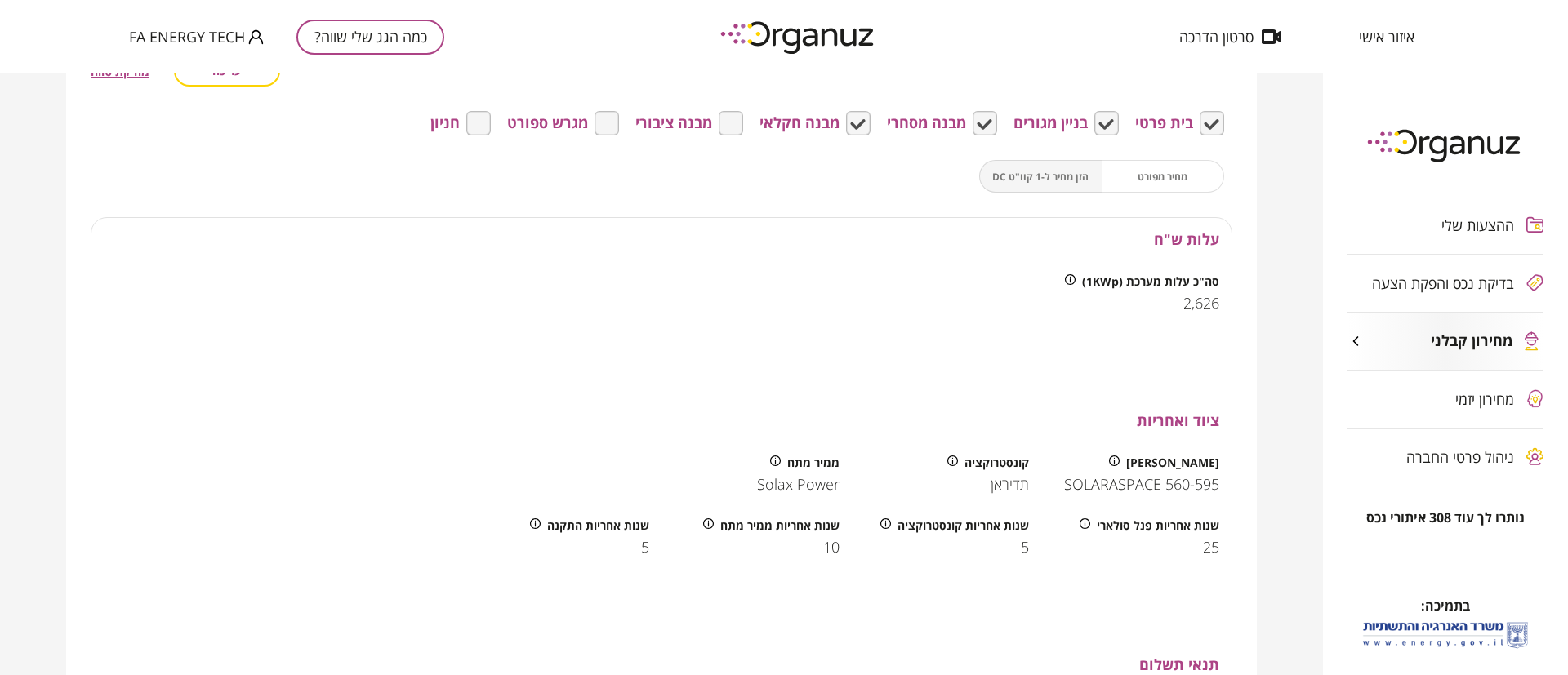
click at [1153, 166] on div "מחיר מפורט הזן מחיר ל-1 קוו"ט DC" at bounding box center [1102, 176] width 245 height 32
click at [1146, 178] on div "מחיר מפורט הזן מחיר ל-1 קוו"ט DC" at bounding box center [1102, 176] width 245 height 32
click at [1036, 174] on div "מחיר מפורט הזן מחיר ל-1 קוו"ט DC" at bounding box center [1102, 176] width 245 height 32
click at [1162, 179] on div "מחיר מפורט הזן מחיר ל-1 קוו"ט DC" at bounding box center [1102, 176] width 245 height 32
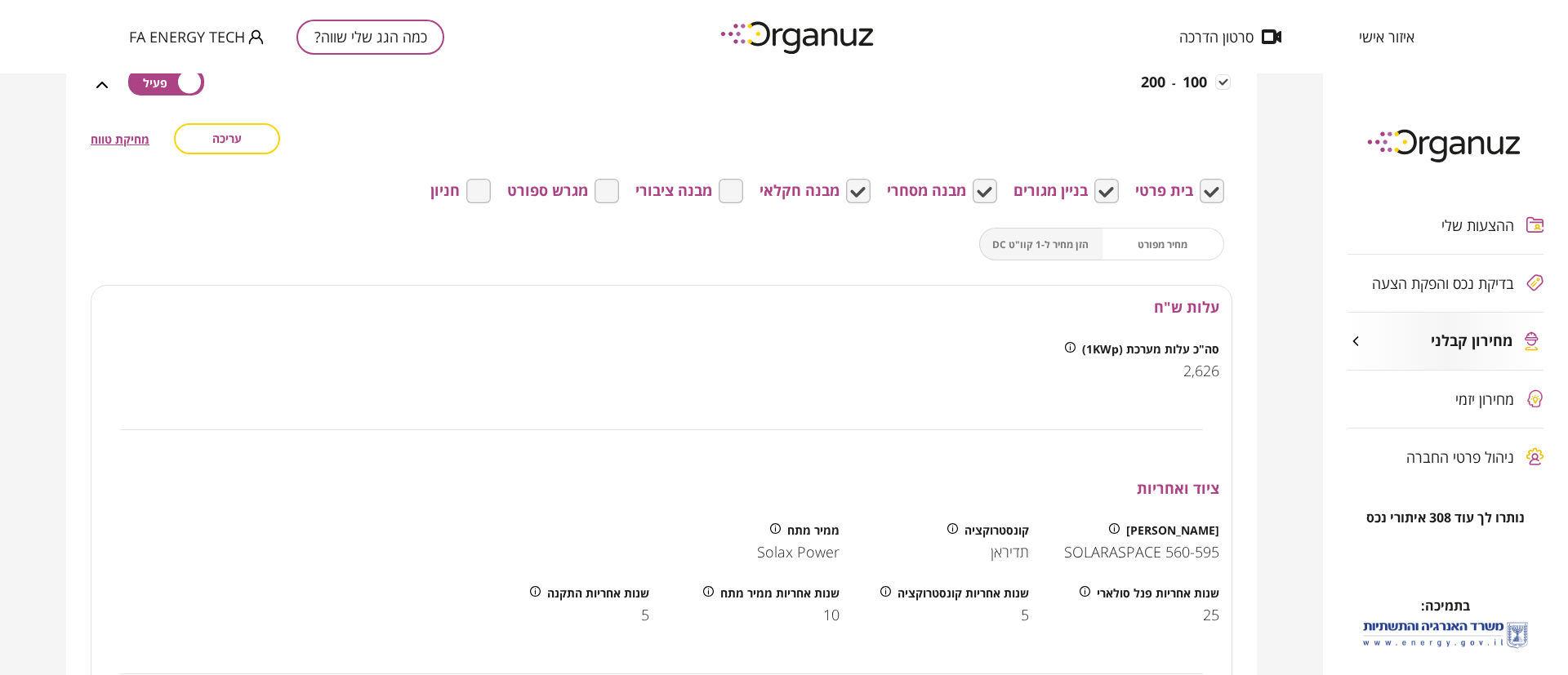
scroll to position [3184, 0]
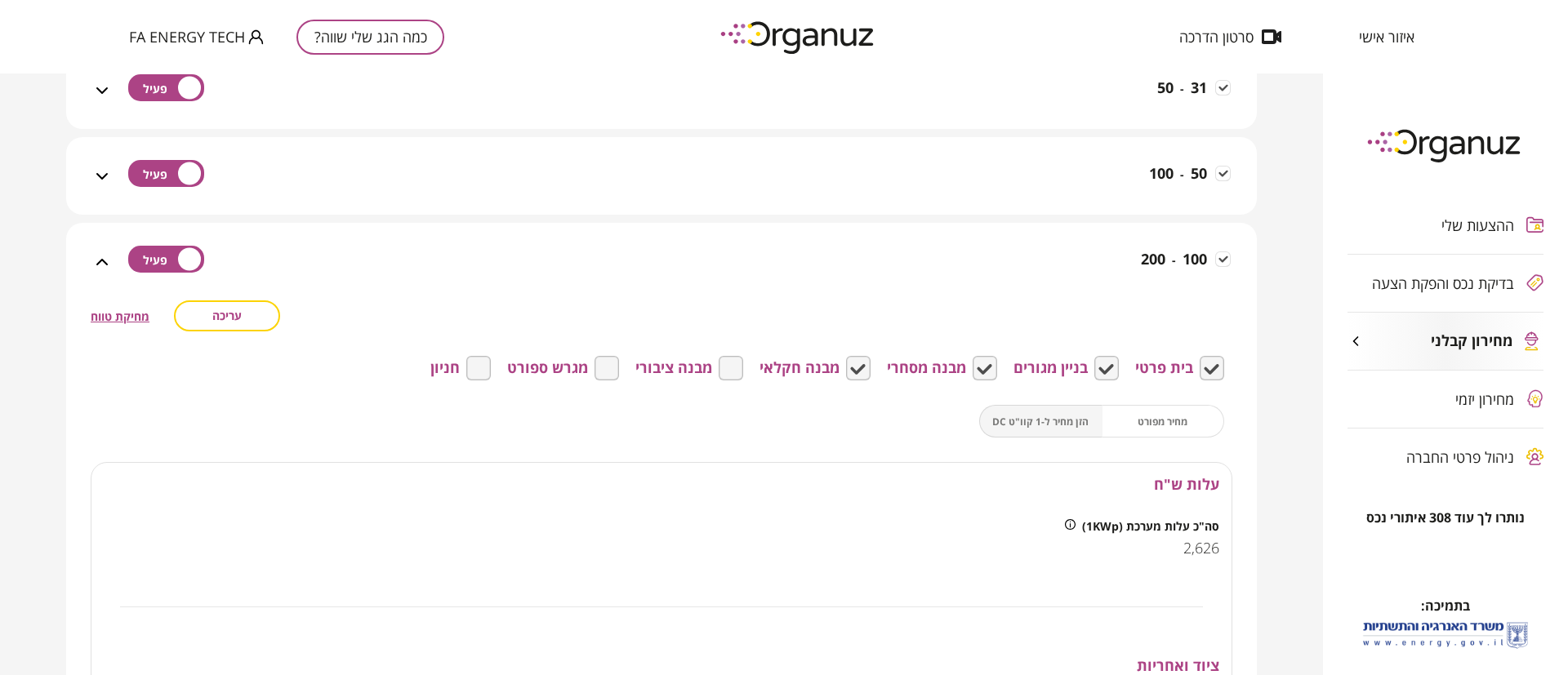
click at [115, 311] on span "מחיקת טווח" at bounding box center [120, 316] width 59 height 15
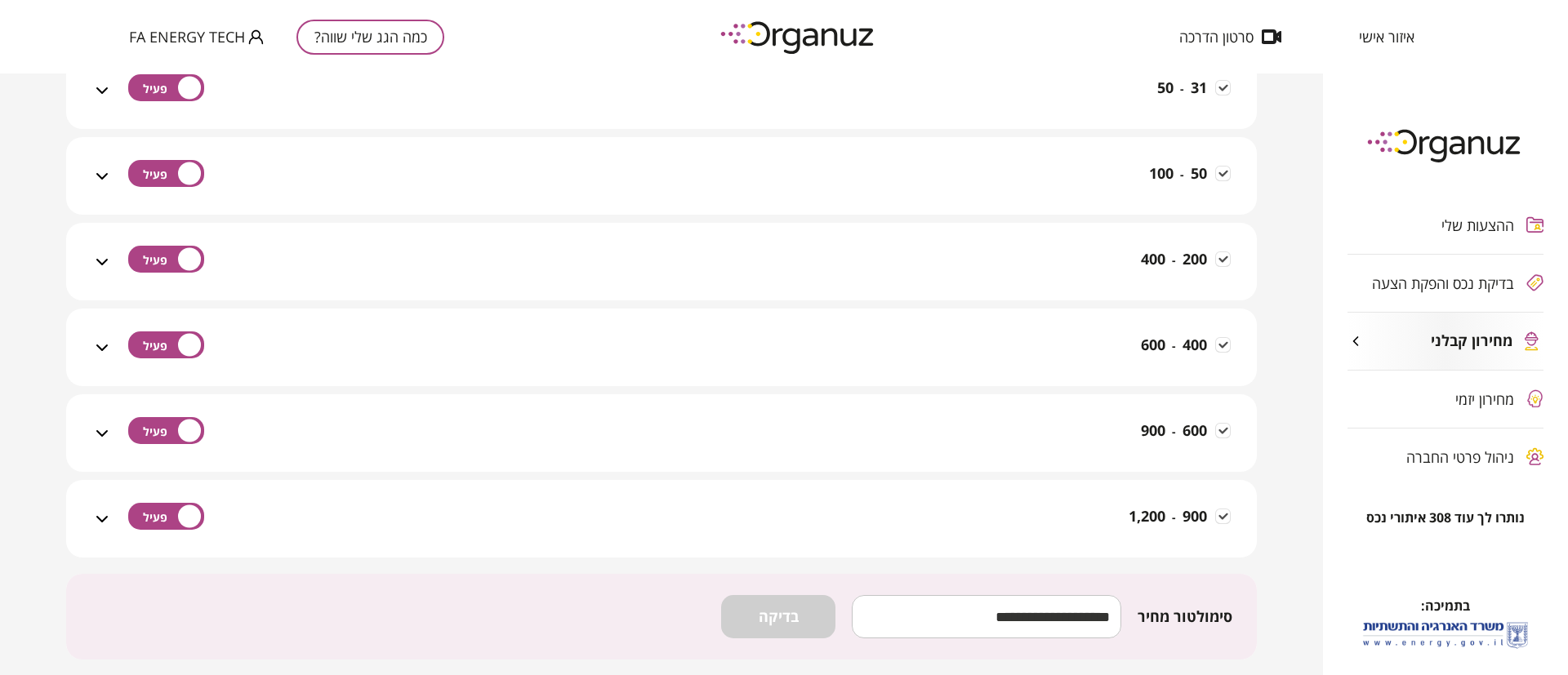
scroll to position [3061, 0]
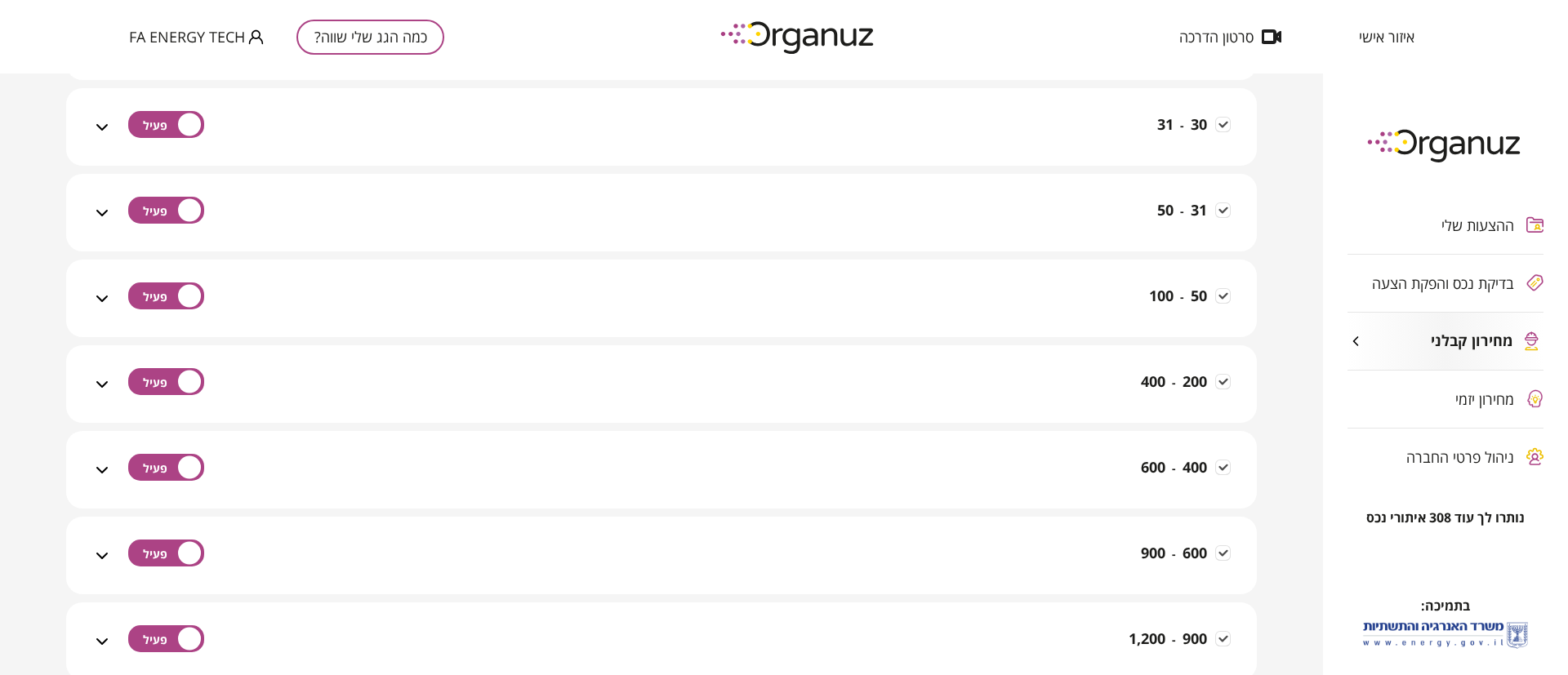
click at [100, 306] on icon at bounding box center [102, 298] width 20 height 20
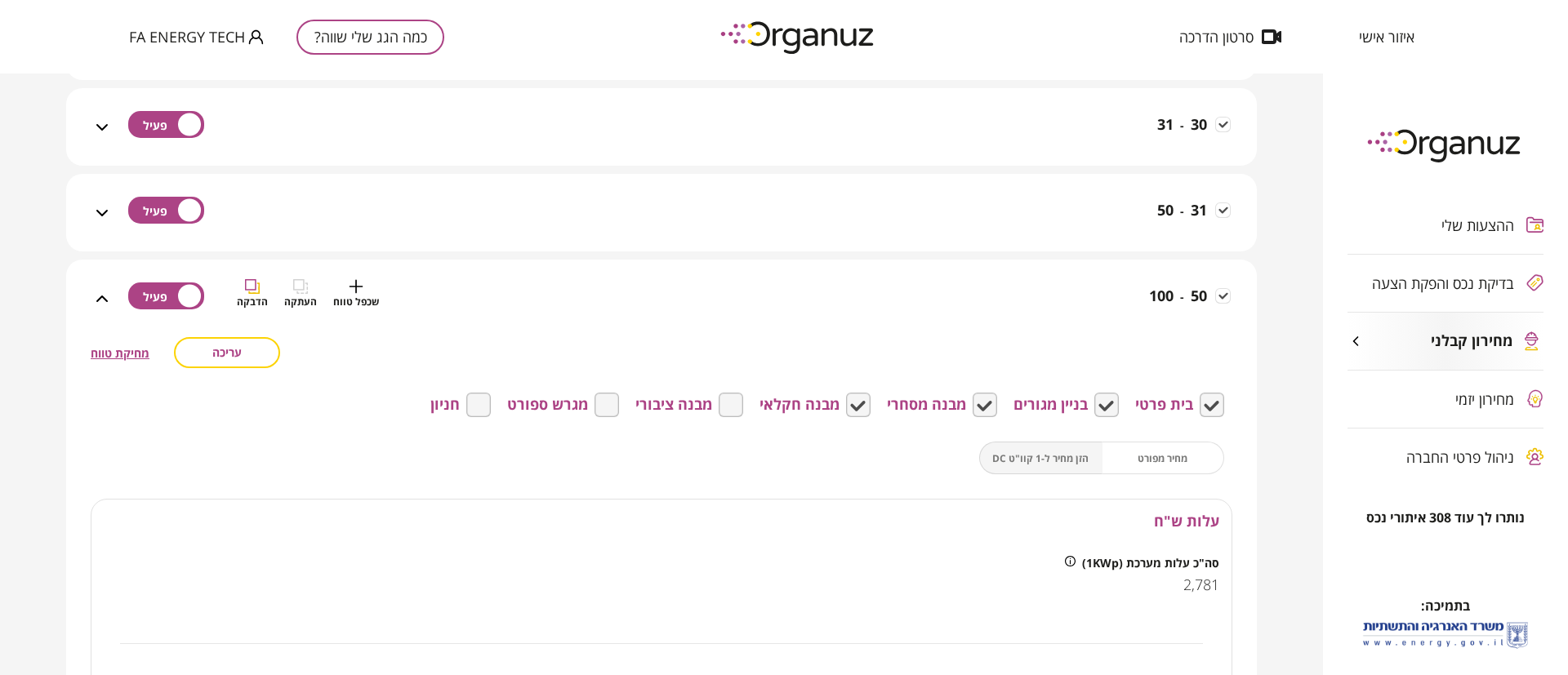
scroll to position [3184, 0]
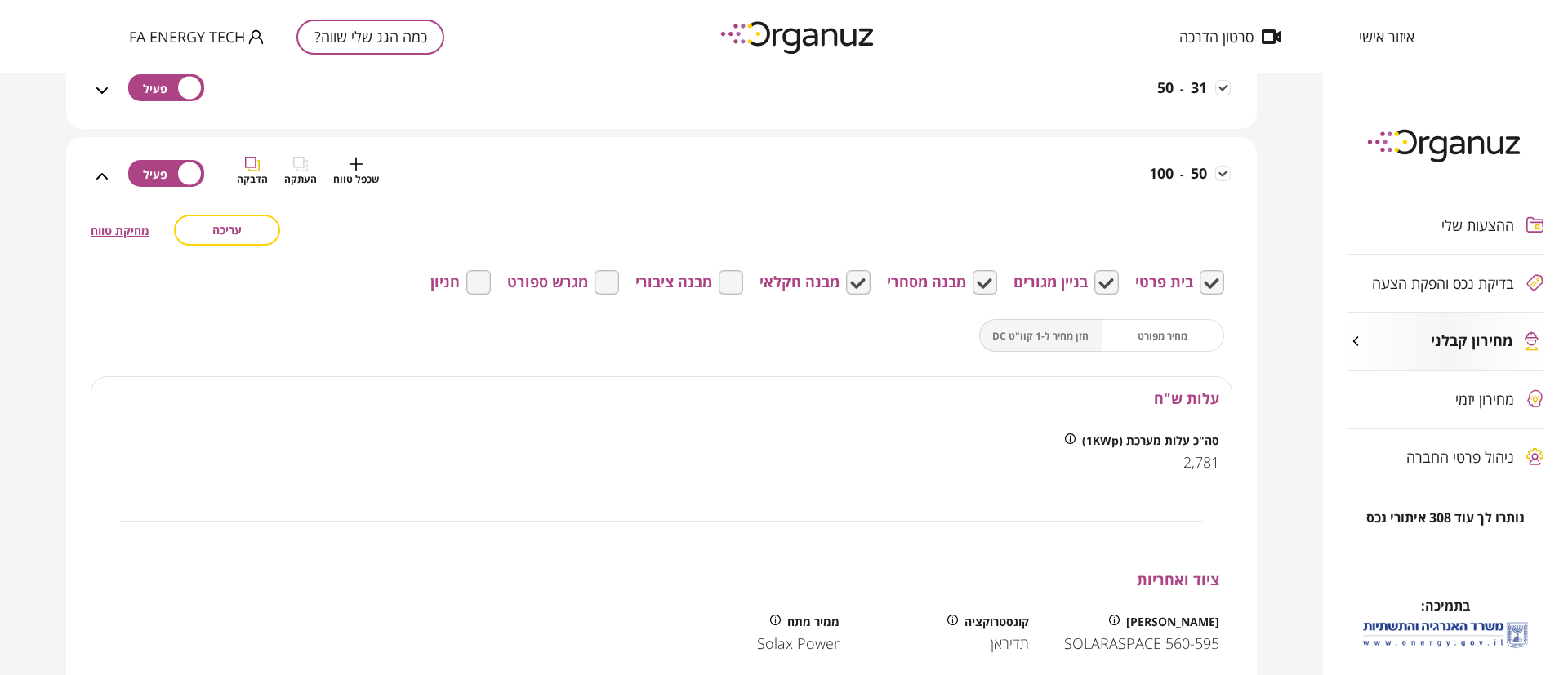
click at [364, 172] on span "שכפל טווח" at bounding box center [356, 179] width 46 height 15
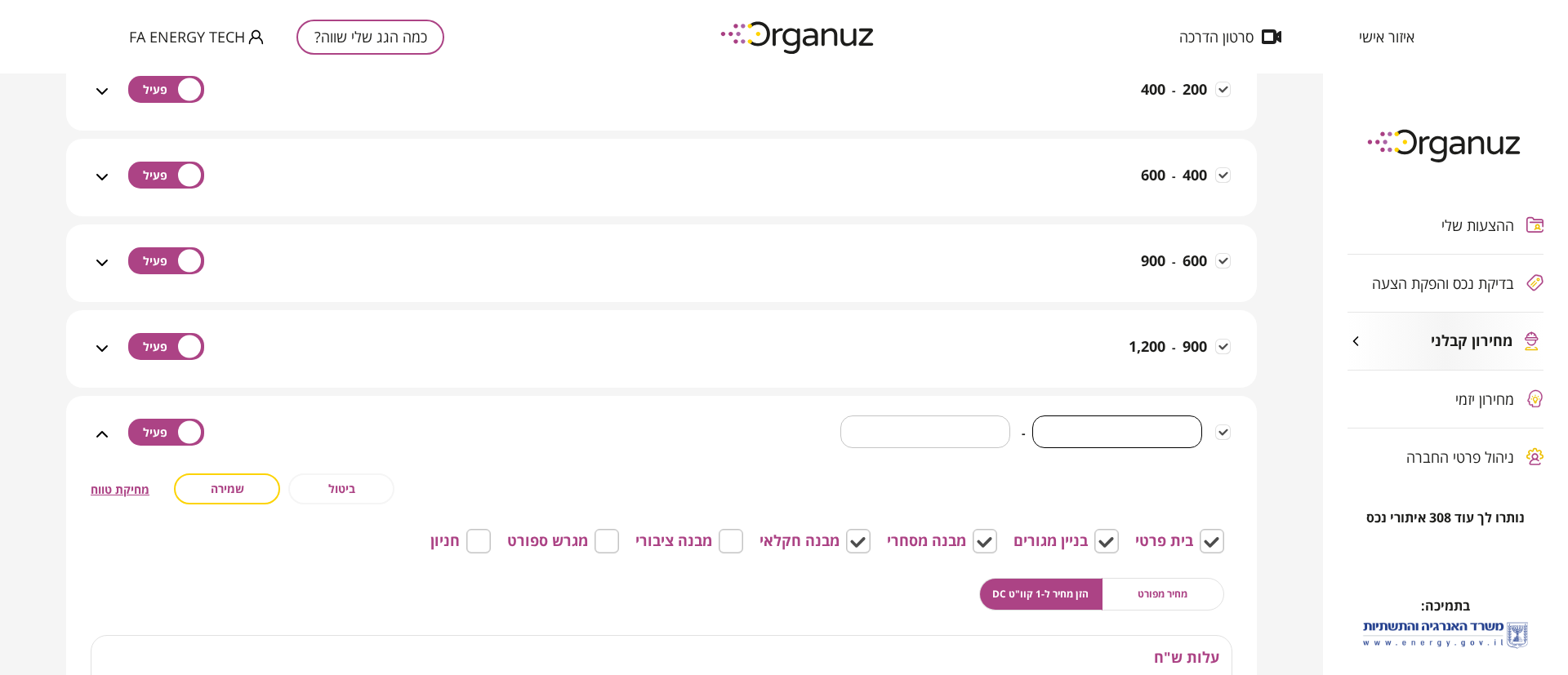
scroll to position [4308, 0]
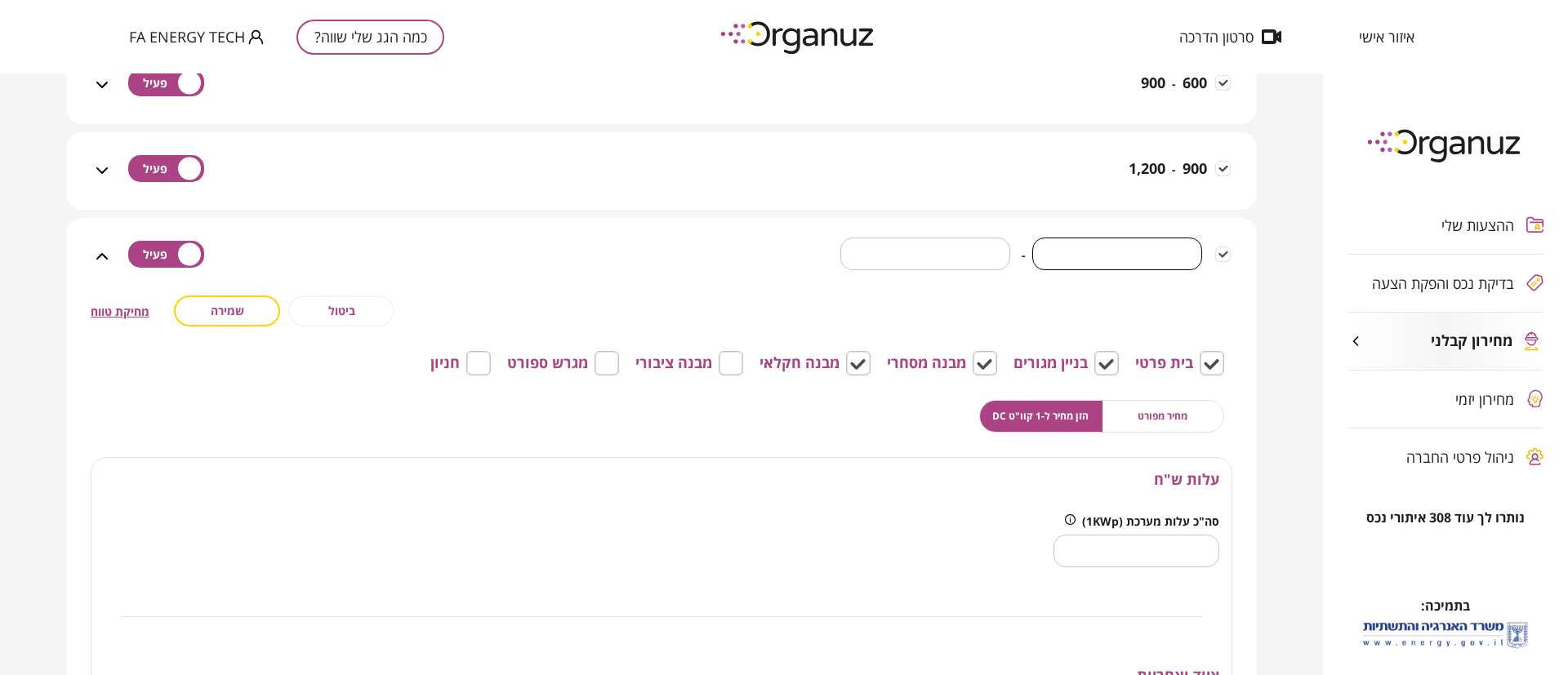
click at [132, 306] on span "מחיקת טווח" at bounding box center [120, 312] width 59 height 15
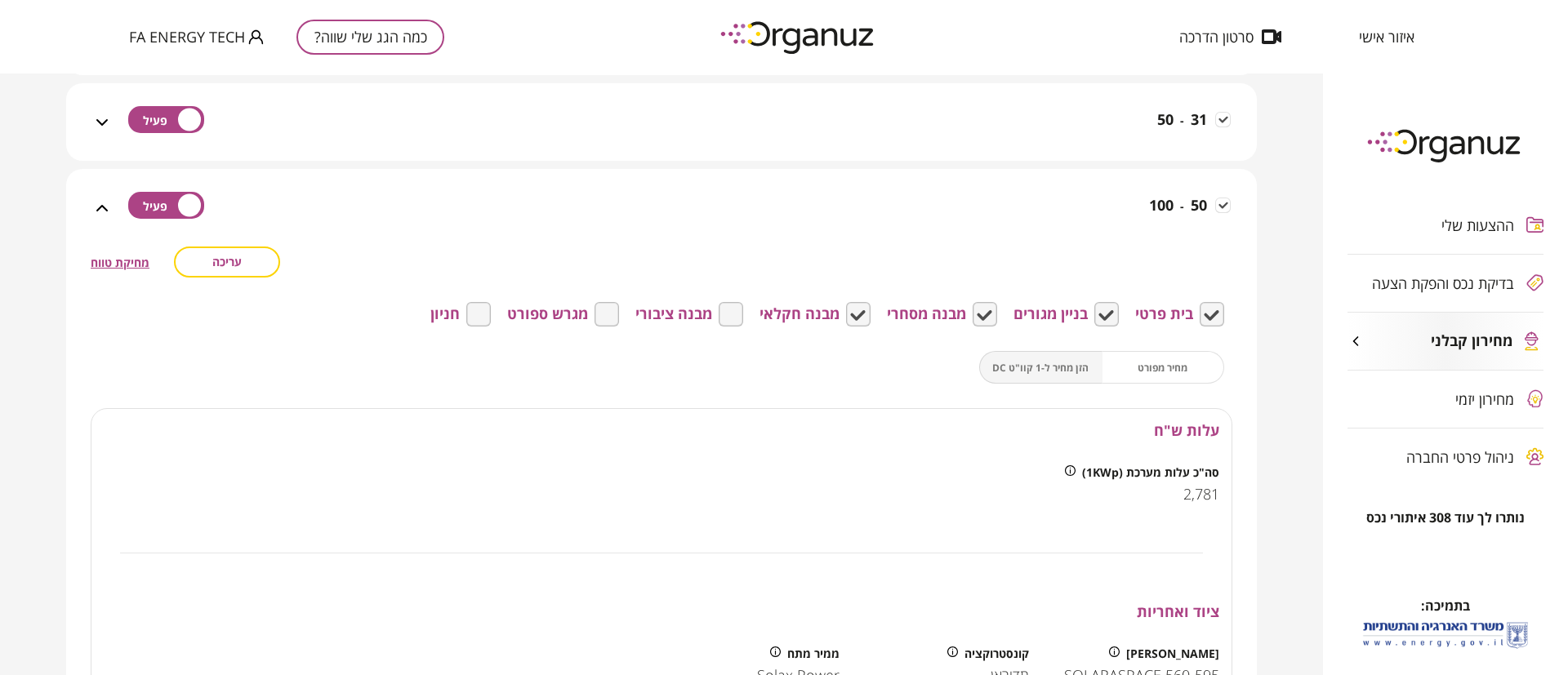
scroll to position [3121, 0]
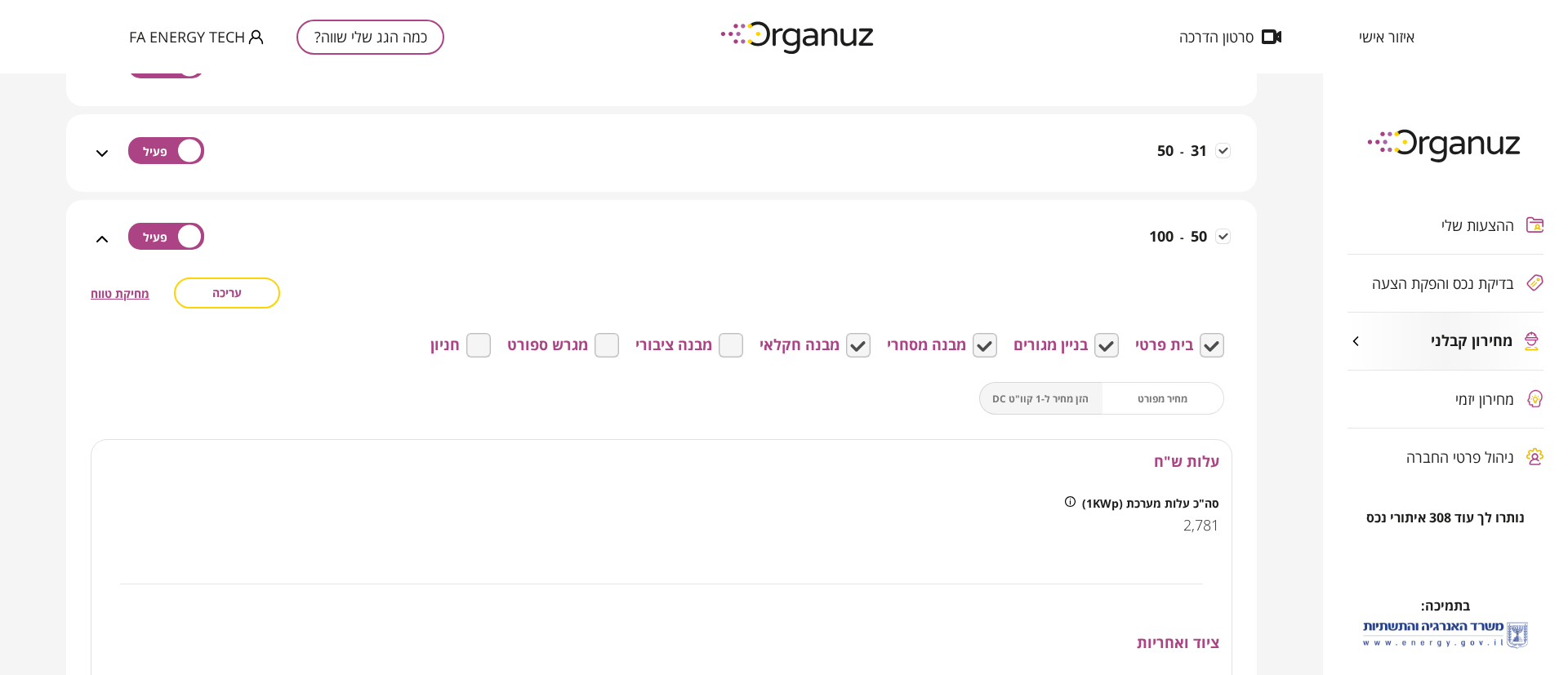
click at [110, 243] on icon at bounding box center [102, 239] width 20 height 20
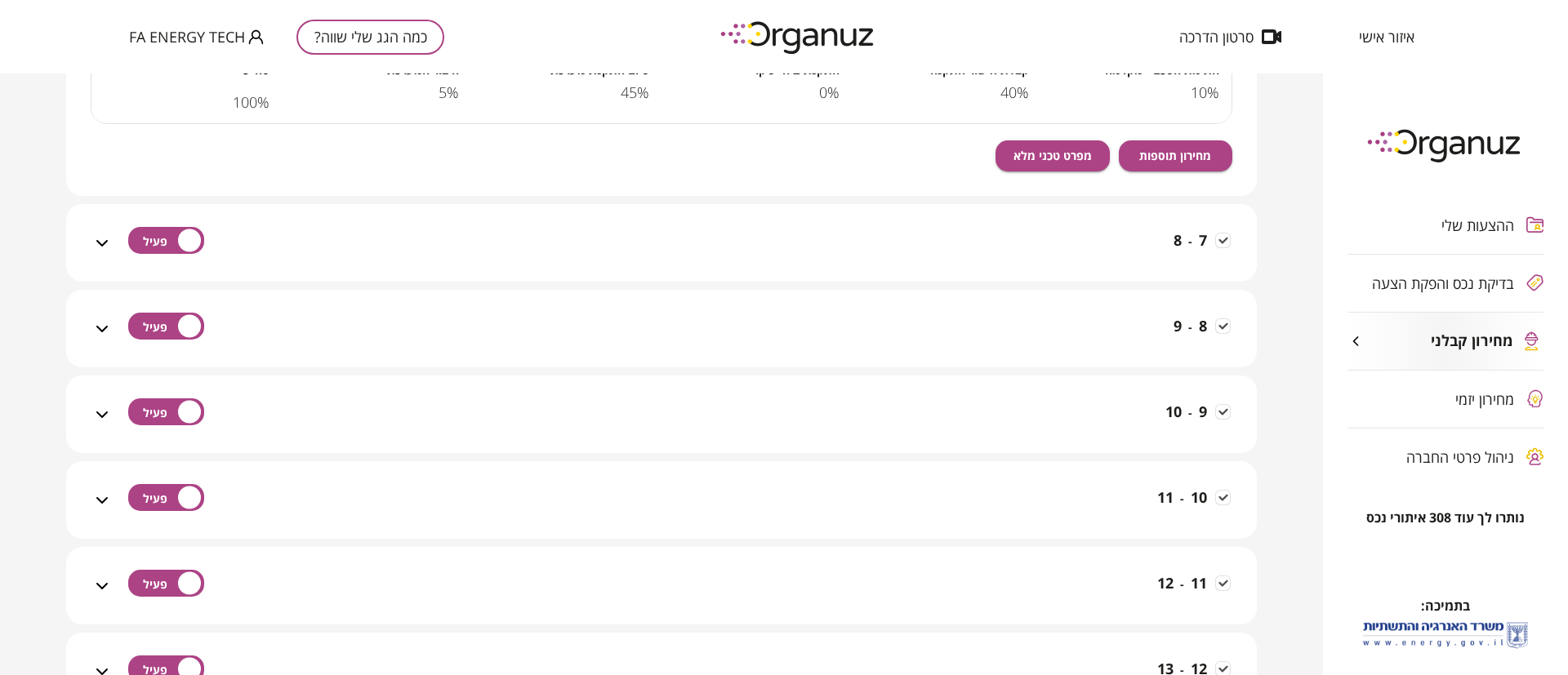
scroll to position [917, 0]
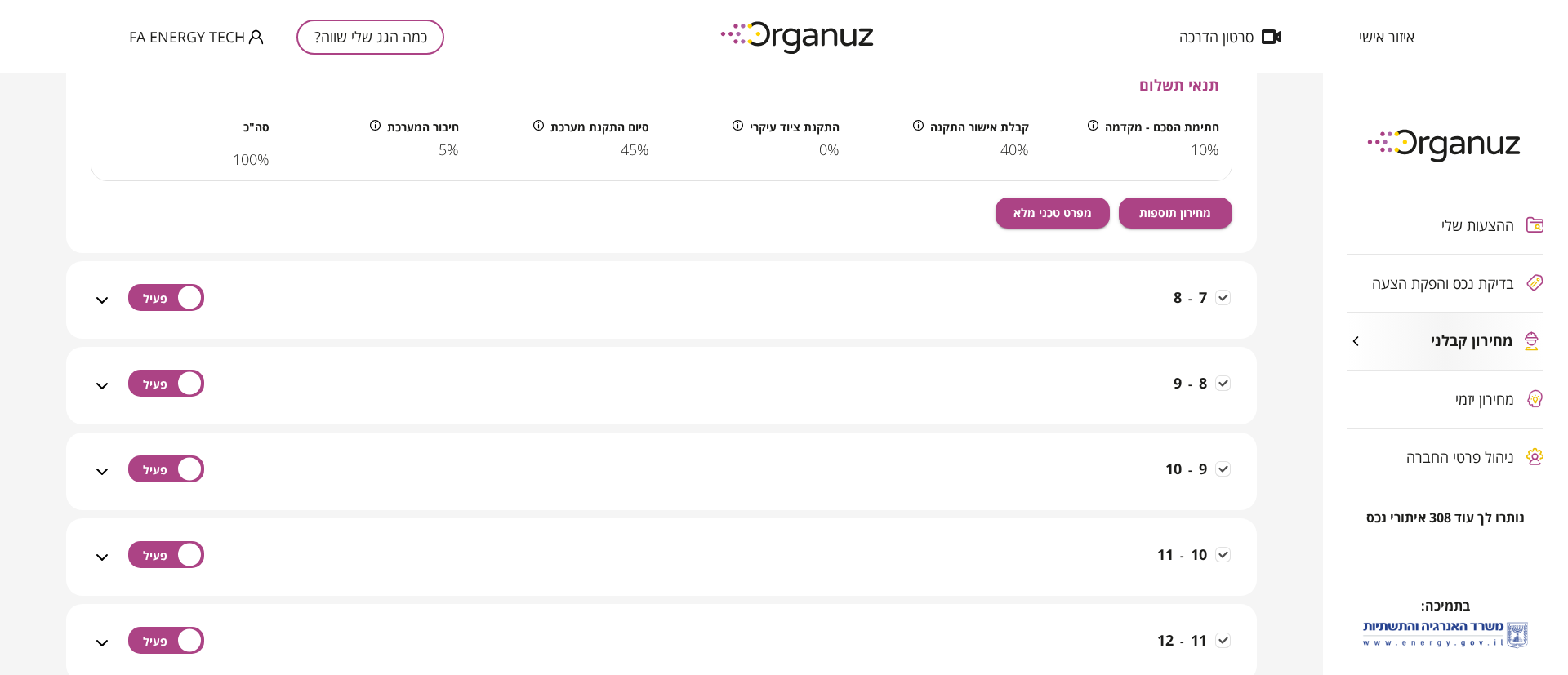
click at [103, 293] on icon at bounding box center [102, 300] width 20 height 20
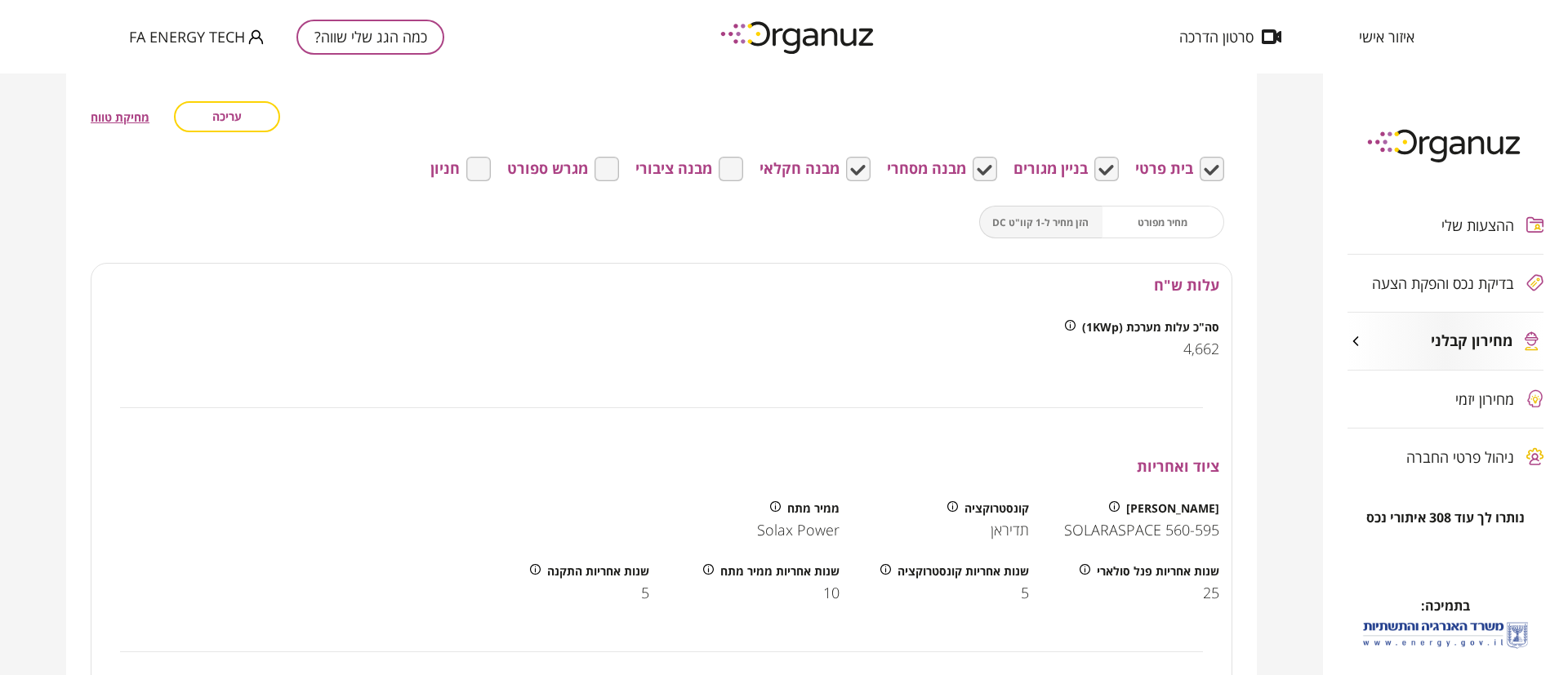
scroll to position [1162, 0]
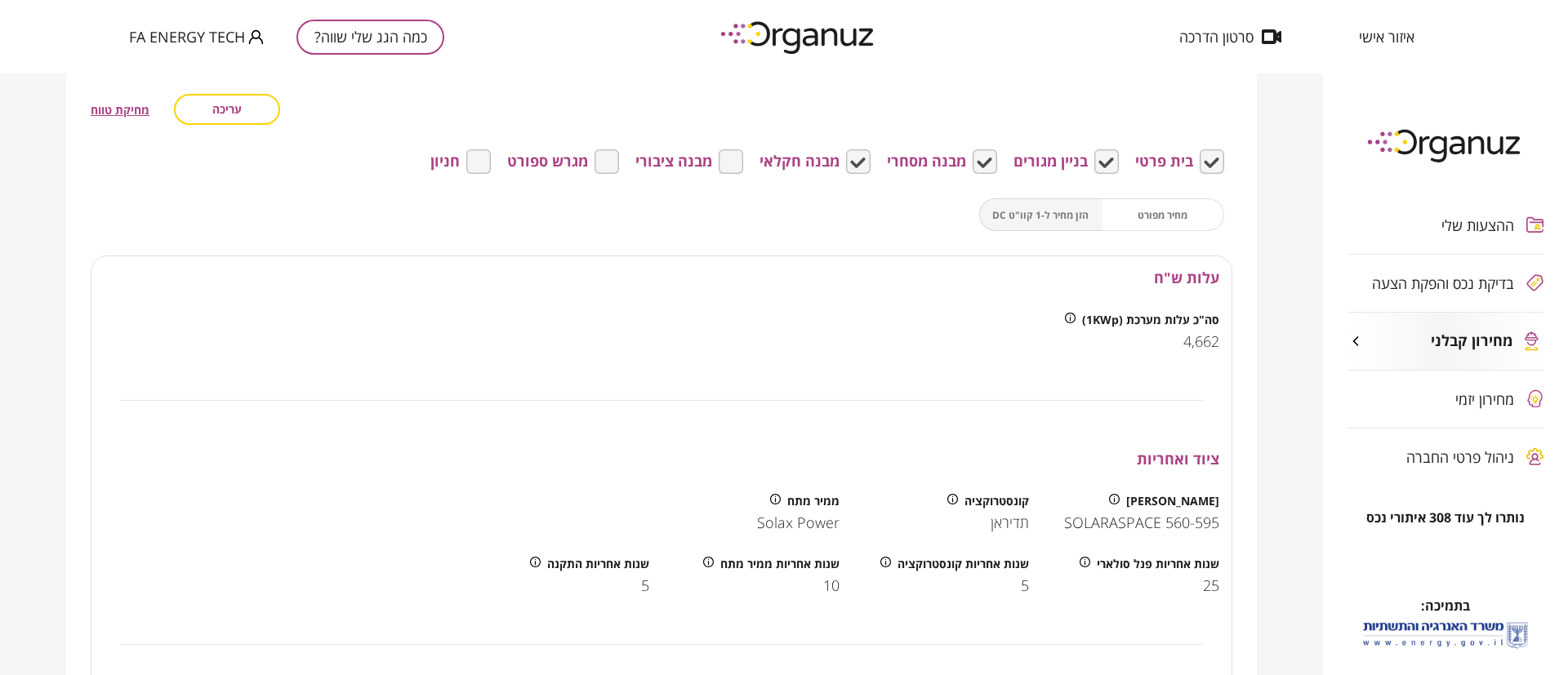
click at [1177, 210] on div "מחיר מפורט הזן מחיר ל-1 קוו"ט DC" at bounding box center [1102, 215] width 245 height 32
drag, startPoint x: 1160, startPoint y: 211, endPoint x: 1084, endPoint y: 215, distance: 76.1
click at [1159, 212] on div "מחיר מפורט הזן מחיר ל-1 קוו"ט DC" at bounding box center [1102, 215] width 245 height 32
click at [1069, 215] on div "מחיר מפורט הזן מחיר ל-1 קוו"ט DC" at bounding box center [1102, 215] width 245 height 32
click at [1153, 210] on div "מחיר מפורט הזן מחיר ל-1 קוו"ט DC" at bounding box center [1102, 215] width 245 height 32
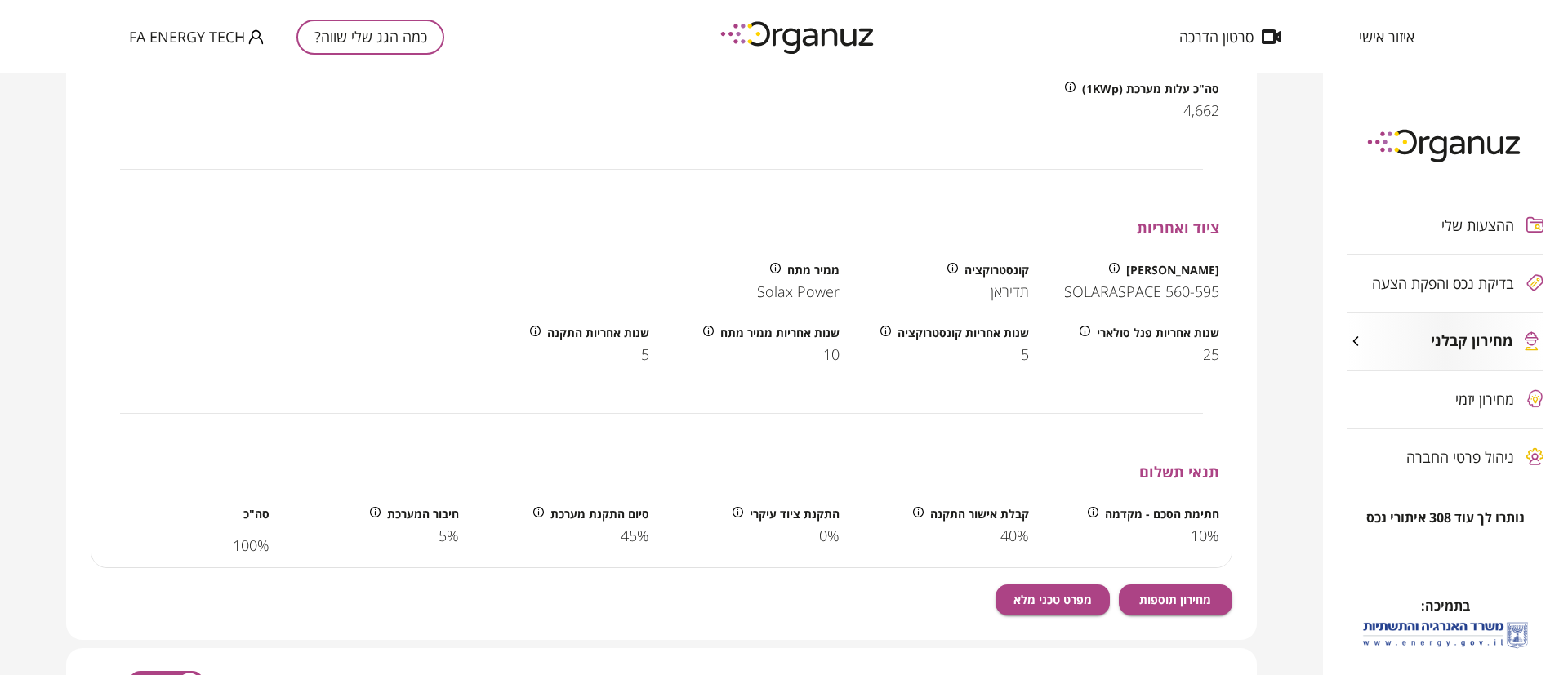
scroll to position [1407, 0]
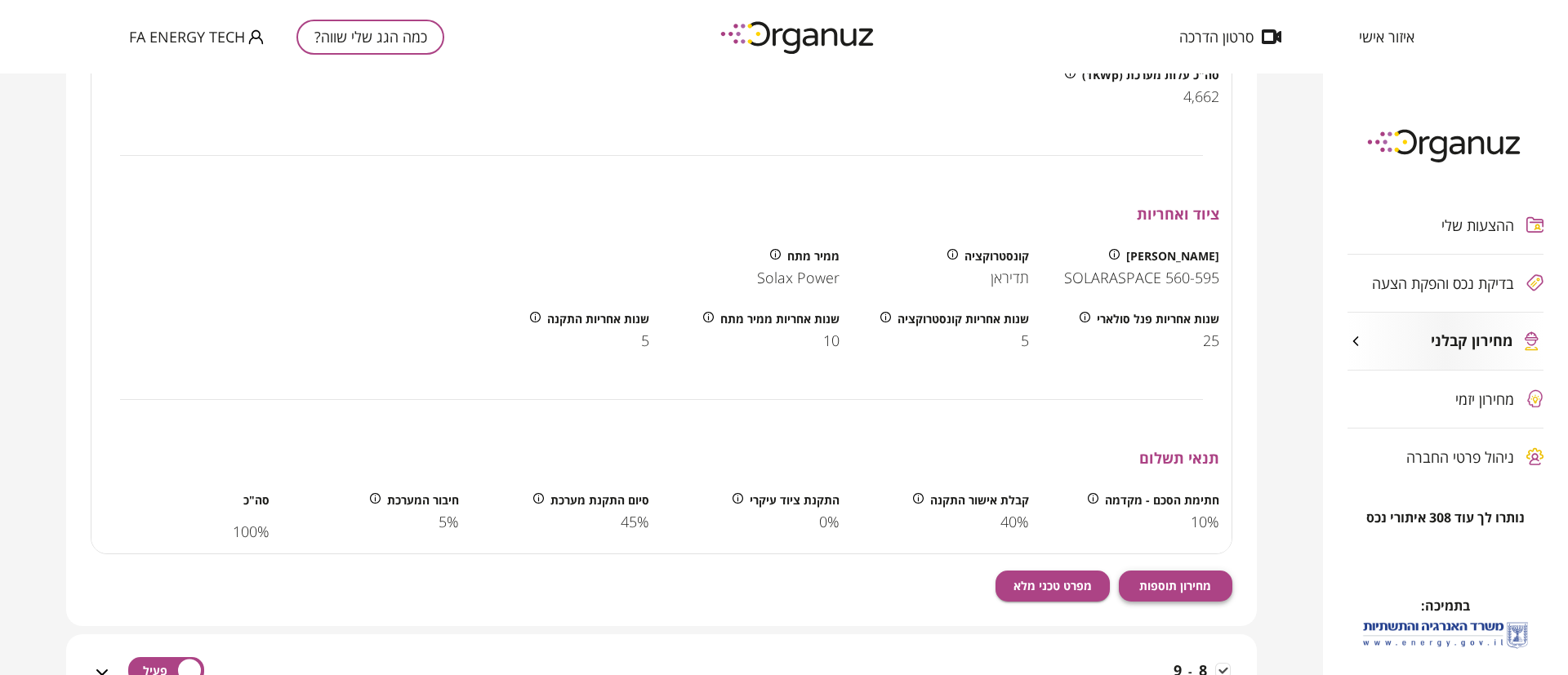
click at [1172, 587] on span "מחירון תוספות" at bounding box center [1175, 586] width 72 height 14
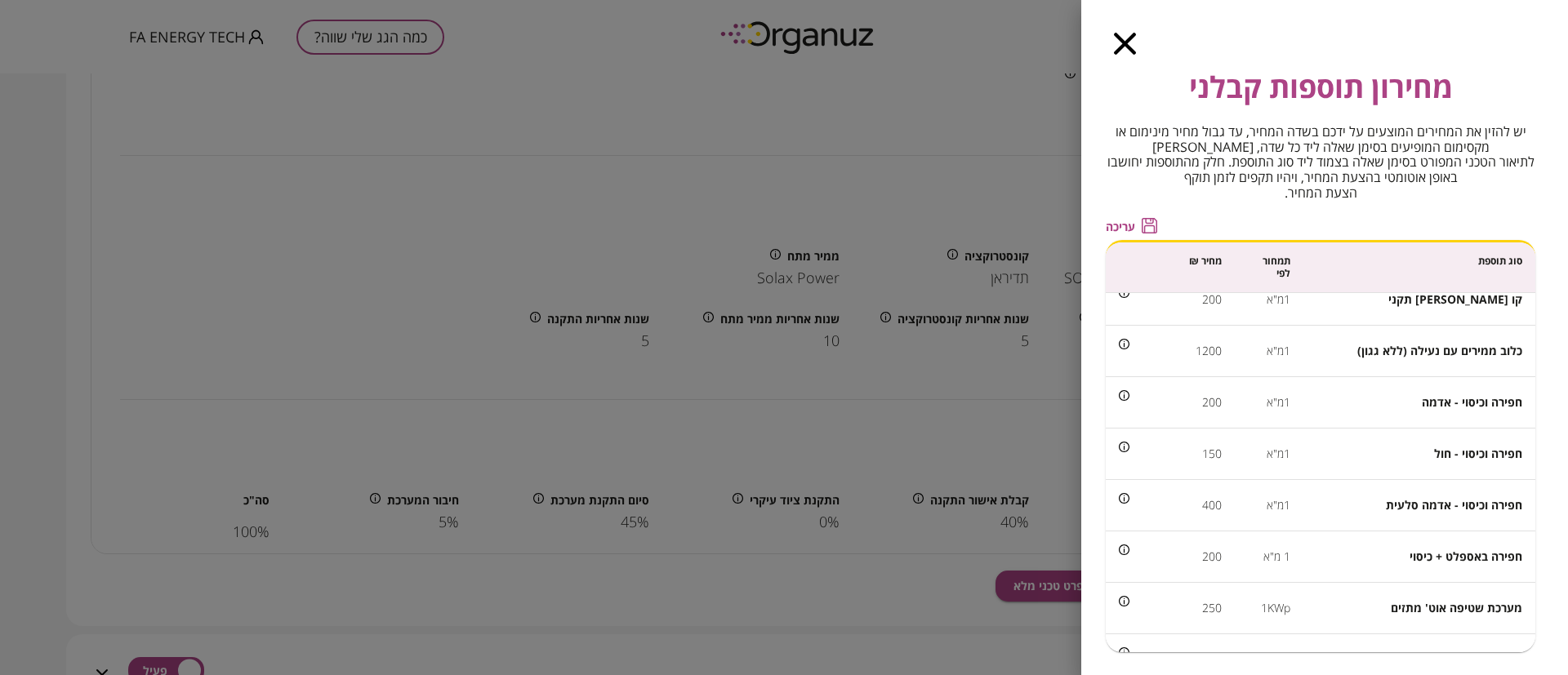
scroll to position [490, 0]
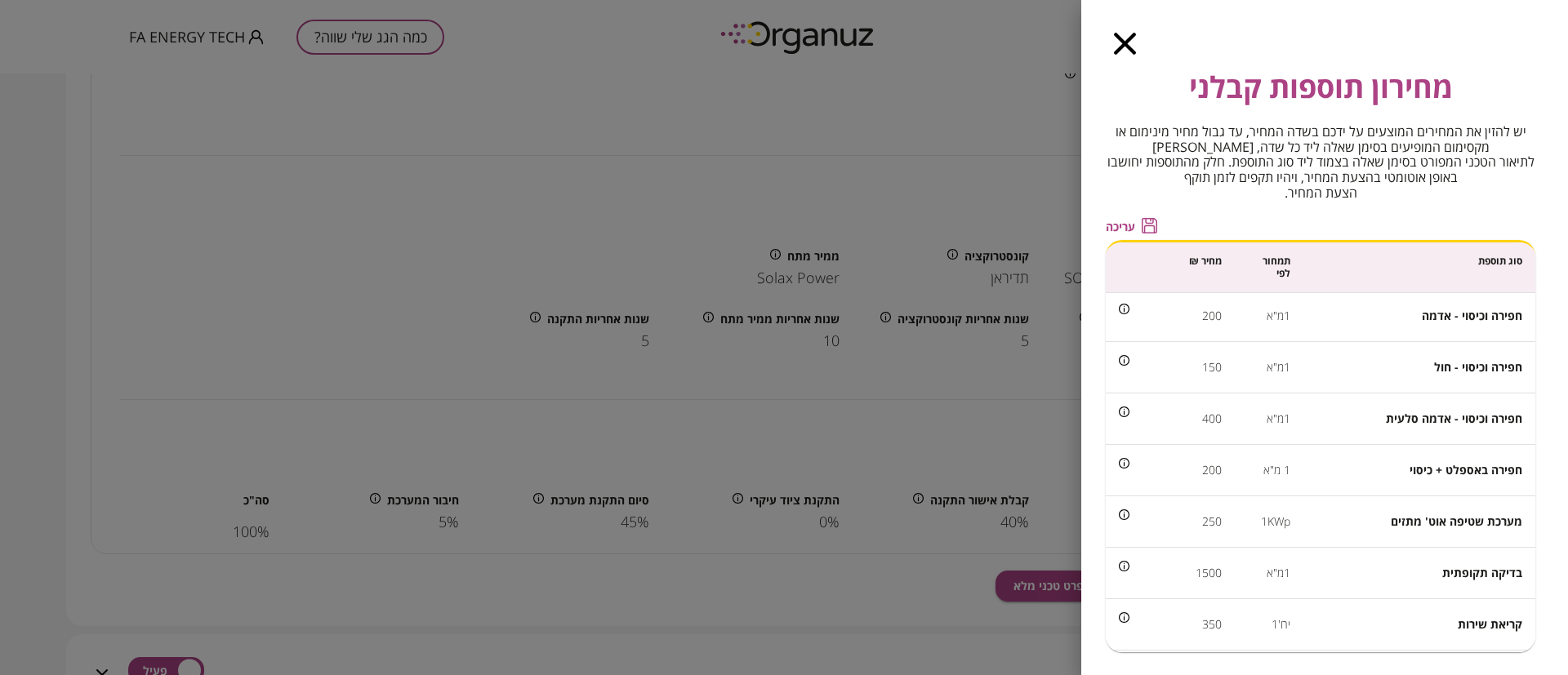
click at [1115, 39] on icon "button" at bounding box center [1125, 43] width 22 height 22
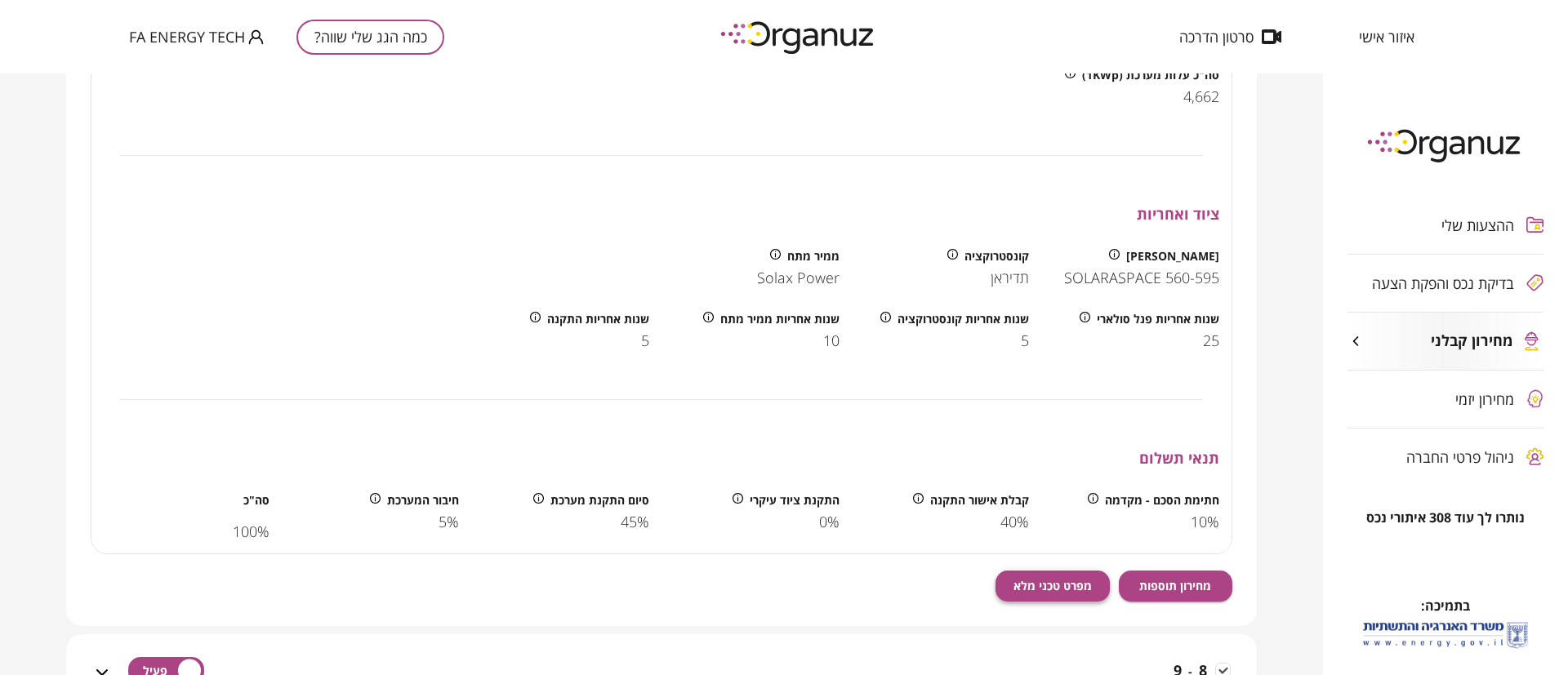
click at [1073, 584] on span "מפרט טכני מלא" at bounding box center [1052, 586] width 78 height 14
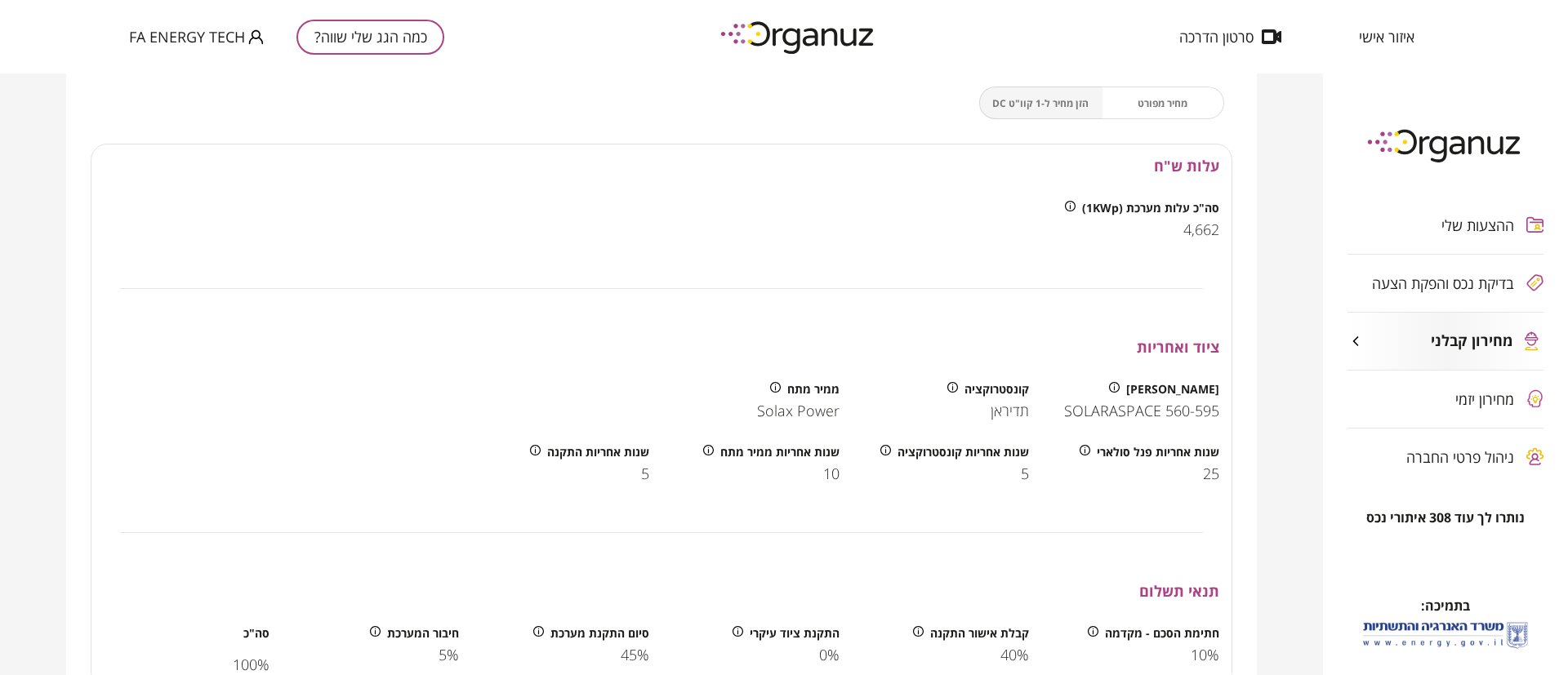
scroll to position [1529, 0]
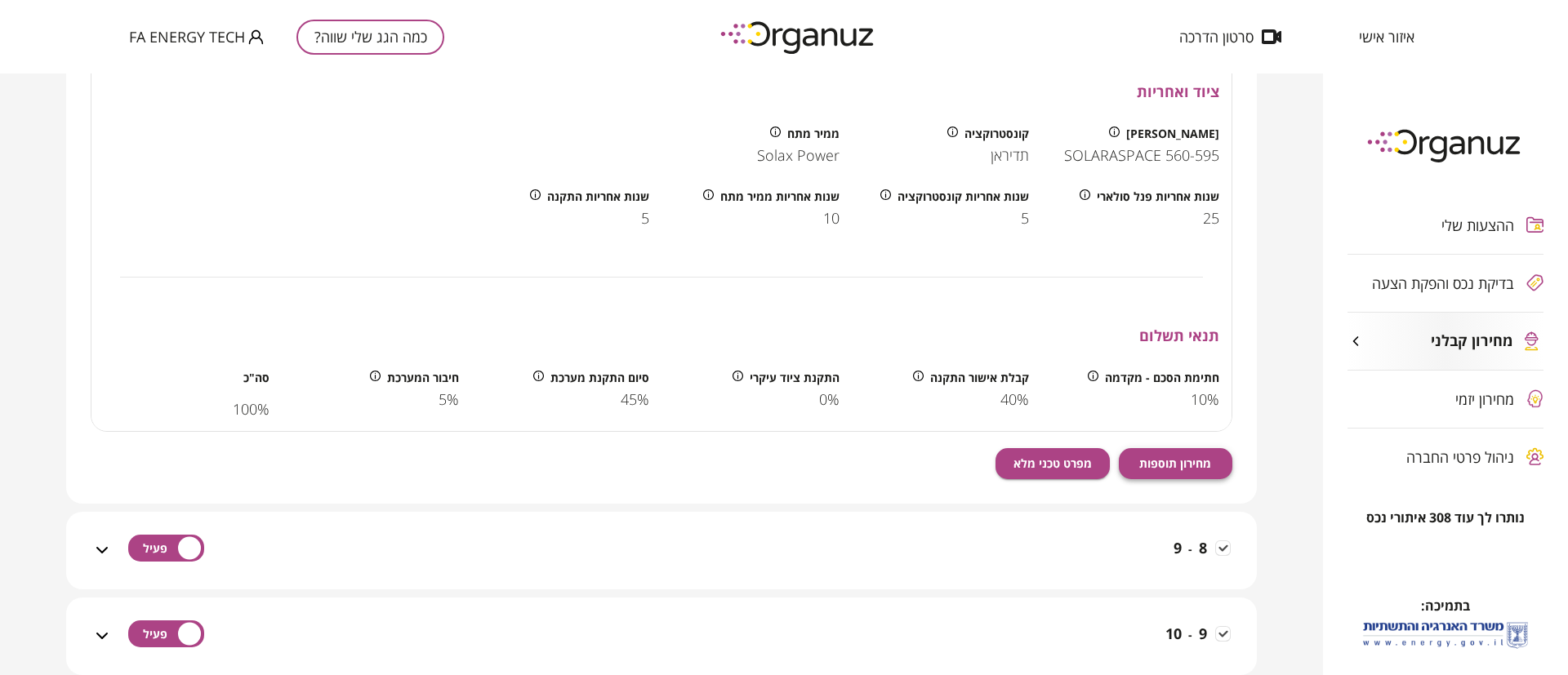
click at [1170, 464] on span "מחירון תוספות" at bounding box center [1175, 463] width 72 height 14
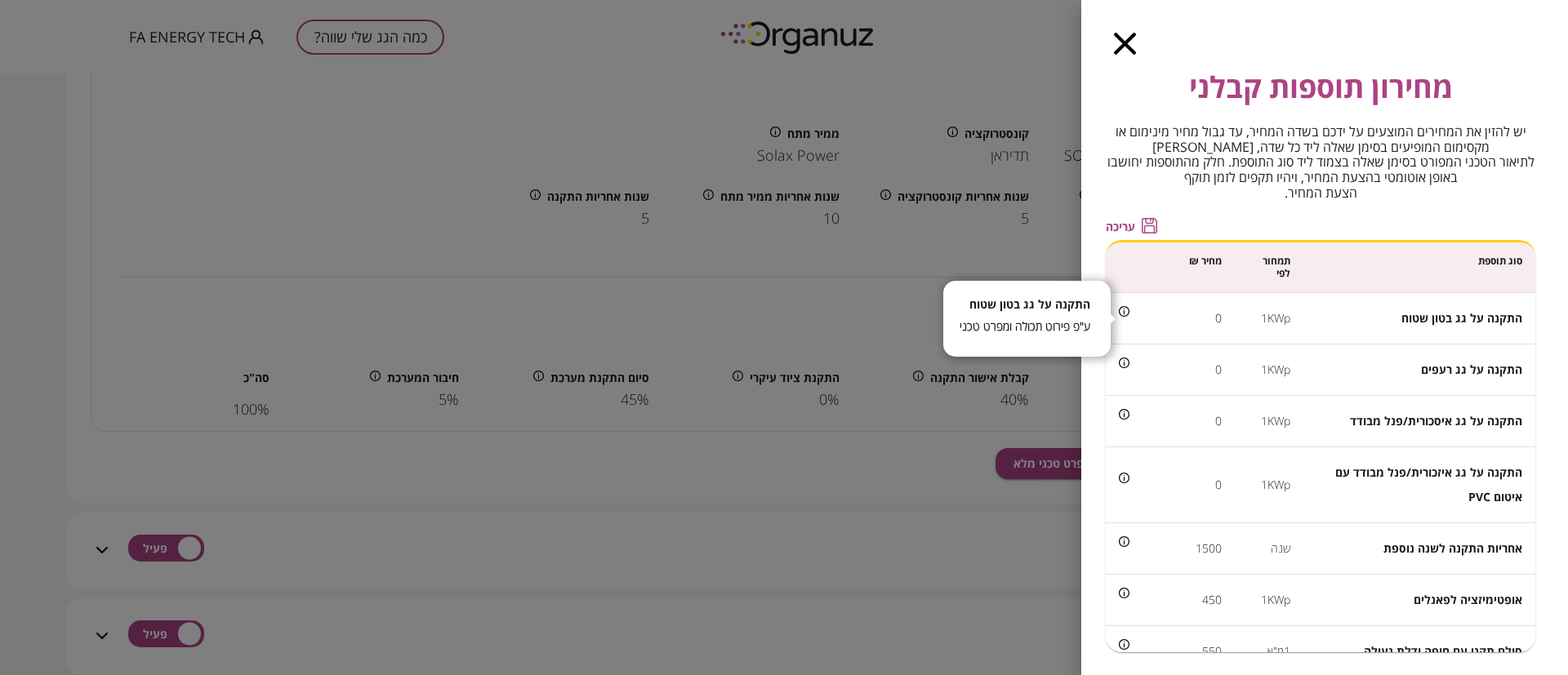
click at [1128, 310] on icon at bounding box center [1124, 312] width 10 height 10
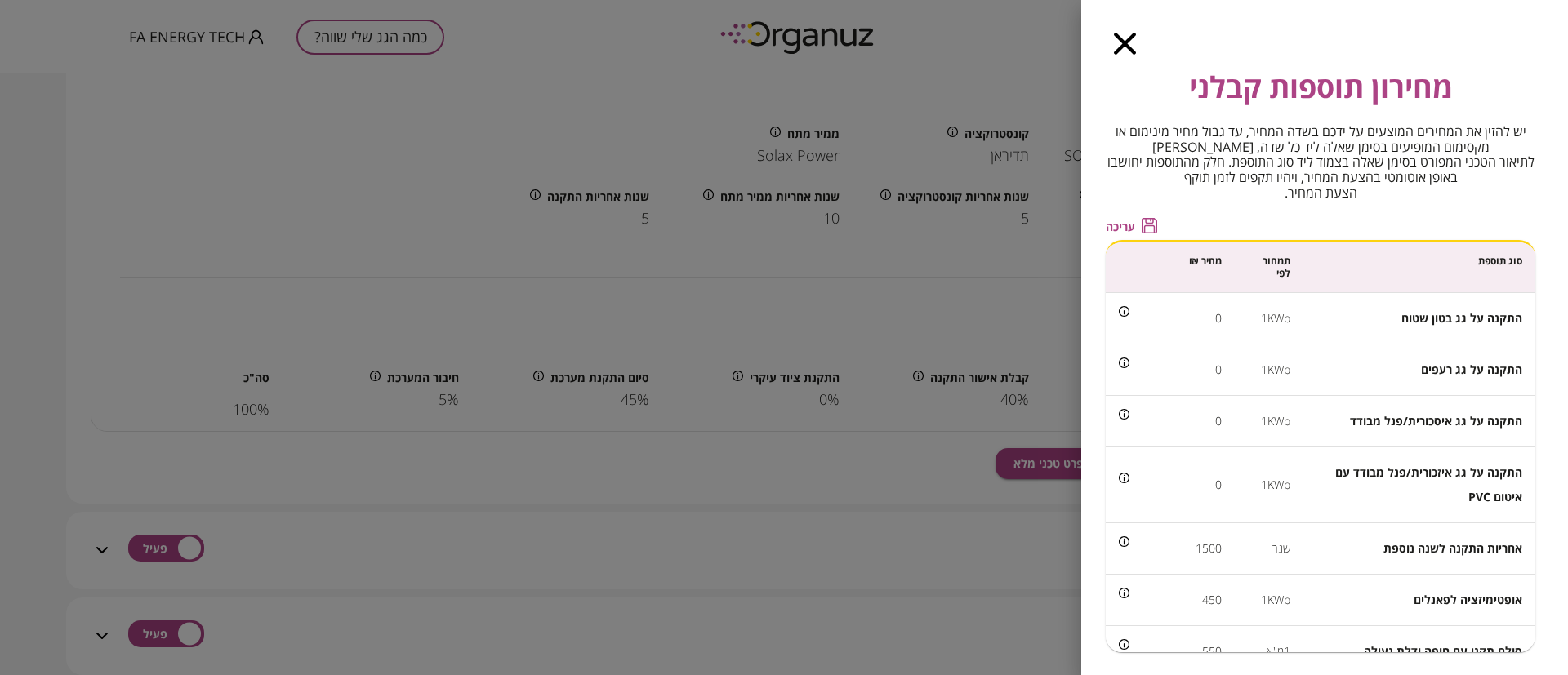
click at [1125, 222] on span "עריכה" at bounding box center [1120, 227] width 30 height 14
drag, startPoint x: 1116, startPoint y: 47, endPoint x: 1100, endPoint y: 79, distance: 35.8
click at [1117, 47] on icon "button" at bounding box center [1125, 43] width 22 height 22
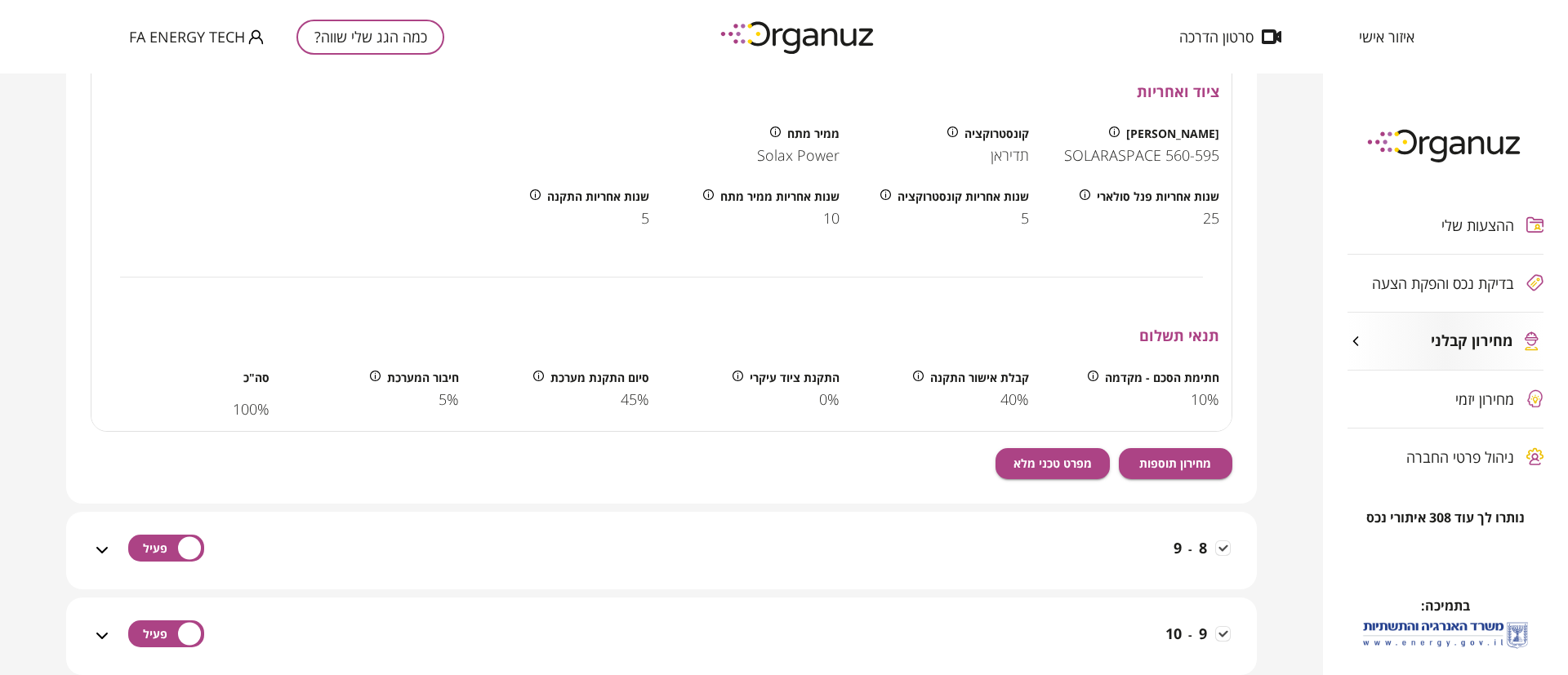
click at [1205, 214] on span "25" at bounding box center [1210, 218] width 16 height 18
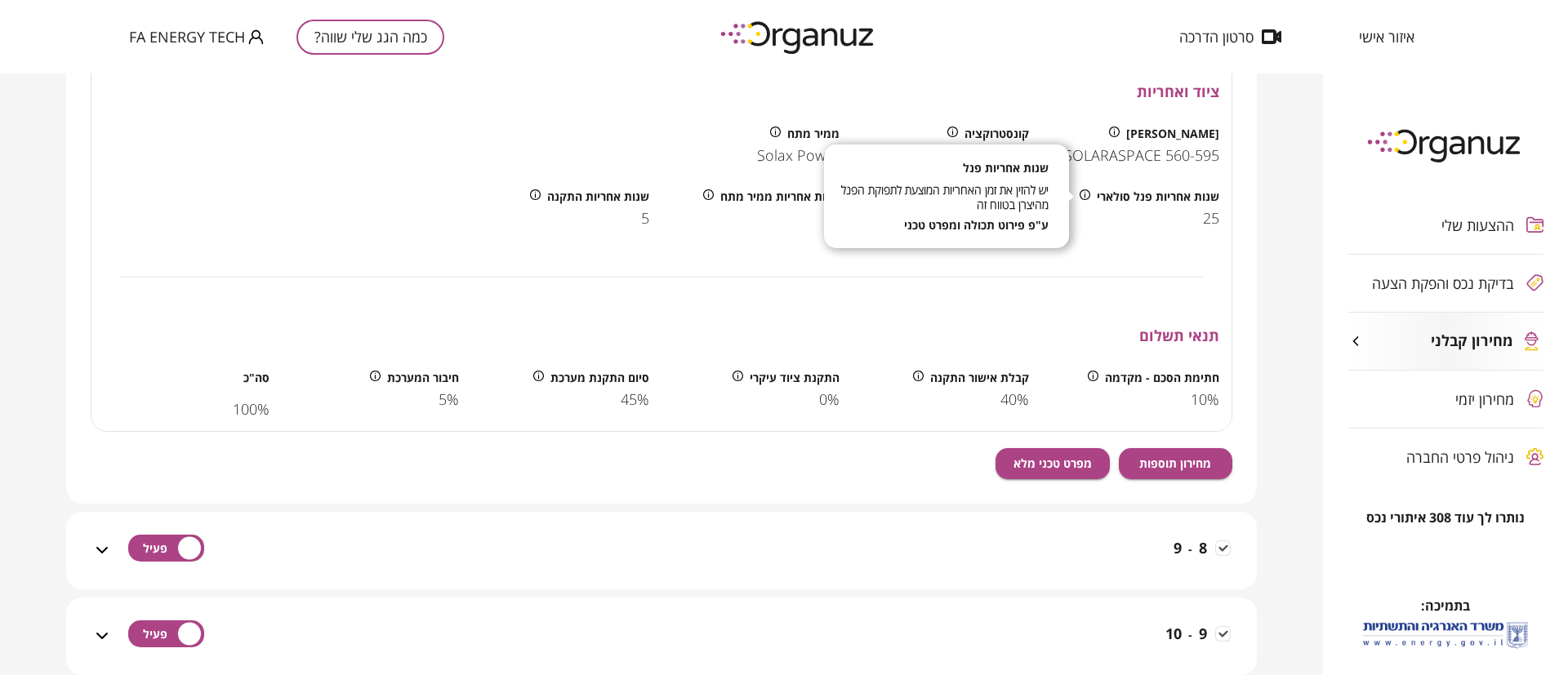
click at [1084, 194] on icon at bounding box center [1085, 194] width 10 height 10
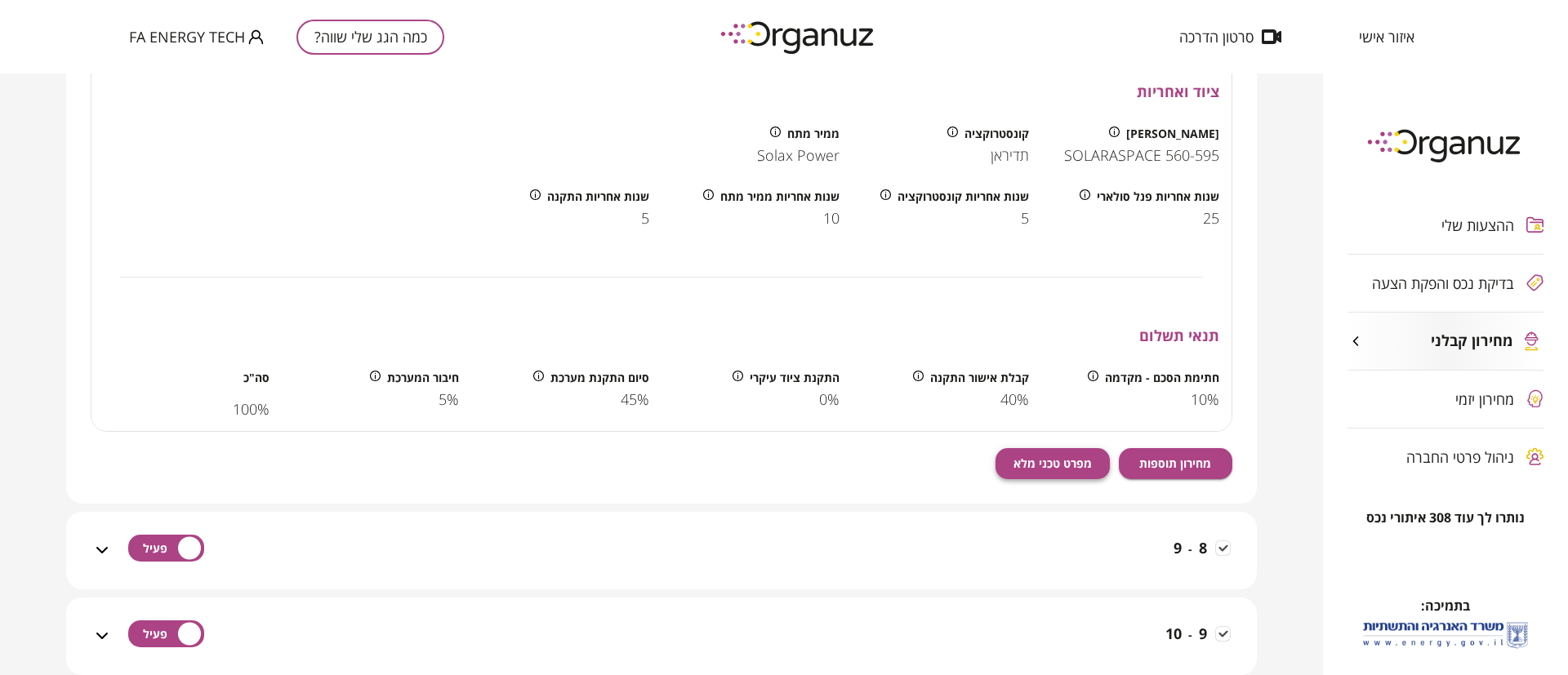
click at [1072, 464] on span "מפרט טכני מלא" at bounding box center [1052, 463] width 78 height 14
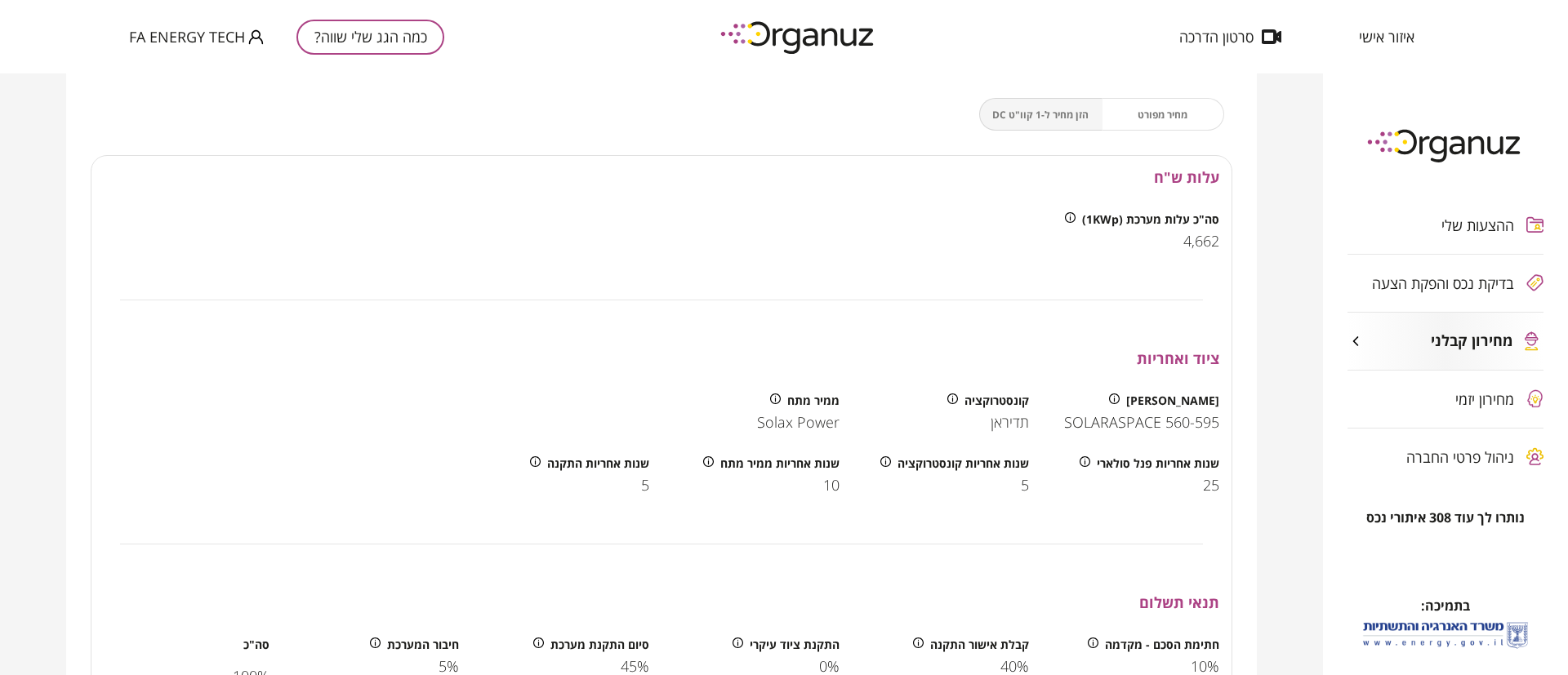
scroll to position [1162, 0]
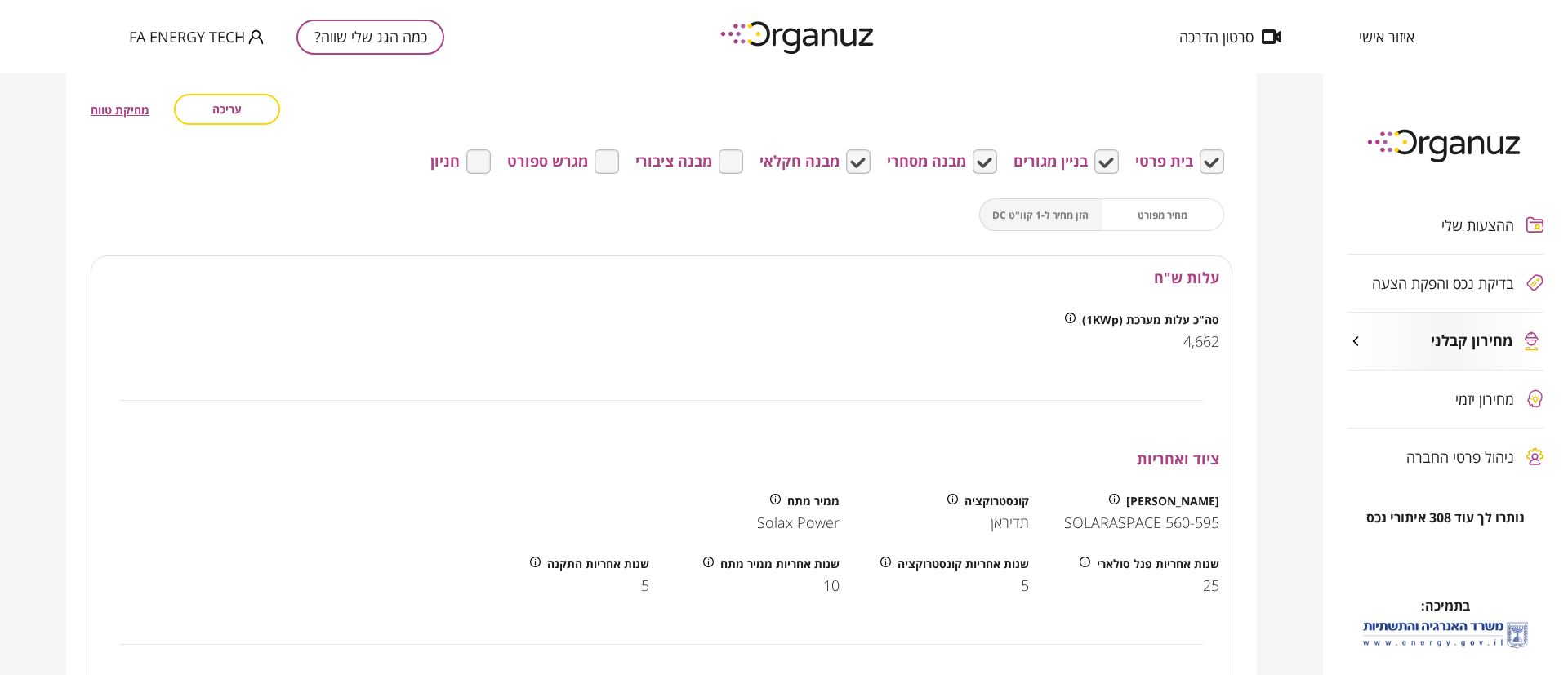
click at [1179, 211] on div "מחיר מפורט הזן מחיר ל-1 קוו"ט DC" at bounding box center [1102, 215] width 245 height 32
click at [1176, 215] on div "מחיר מפורט הזן מחיר ל-1 קוו"ט DC" at bounding box center [1102, 215] width 245 height 32
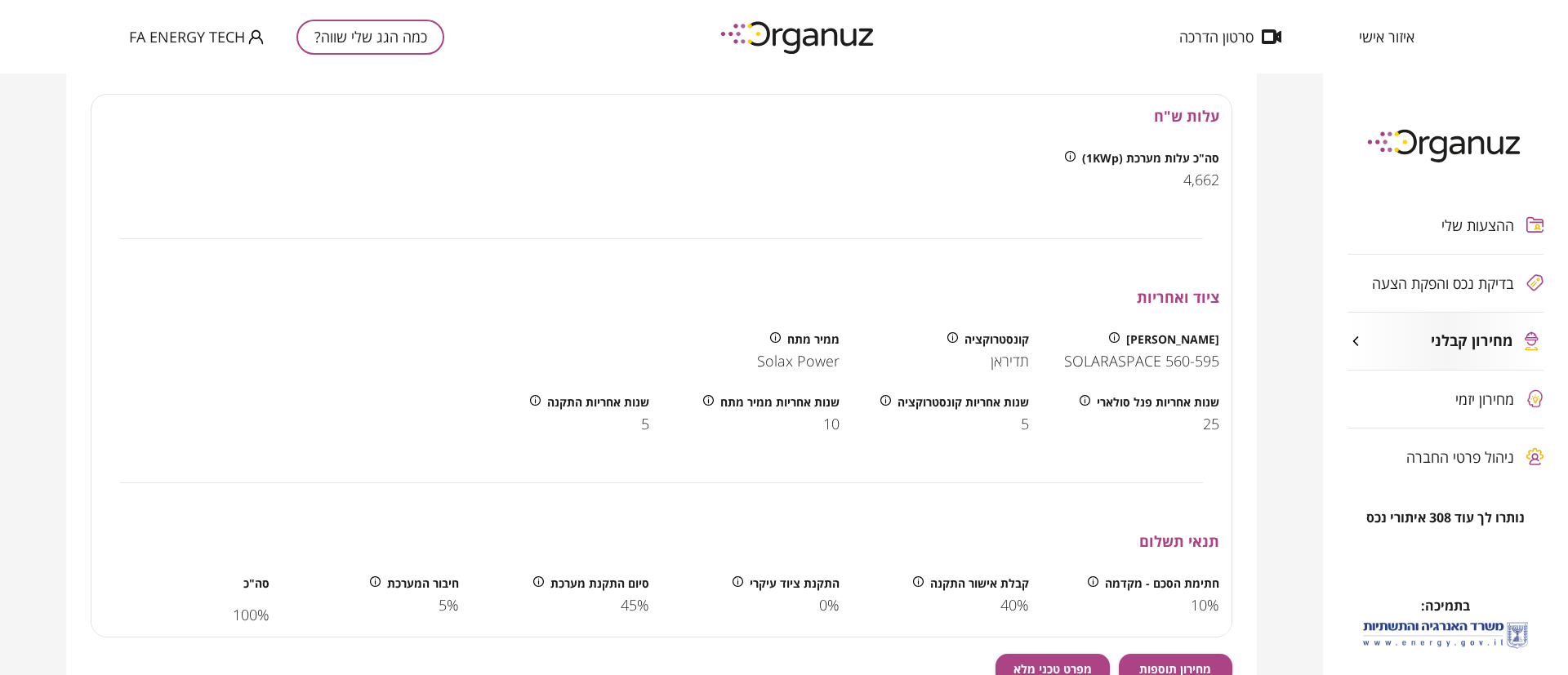
scroll to position [1651, 0]
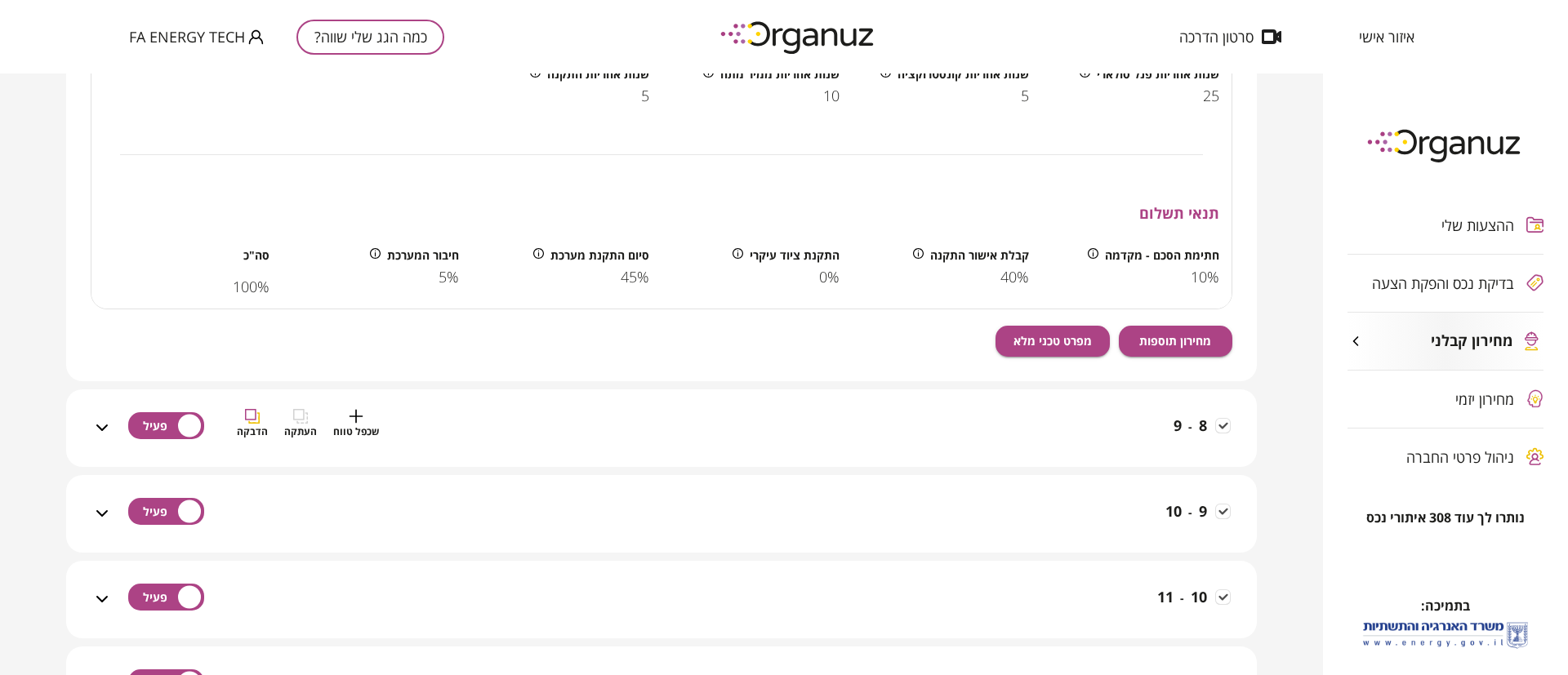
click at [1169, 421] on div "8 - 9 שכפל טווח העתקה הדבקה" at bounding box center [671, 438] width 1119 height 58
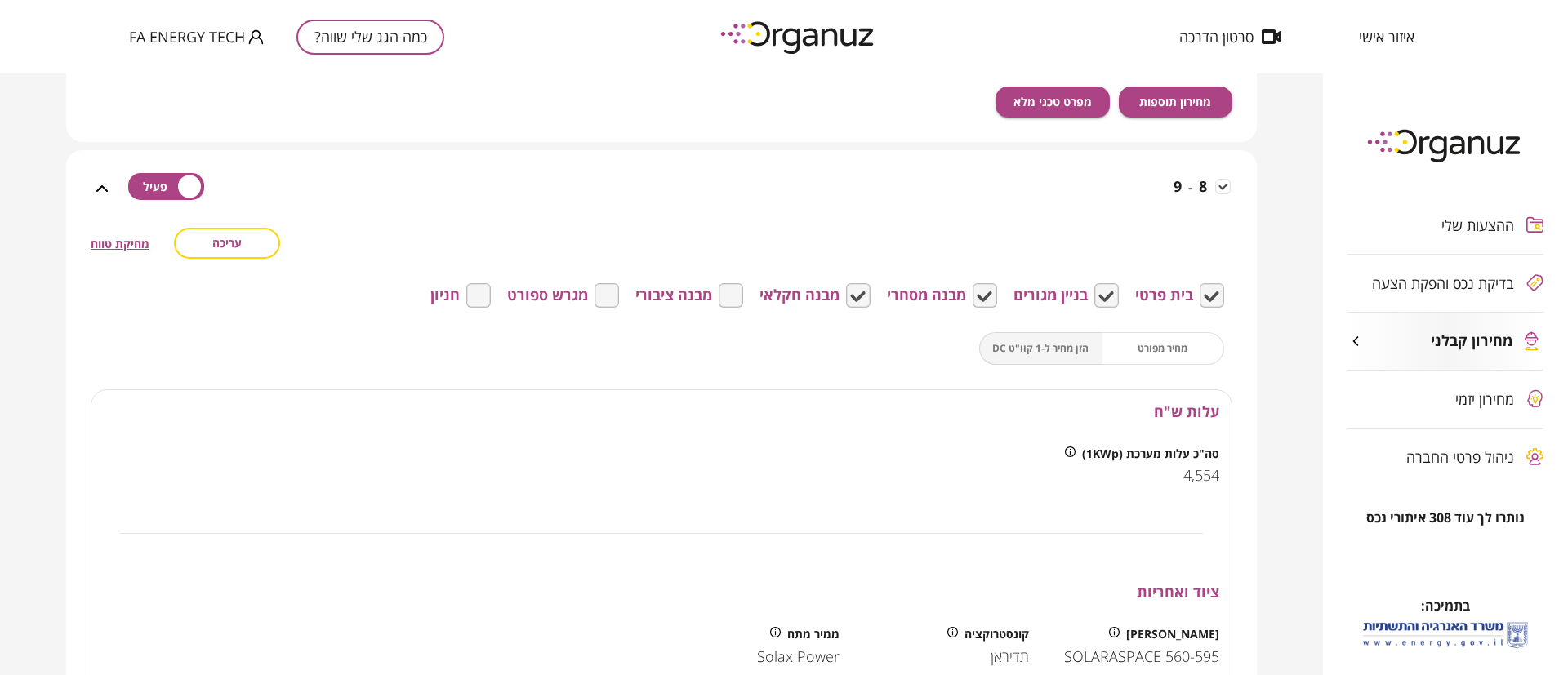
scroll to position [1896, 0]
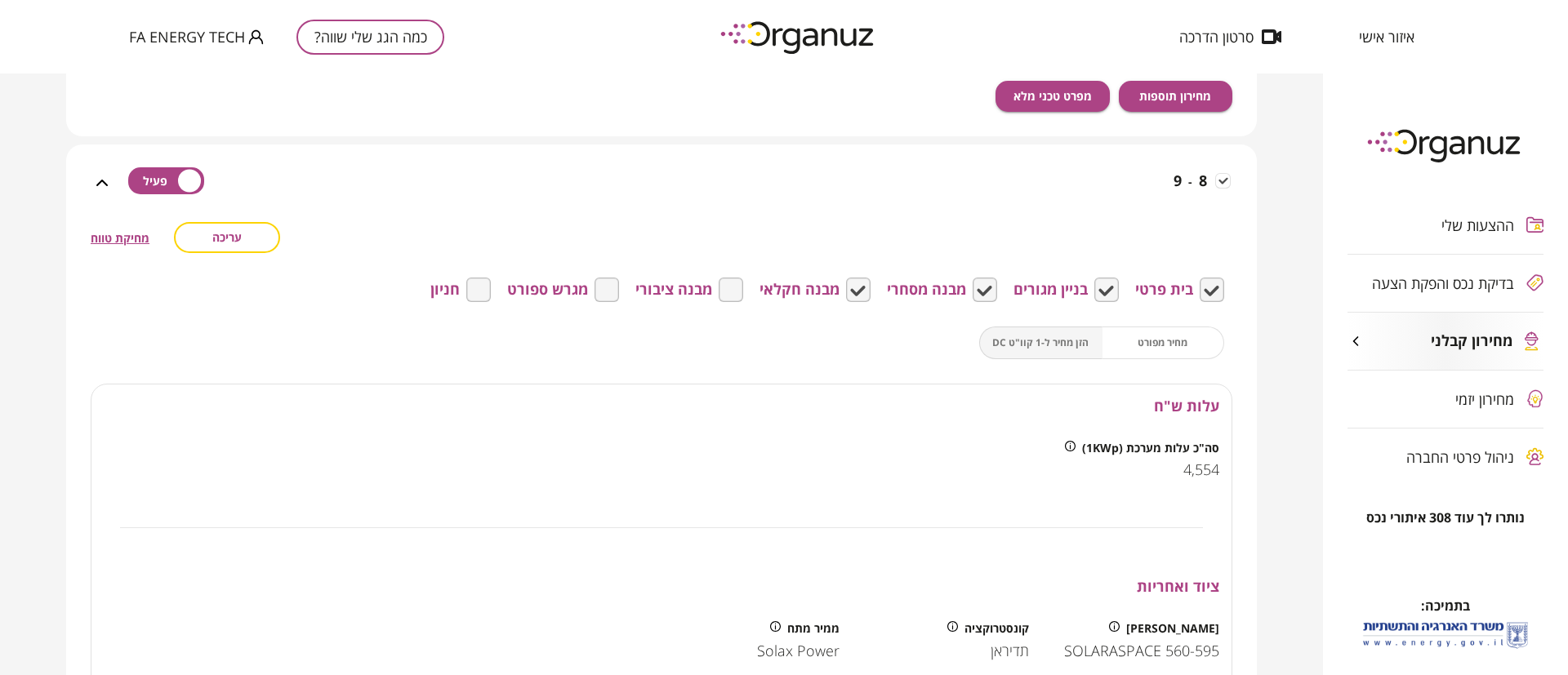
click at [1150, 341] on div "מחיר מפורט הזן מחיר ל-1 קוו"ט DC" at bounding box center [1102, 343] width 245 height 32
click at [1150, 346] on div "מחיר מפורט הזן מחיר ל-1 קוו"ט DC" at bounding box center [1102, 343] width 245 height 32
click at [241, 240] on span "עריכה" at bounding box center [227, 237] width 30 height 14
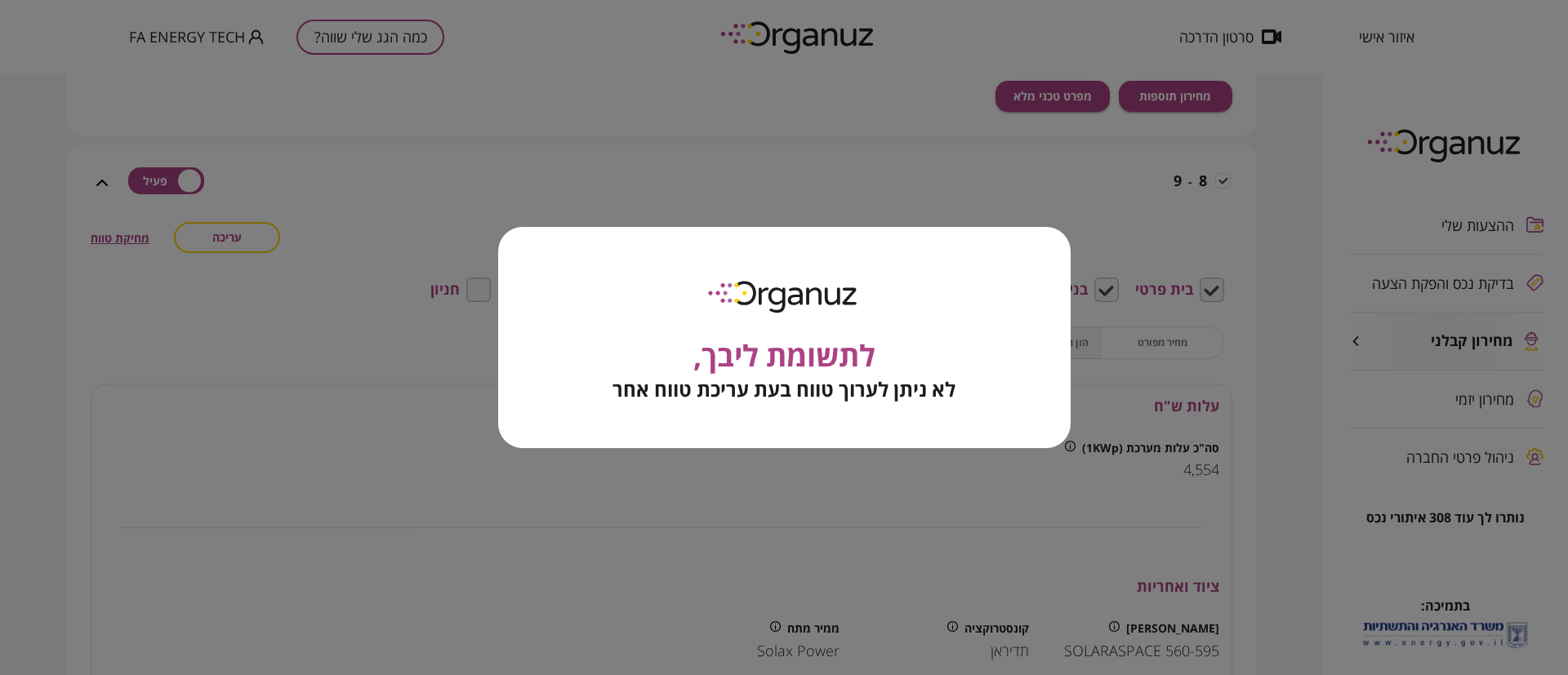
click at [393, 361] on div "לתשומת ליבך, לא ניתן לערוך טווח בעת עריכת טווח אחר" at bounding box center [784, 337] width 1568 height 675
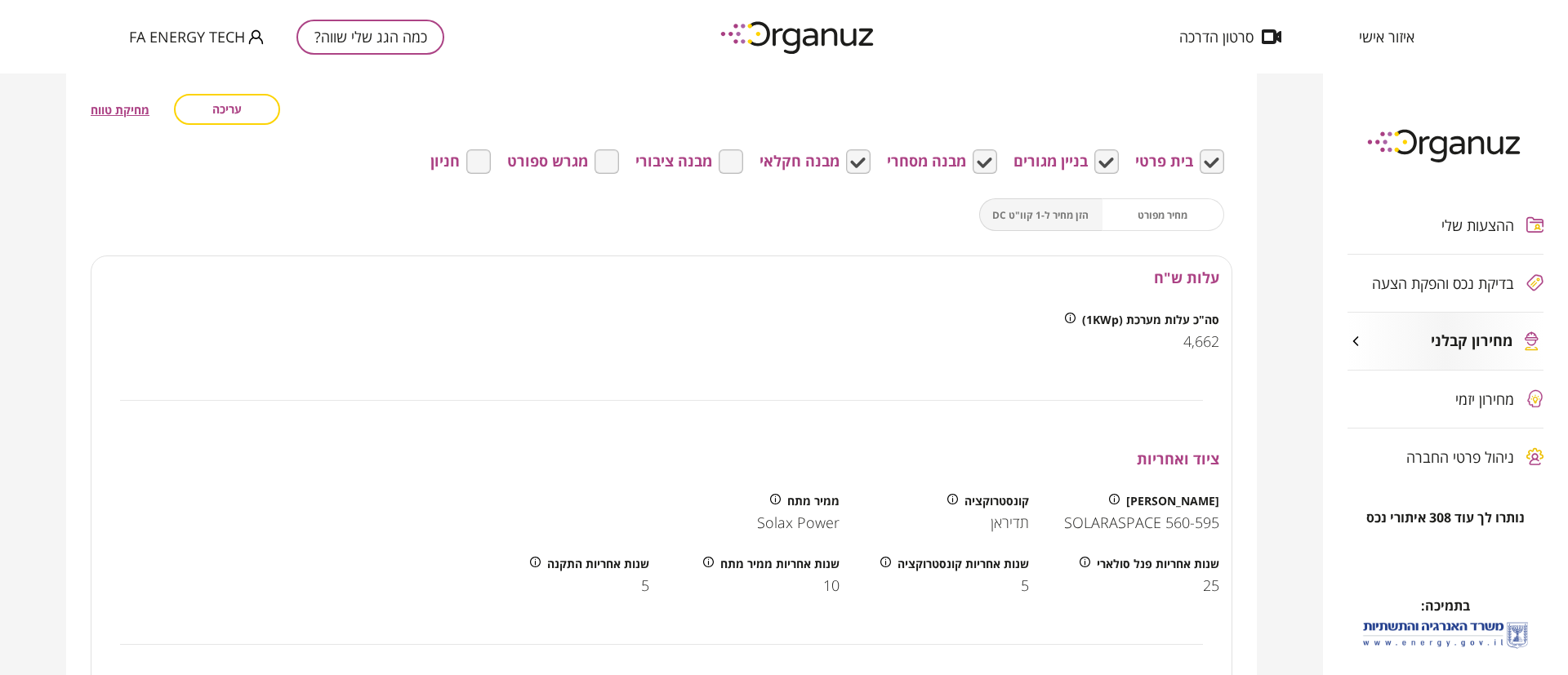
scroll to position [1039, 0]
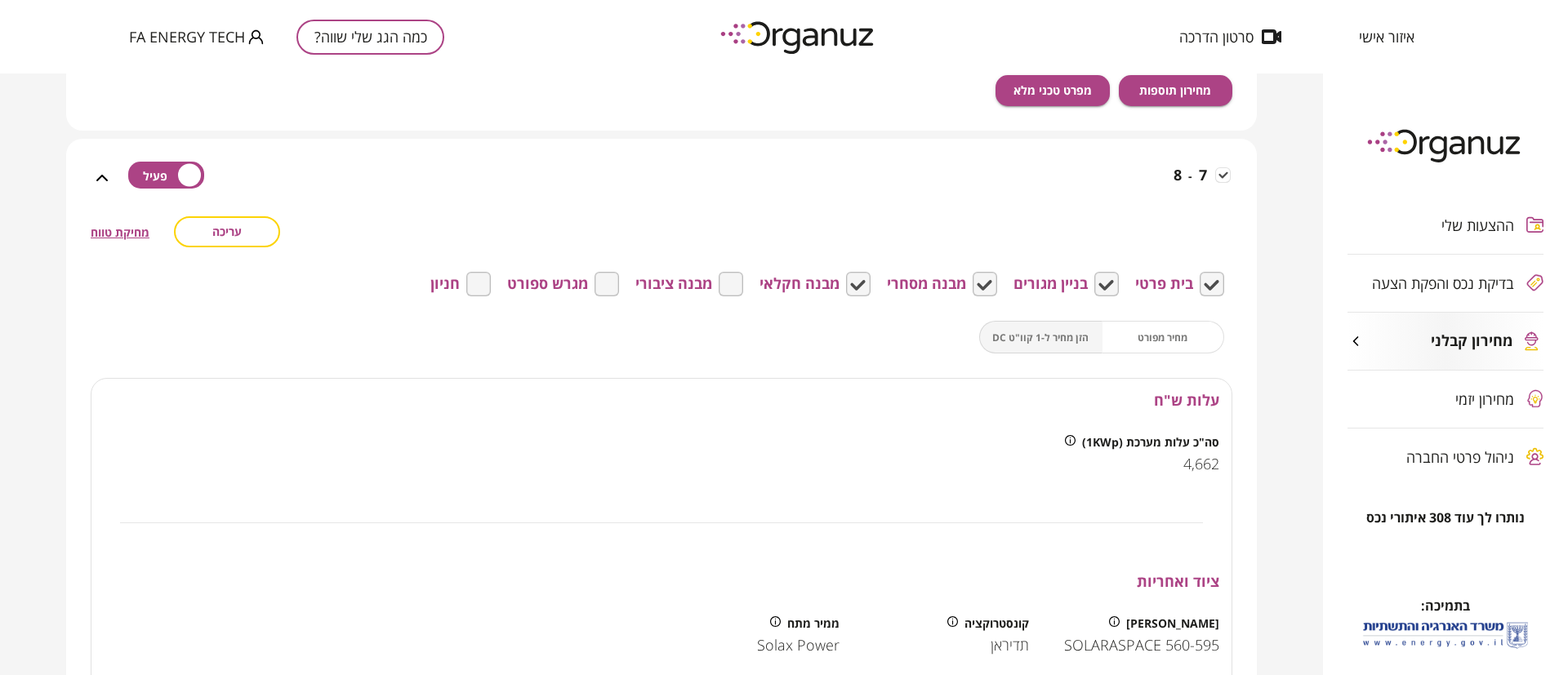
click at [110, 188] on div "7 - 8" at bounding box center [662, 177] width 1142 height 77
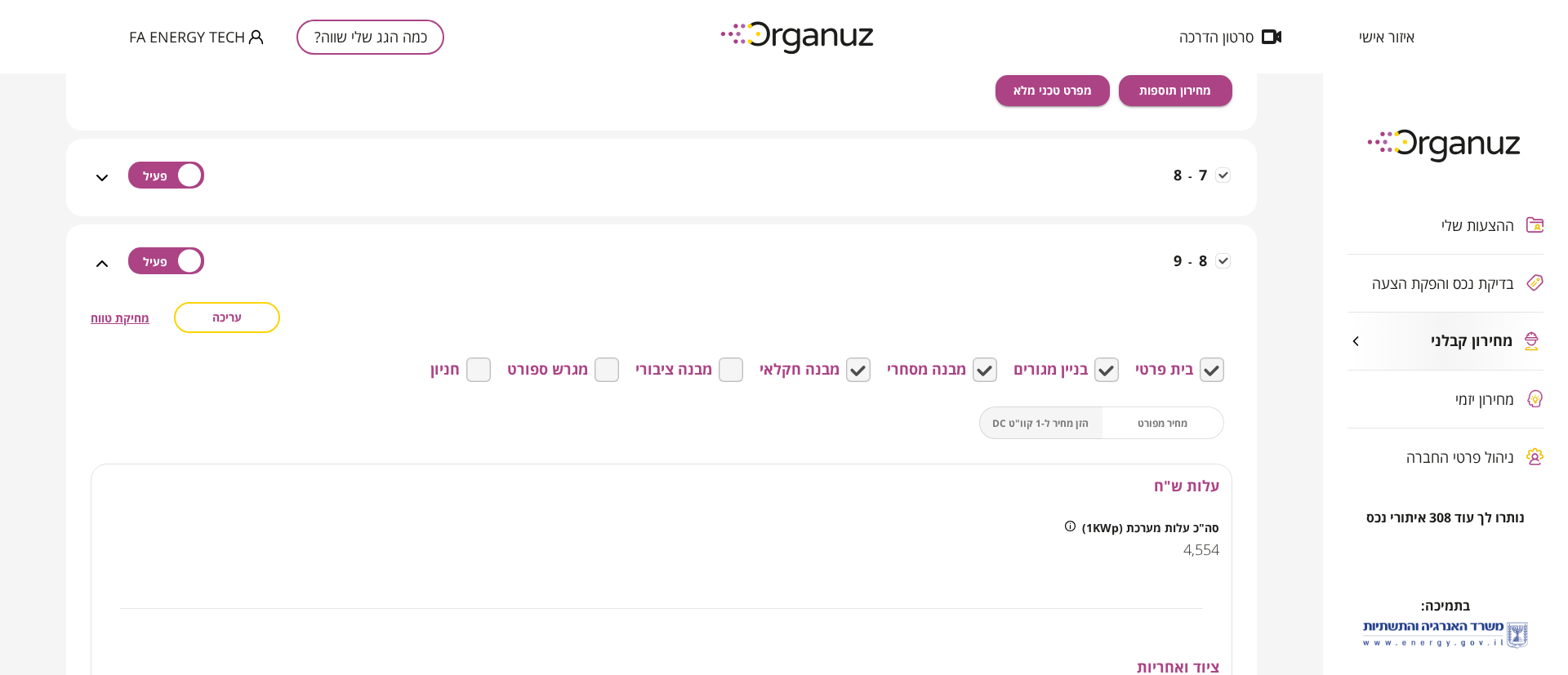
click at [235, 323] on span "עריכה" at bounding box center [227, 317] width 30 height 14
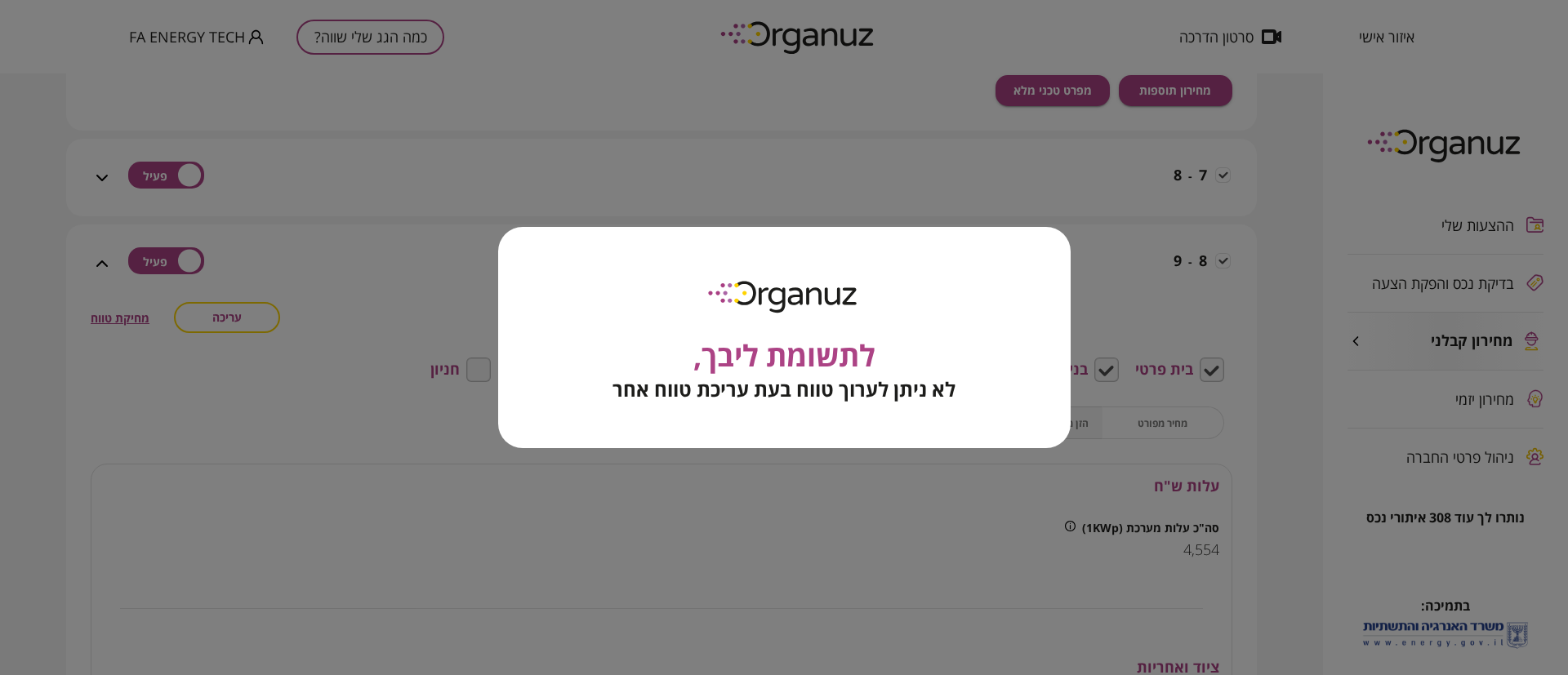
click at [357, 335] on div "לתשומת ליבך, לא ניתן לערוך טווח בעת עריכת טווח אחר" at bounding box center [784, 337] width 1568 height 675
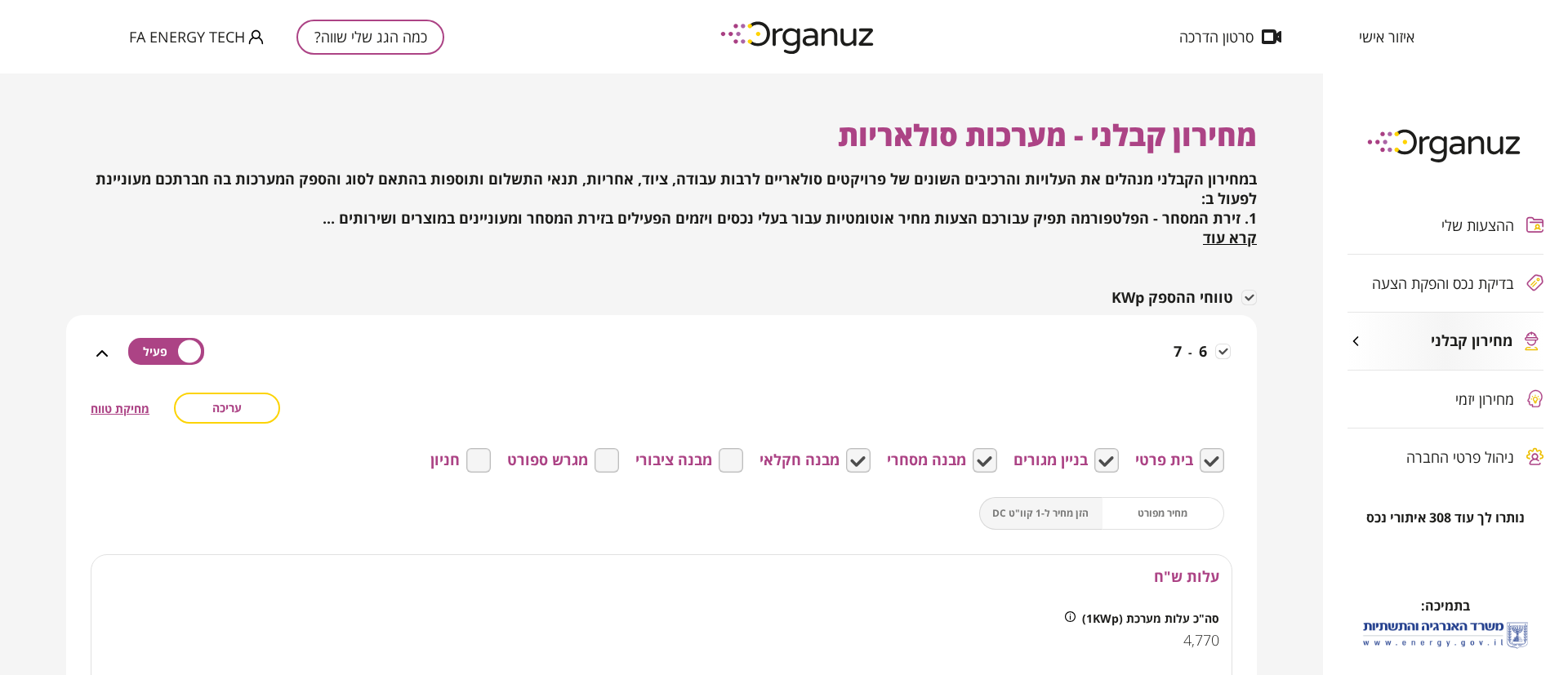
scroll to position [0, 0]
click at [99, 352] on icon at bounding box center [102, 354] width 20 height 20
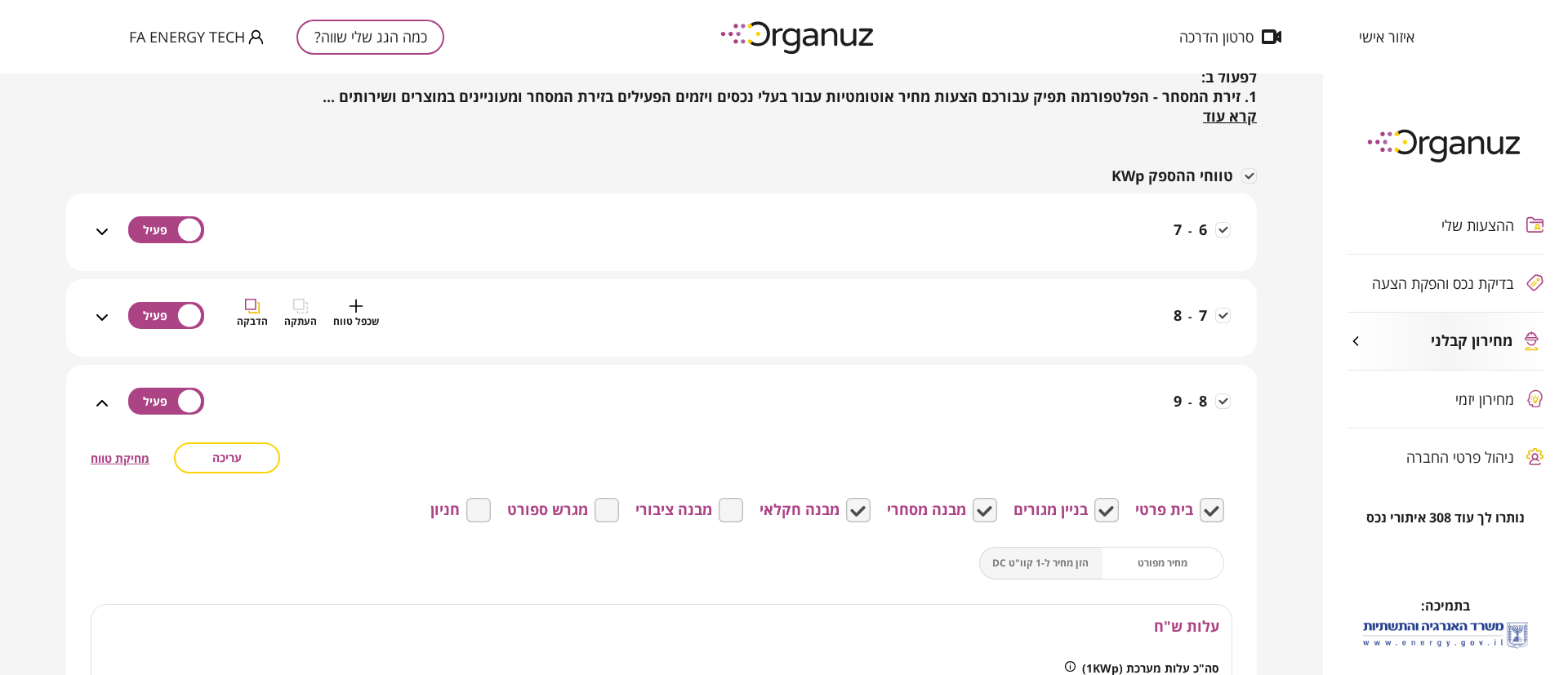
scroll to position [490, 0]
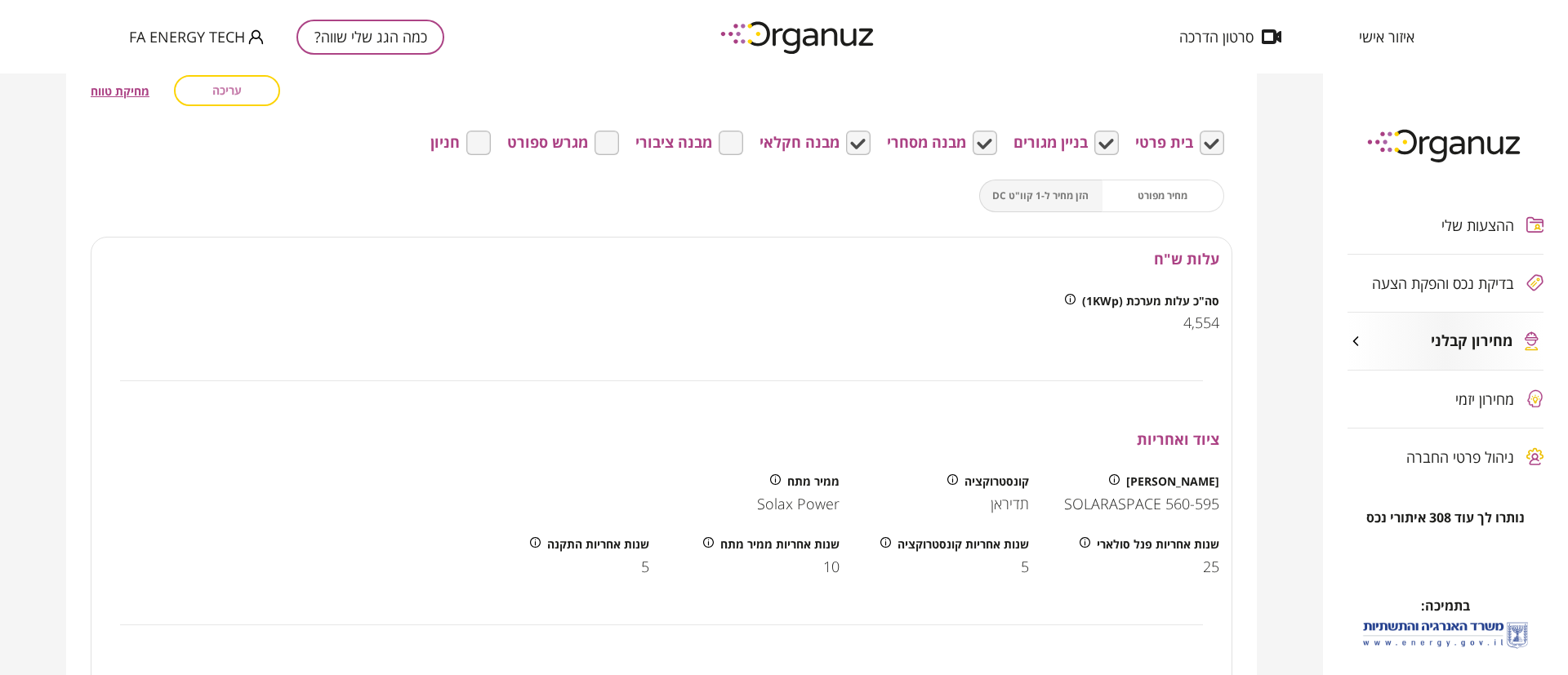
click at [226, 97] on span "עריכה" at bounding box center [227, 90] width 30 height 14
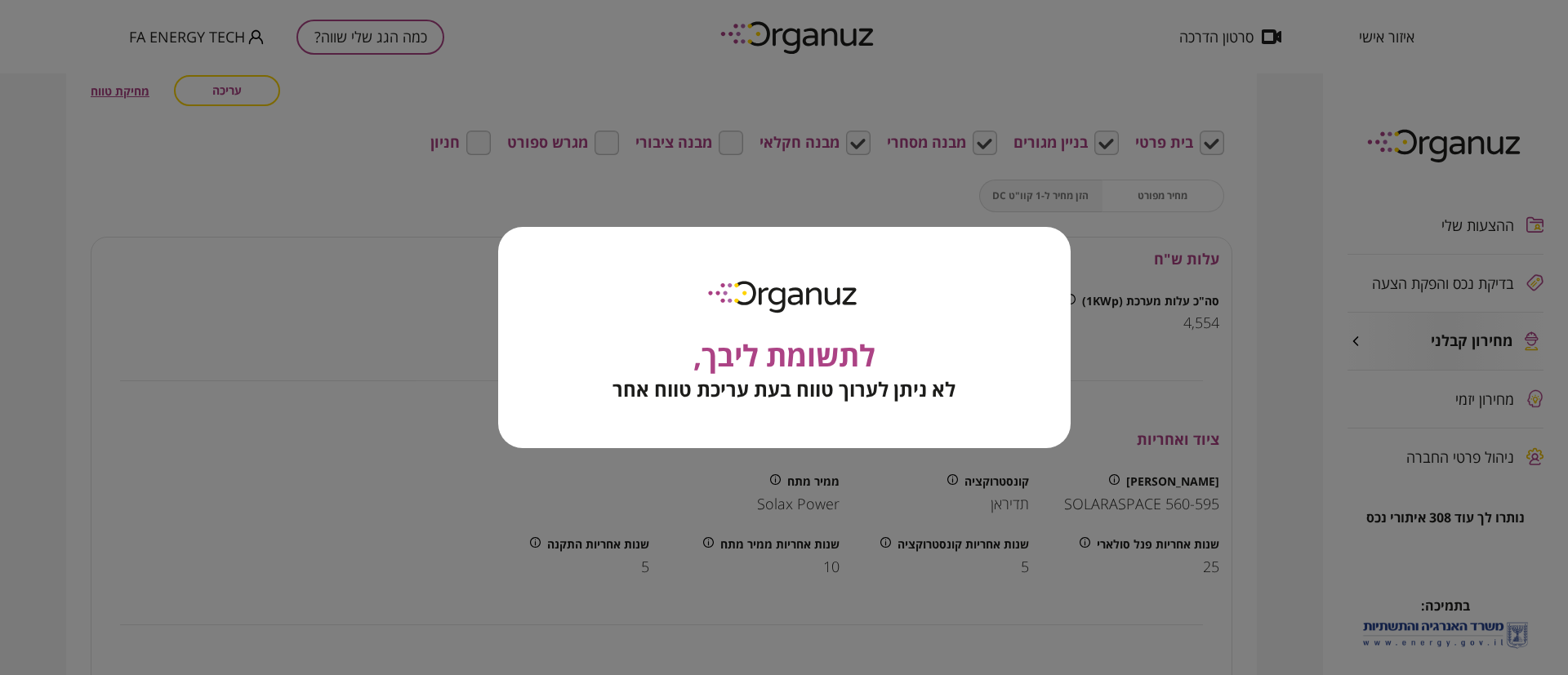
click at [303, 270] on div "לתשומת ליבך, לא ניתן לערוך טווח בעת עריכת טווח אחר" at bounding box center [784, 337] width 1568 height 675
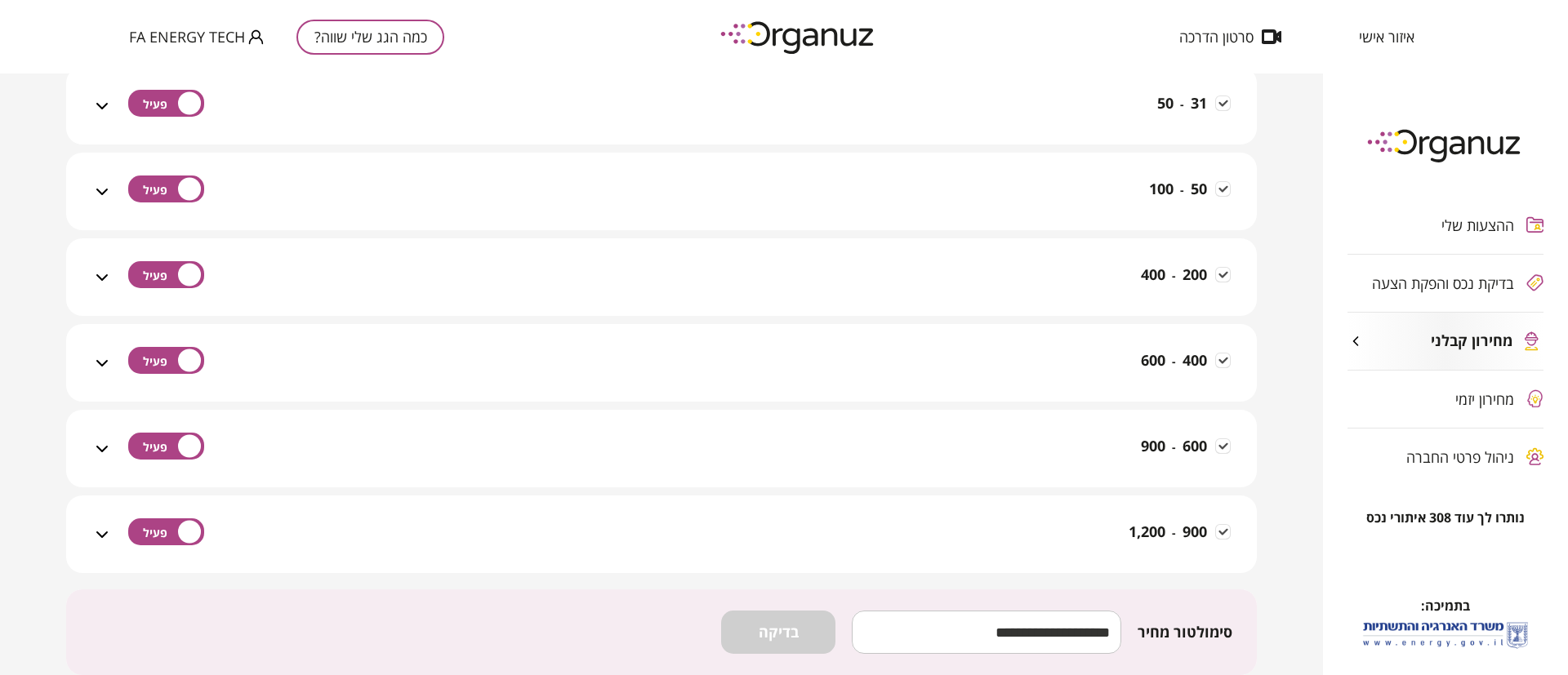
scroll to position [3323, 0]
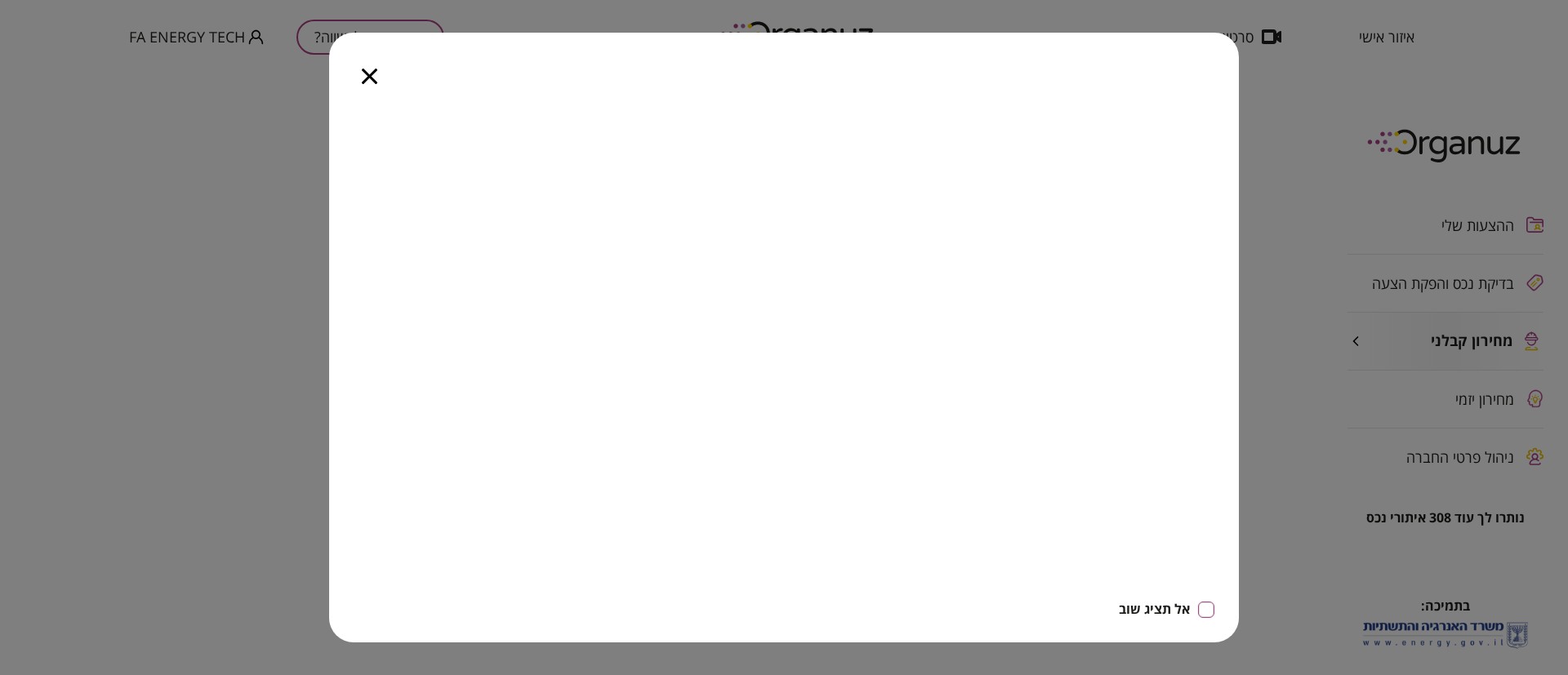
click at [355, 81] on div at bounding box center [369, 66] width 81 height 69
click at [371, 81] on icon "button" at bounding box center [369, 76] width 15 height 15
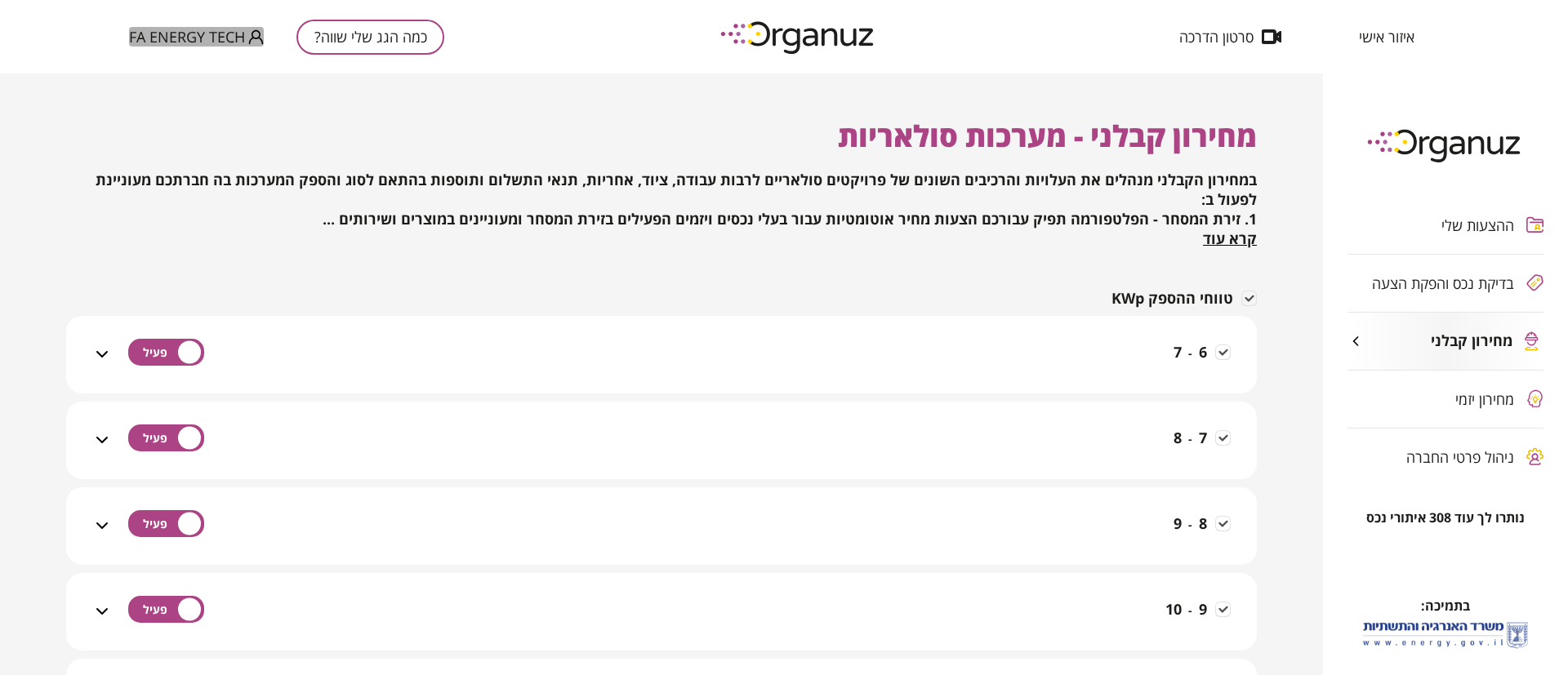
click at [237, 37] on span "FA ENERGY TECH" at bounding box center [187, 37] width 116 height 16
